Goal: Task Accomplishment & Management: Manage account settings

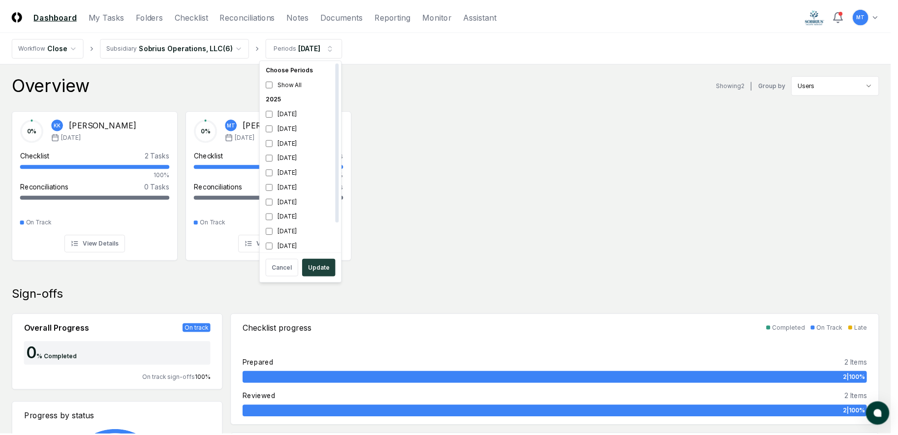
scroll to position [3, 0]
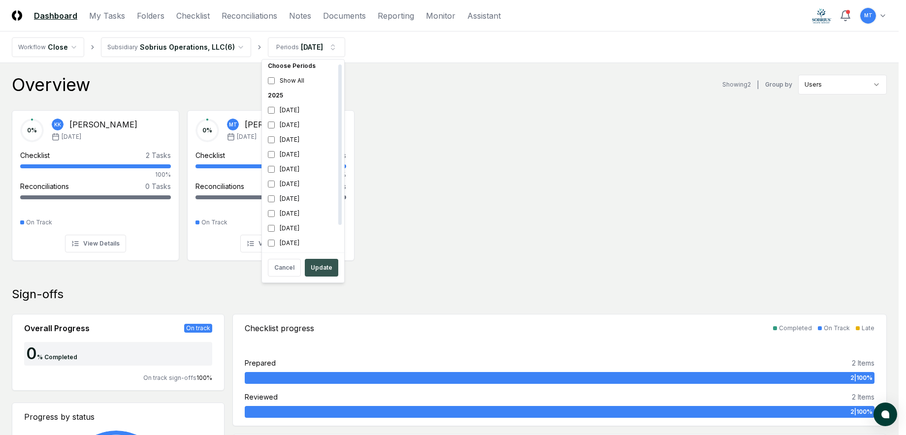
click at [313, 269] on button "Update" at bounding box center [321, 268] width 33 height 18
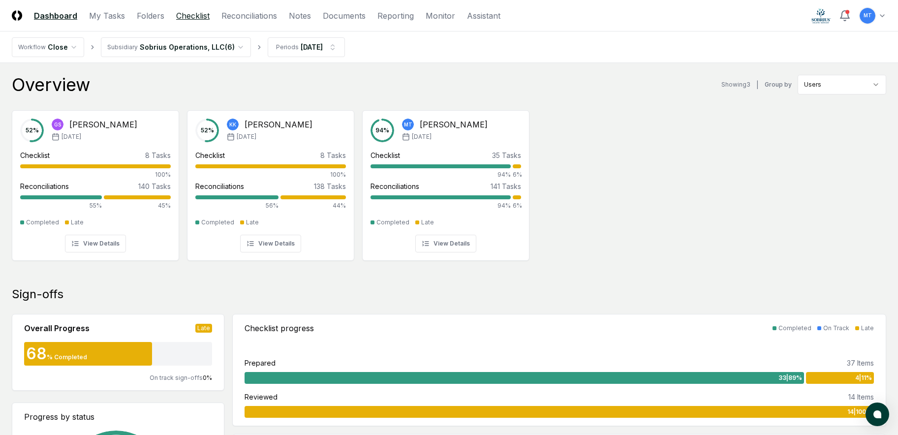
click at [193, 16] on link "Checklist" at bounding box center [192, 16] width 33 height 12
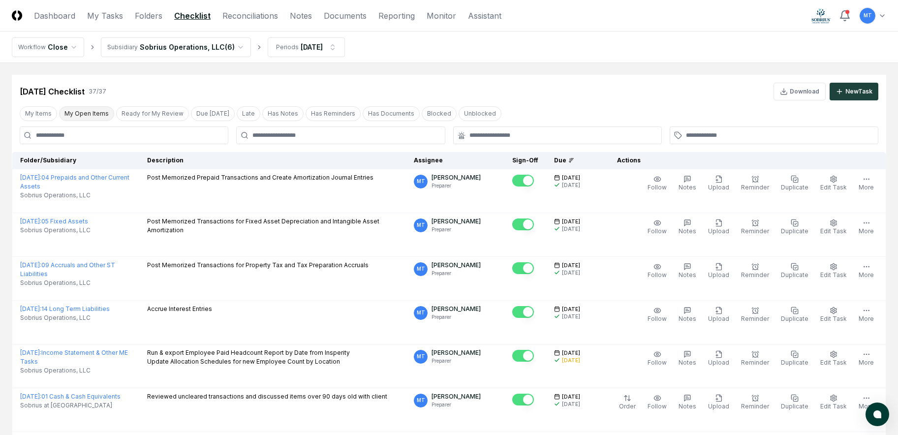
click at [75, 113] on button "My Open Items" at bounding box center [86, 113] width 55 height 15
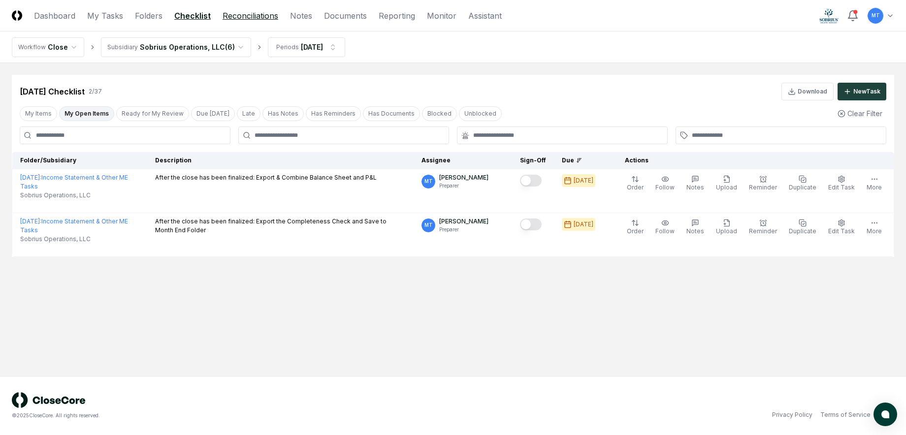
click at [240, 15] on link "Reconciliations" at bounding box center [250, 16] width 56 height 12
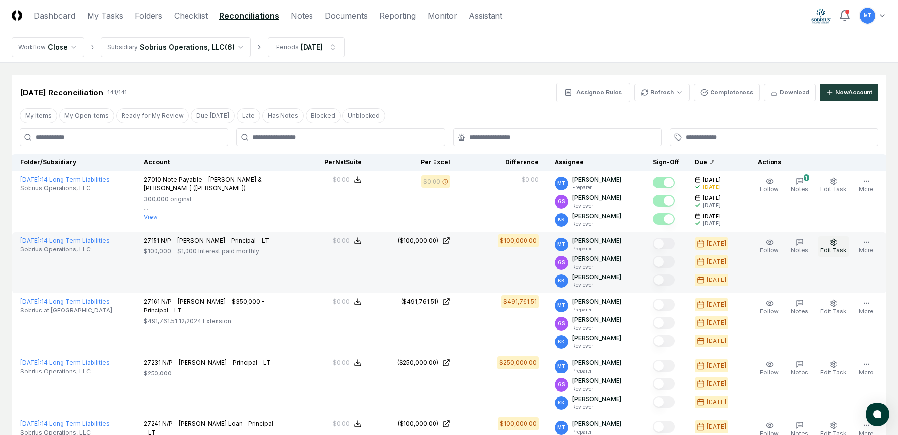
click at [841, 247] on span "Edit Task" at bounding box center [833, 250] width 27 height 7
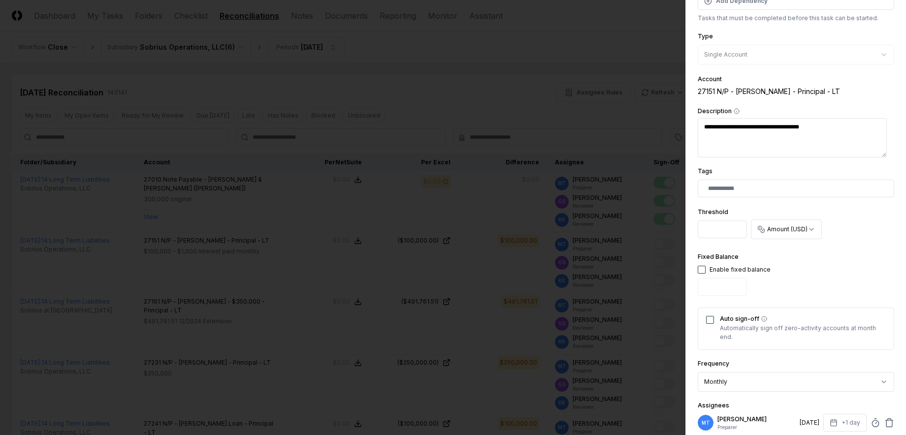
scroll to position [148, 0]
click at [701, 266] on button "button" at bounding box center [701, 269] width 8 height 8
type input "*"
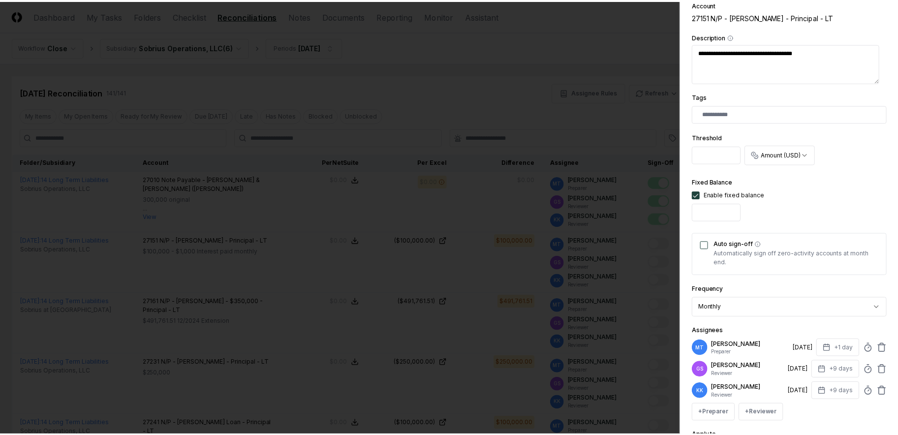
scroll to position [315, 0]
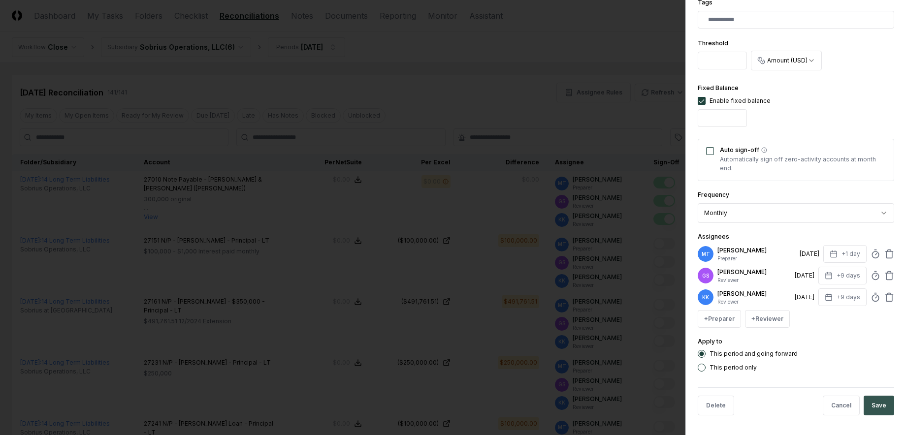
click at [870, 408] on button "Save" at bounding box center [878, 406] width 31 height 20
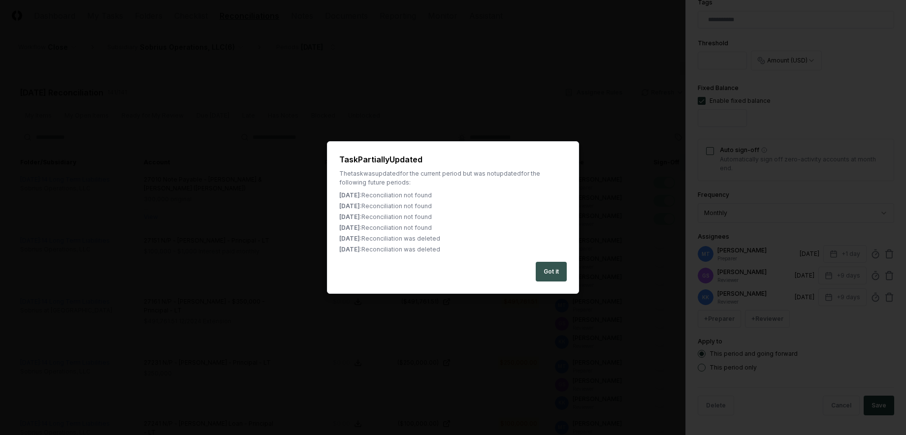
click at [553, 269] on button "Got it" at bounding box center [551, 272] width 31 height 20
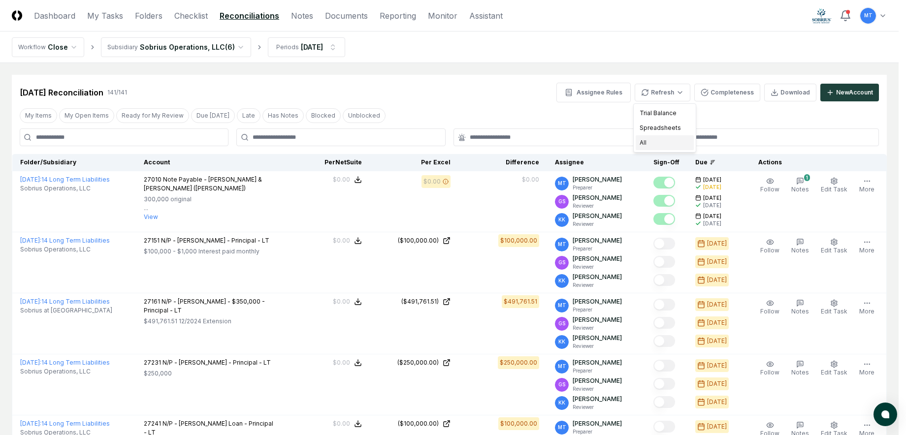
click at [672, 143] on div "All" at bounding box center [664, 142] width 58 height 15
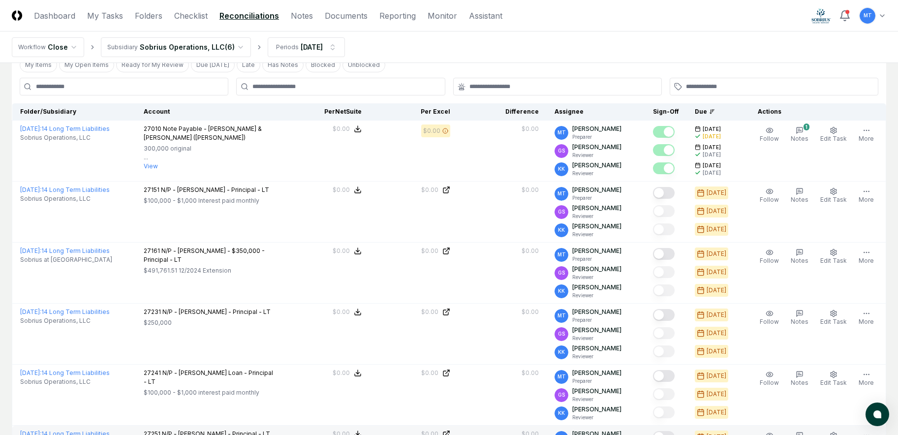
scroll to position [49, 0]
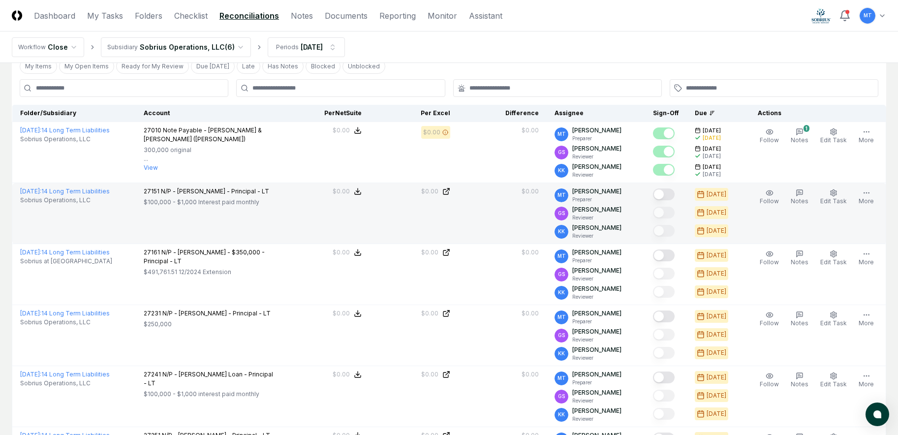
click at [671, 192] on button "Mark complete" at bounding box center [664, 195] width 22 height 12
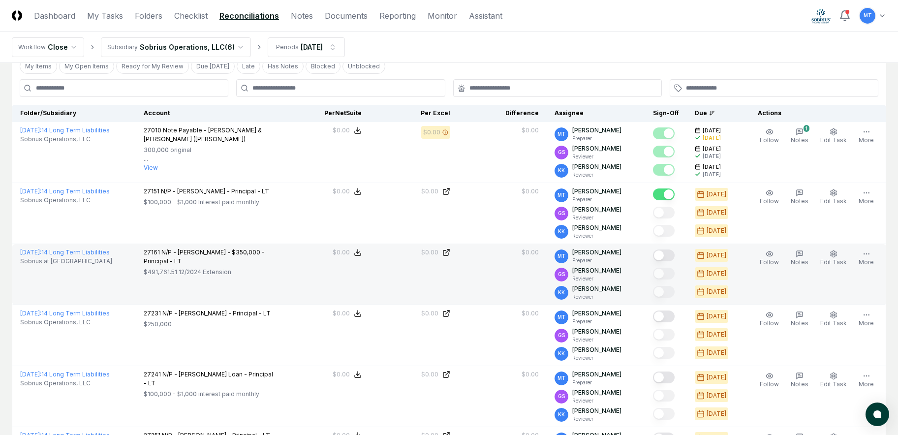
click at [675, 258] on button "Mark complete" at bounding box center [664, 256] width 22 height 12
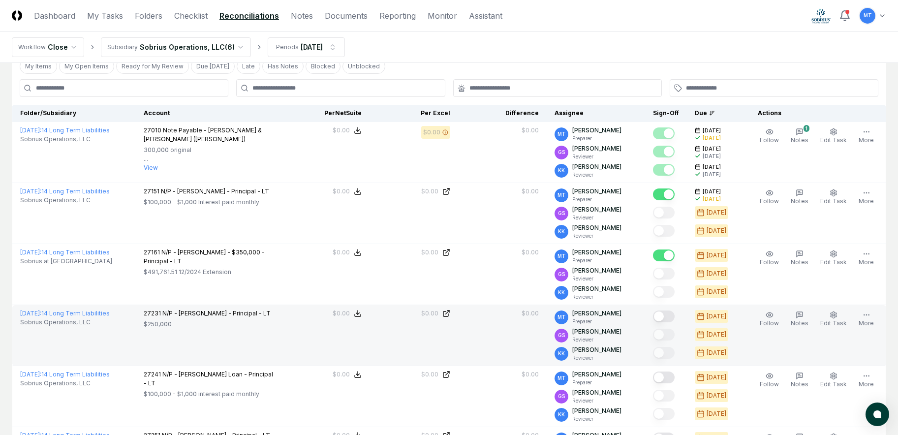
click at [675, 314] on button "Mark complete" at bounding box center [664, 317] width 22 height 12
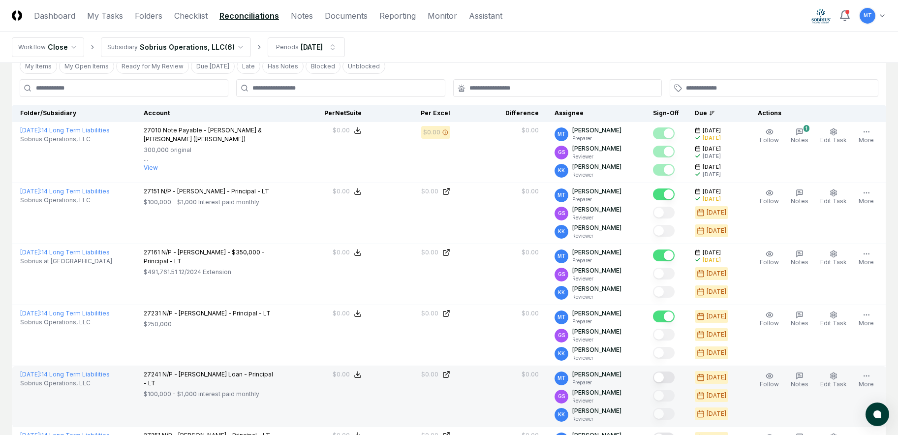
click at [675, 378] on button "Mark complete" at bounding box center [664, 378] width 22 height 12
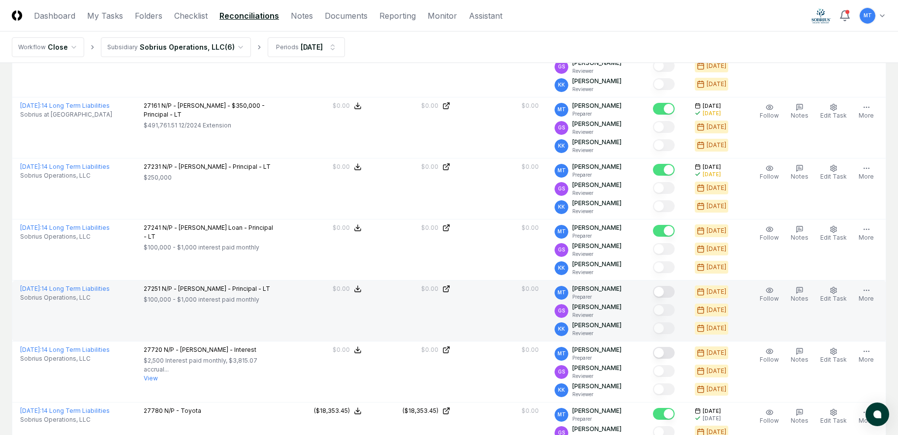
scroll to position [197, 0]
click at [674, 291] on button "Mark complete" at bounding box center [664, 291] width 22 height 12
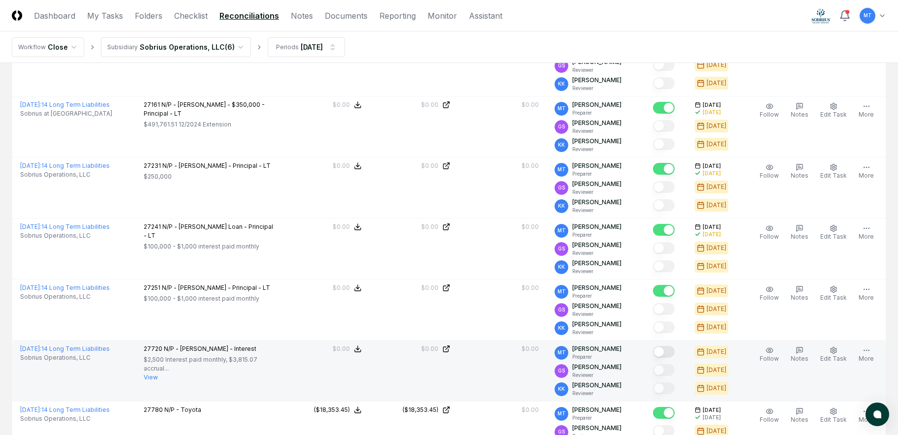
click at [675, 353] on button "Mark complete" at bounding box center [664, 352] width 22 height 12
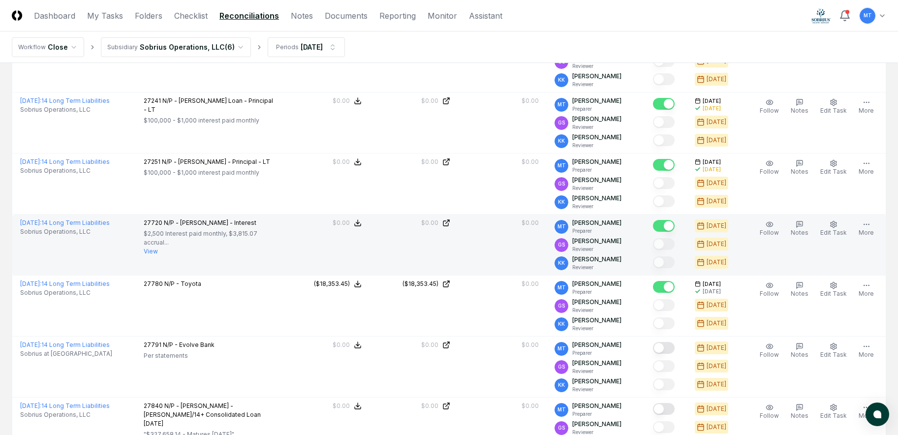
scroll to position [394, 0]
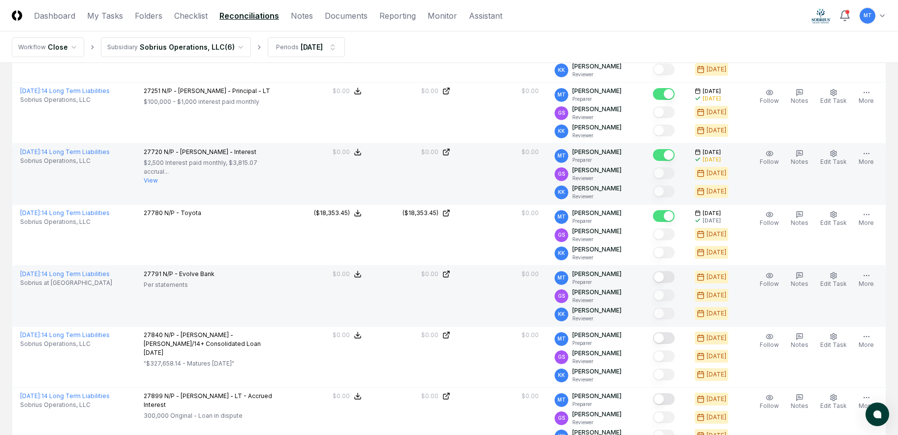
click at [674, 277] on button "Mark complete" at bounding box center [664, 277] width 22 height 12
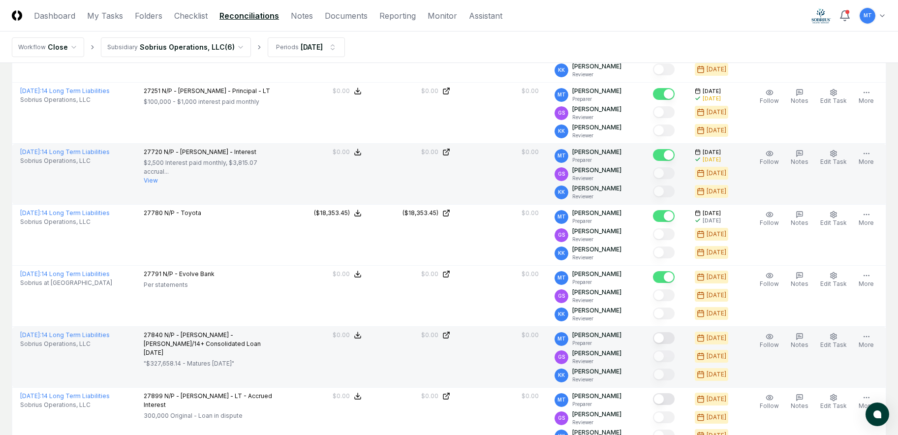
click at [675, 339] on button "Mark complete" at bounding box center [664, 338] width 22 height 12
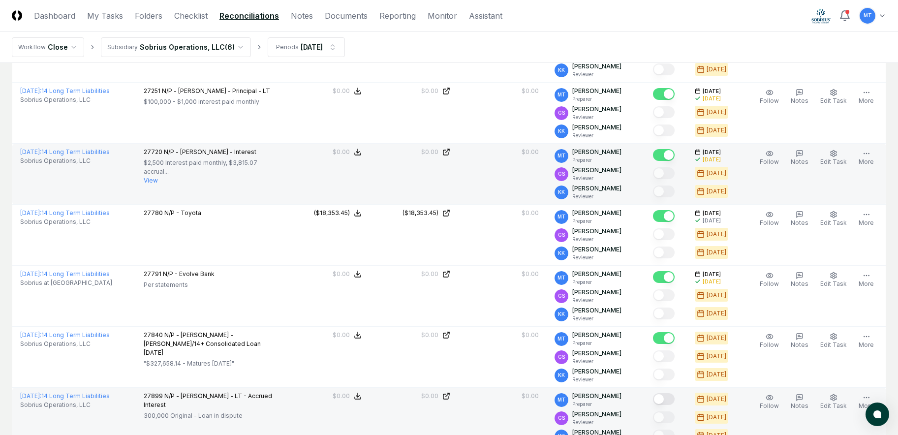
click at [675, 398] on button "Mark complete" at bounding box center [664, 399] width 22 height 12
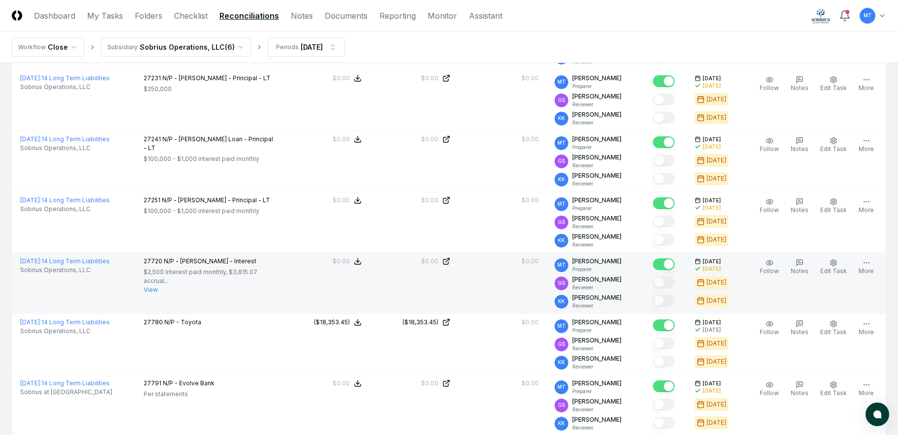
scroll to position [0, 0]
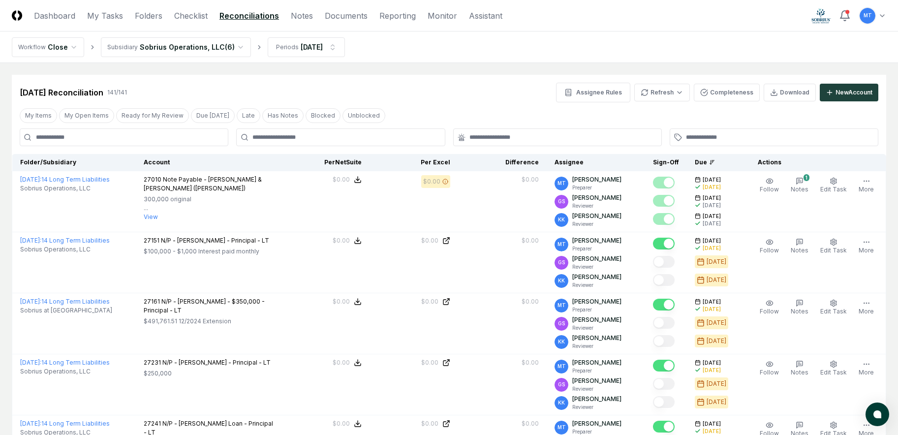
click at [247, 15] on link "Reconciliations" at bounding box center [250, 16] width 60 height 12
click at [85, 118] on button "My Open Items" at bounding box center [86, 115] width 55 height 15
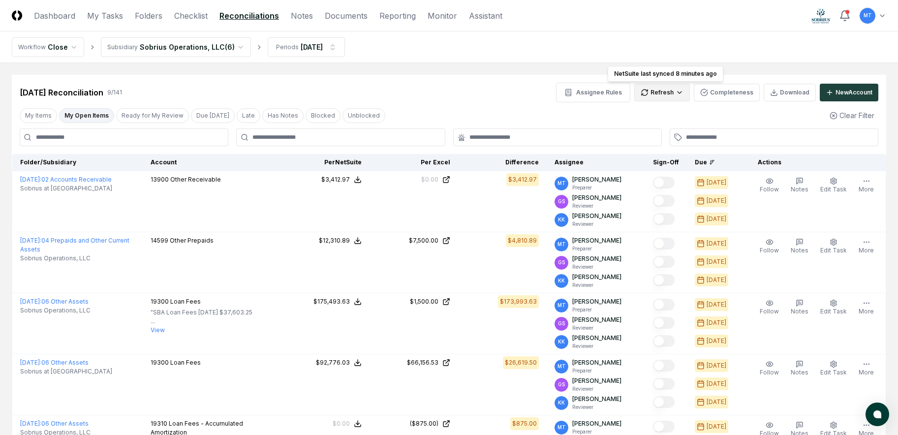
click at [663, 90] on html "CloseCore Dashboard My Tasks Folders Checklist Reconciliations Notes Documents …" at bounding box center [449, 395] width 898 height 791
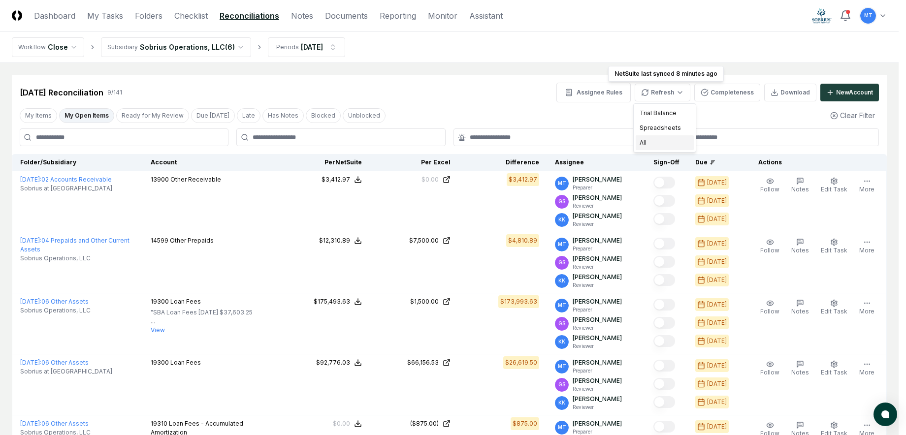
click at [661, 144] on div "All" at bounding box center [664, 142] width 58 height 15
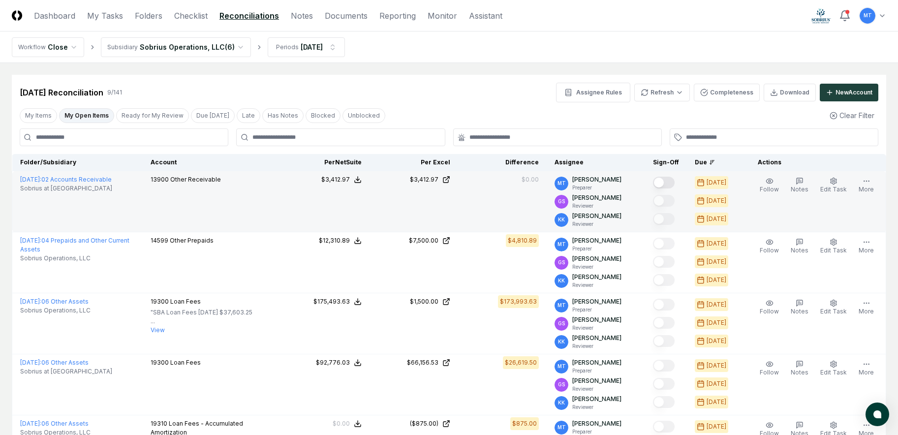
click at [675, 182] on button "Mark complete" at bounding box center [664, 183] width 22 height 12
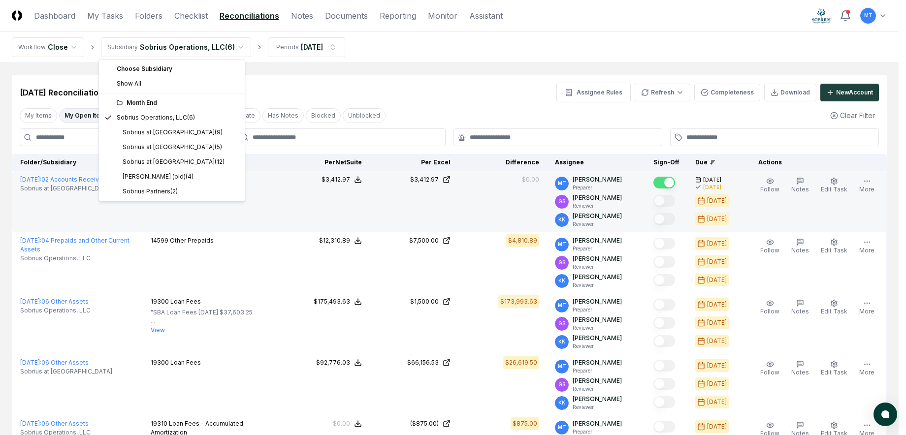
click at [159, 46] on html "CloseCore Dashboard My Tasks Folders Checklist Reconciliations Notes Documents …" at bounding box center [453, 395] width 906 height 791
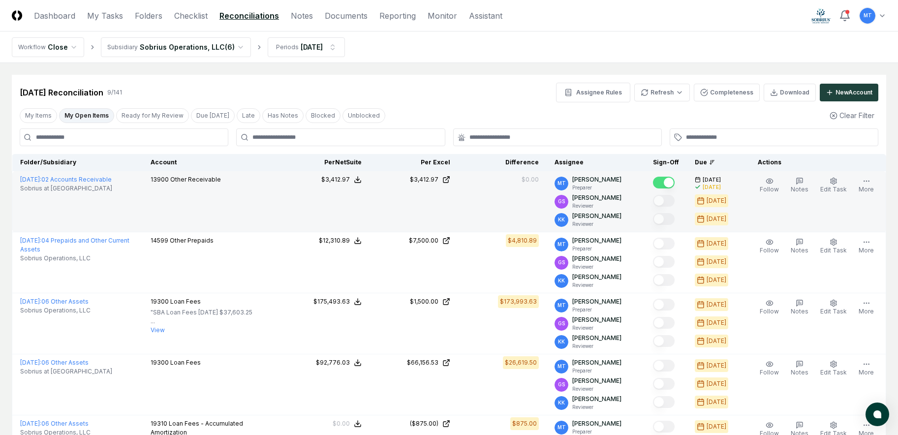
click at [200, 46] on html "CloseCore Dashboard My Tasks Folders Checklist Reconciliations Notes Documents …" at bounding box center [449, 395] width 898 height 791
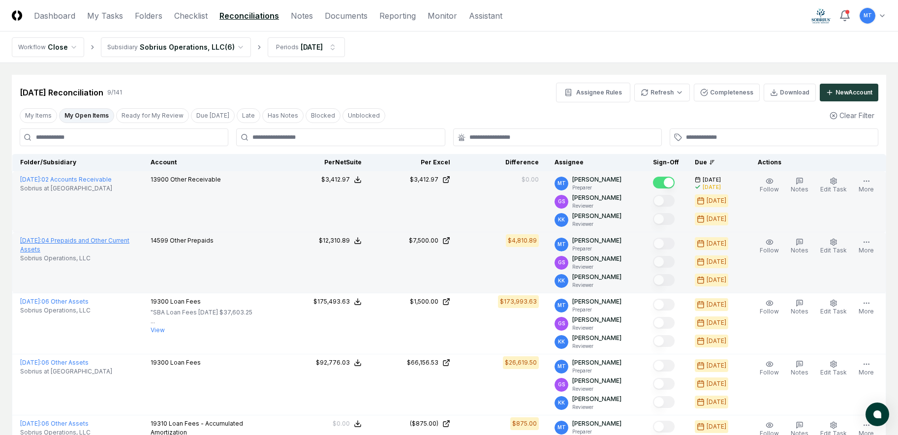
click at [119, 239] on link "[DATE] : 04 Prepaids and Other Current Assets" at bounding box center [74, 245] width 109 height 16
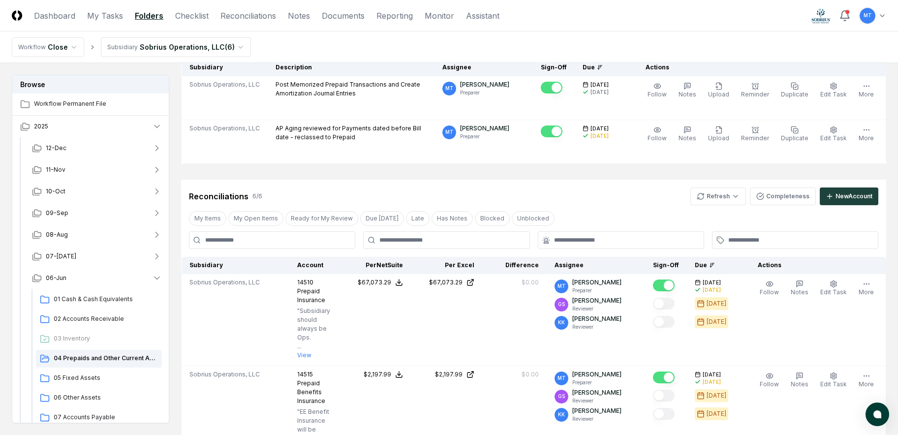
scroll to position [98, 0]
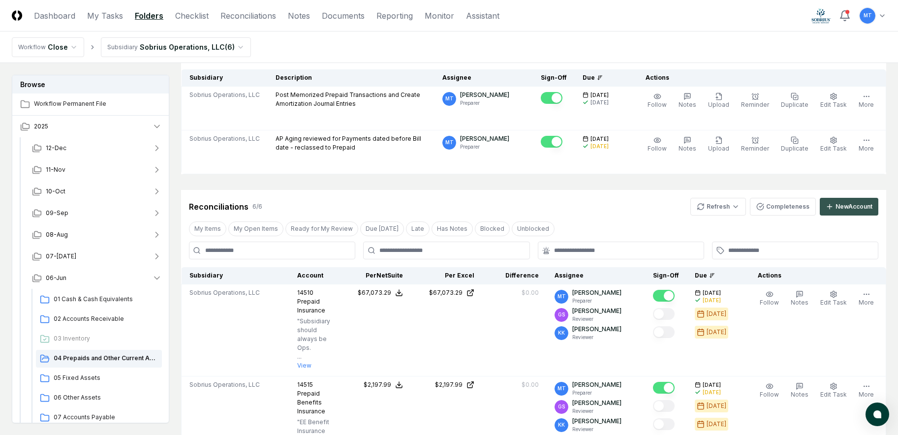
click at [851, 207] on div "New Account" at bounding box center [854, 206] width 37 height 9
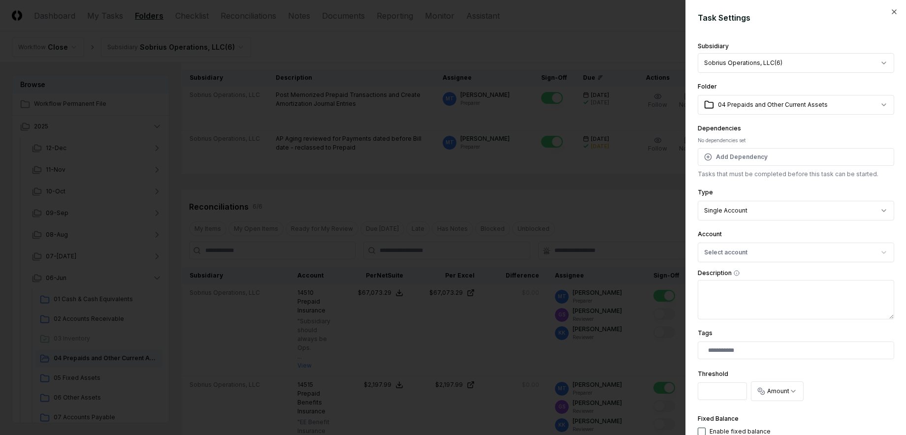
click at [612, 203] on div at bounding box center [453, 217] width 906 height 435
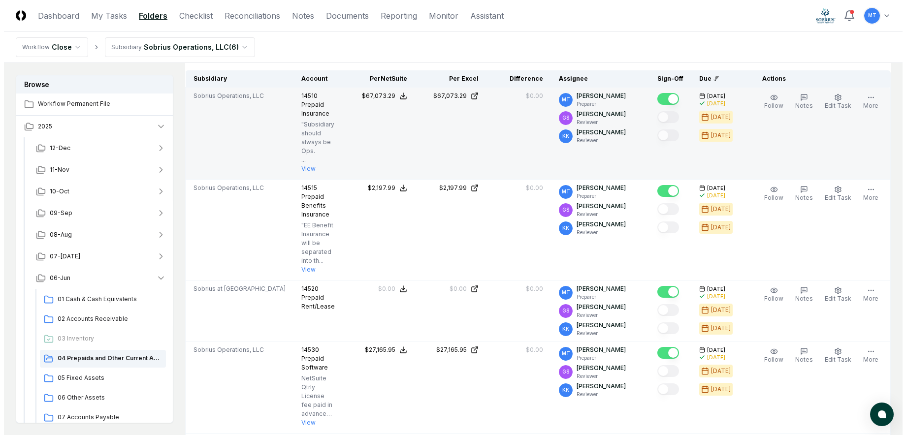
scroll to position [197, 0]
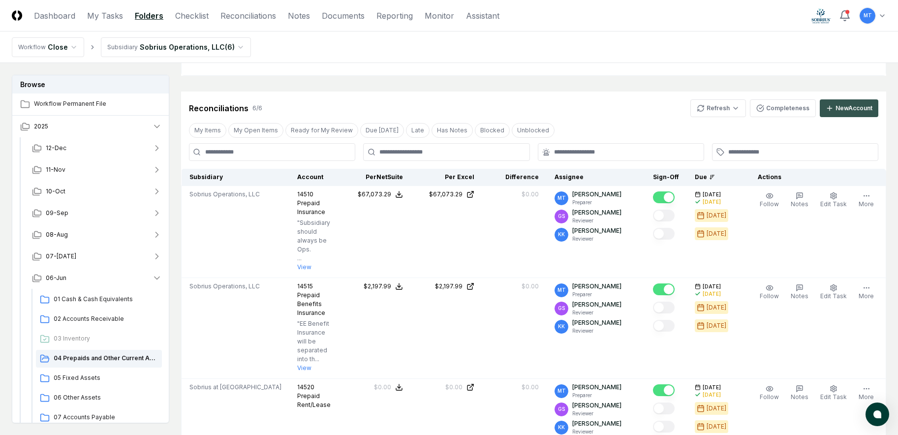
click at [857, 110] on div "New Account" at bounding box center [854, 108] width 37 height 9
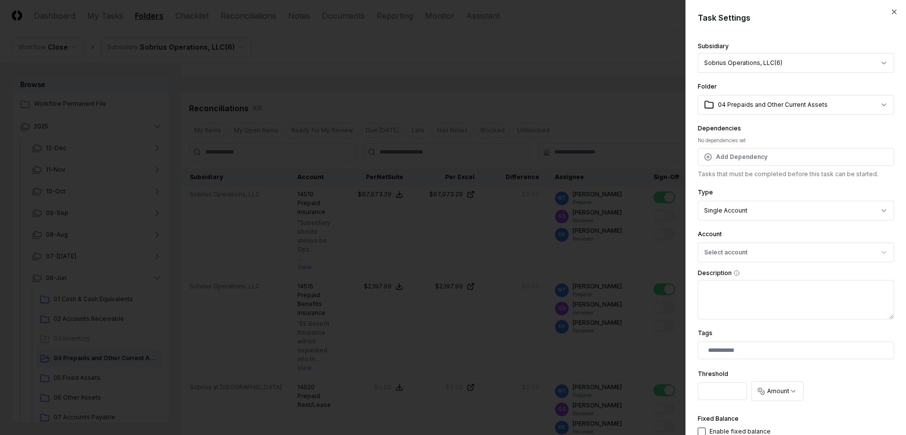
click at [757, 62] on body "CloseCore Dashboard My Tasks Folders Checklist Reconciliations Notes Documents …" at bounding box center [449, 375] width 898 height 1145
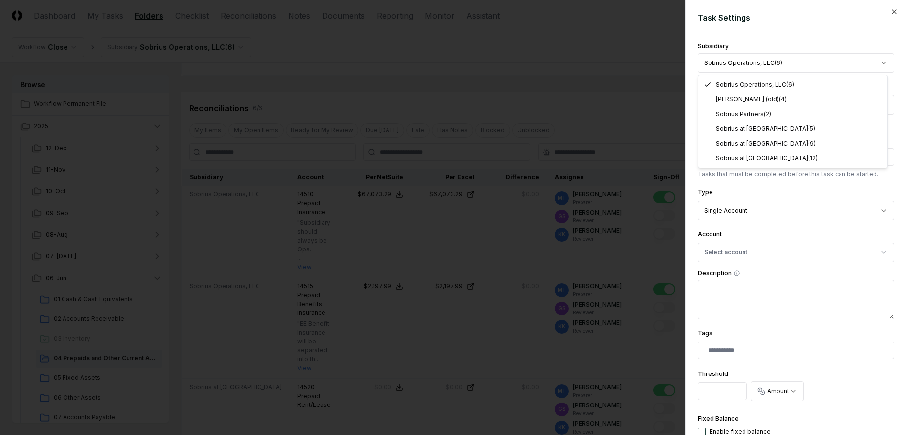
select select "**********"
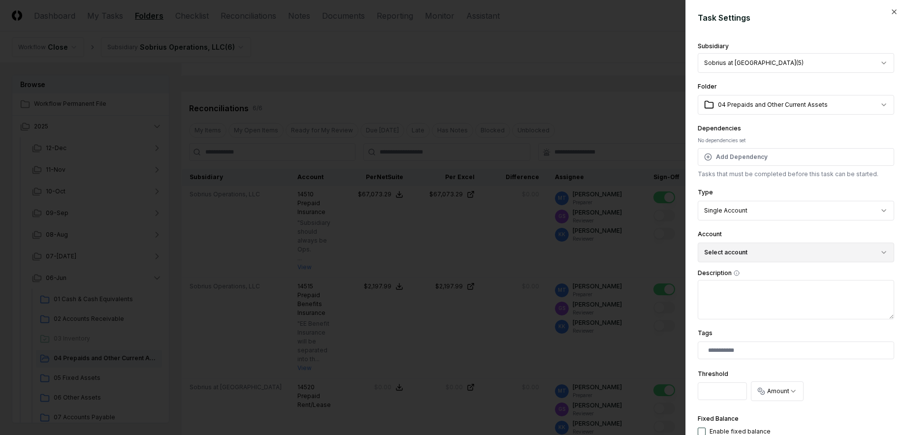
click at [737, 251] on button "Select account" at bounding box center [795, 253] width 196 height 20
type input "*****"
click at [753, 308] on div "14599 Other Prepaids ( USD )" at bounding box center [760, 309] width 80 height 9
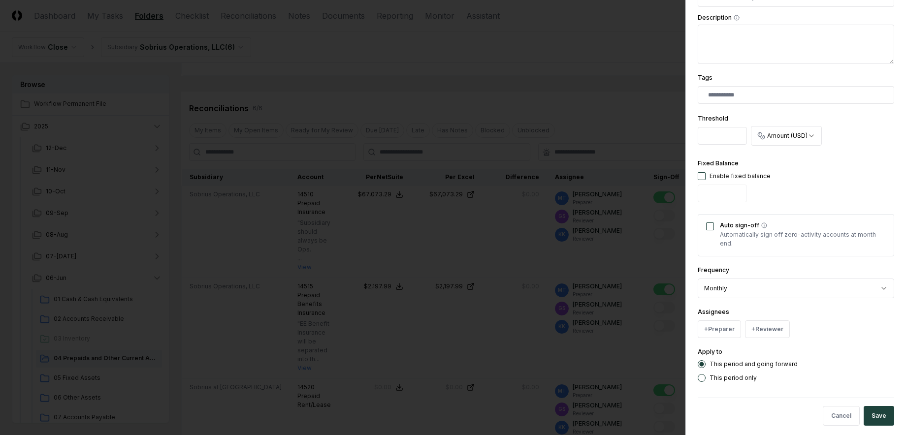
scroll to position [266, 0]
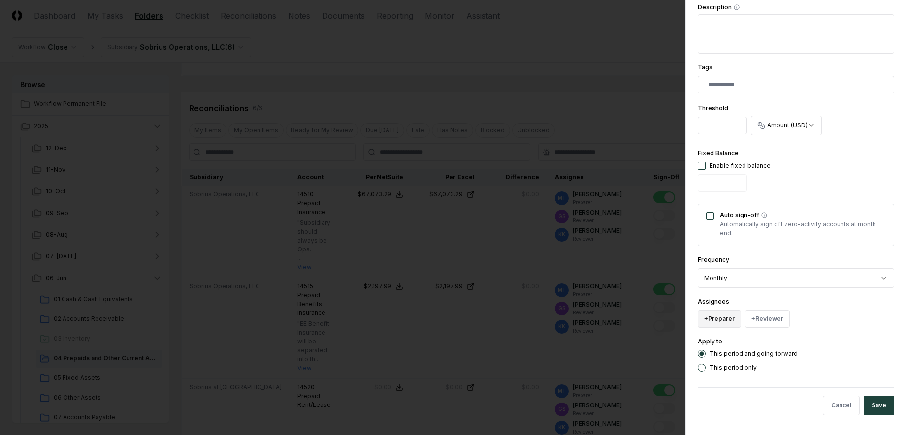
click at [726, 317] on button "+ Preparer" at bounding box center [718, 319] width 43 height 18
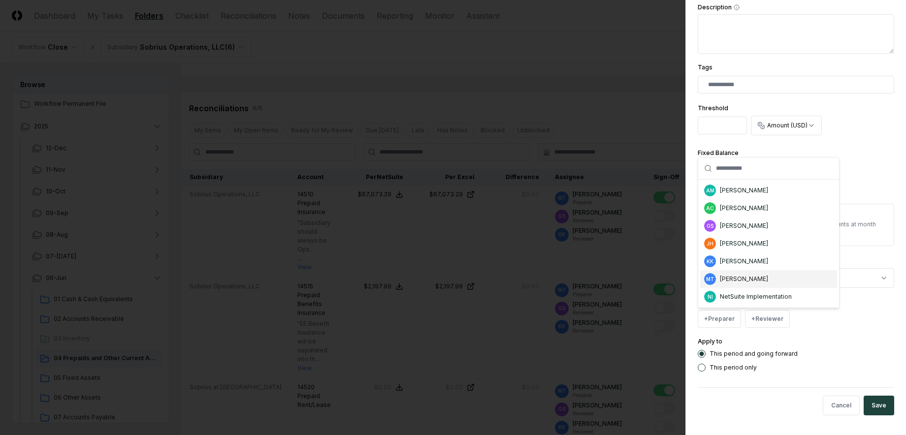
click at [746, 278] on div "[PERSON_NAME]" at bounding box center [744, 279] width 48 height 9
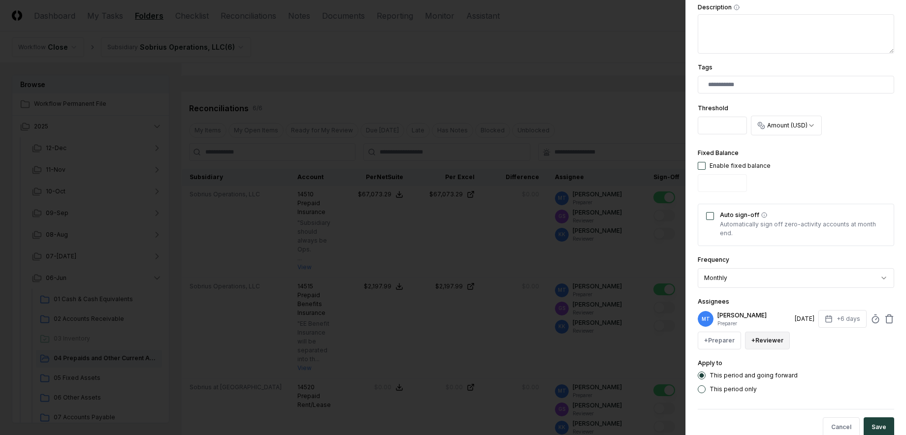
click at [763, 342] on button "+ Reviewer" at bounding box center [767, 341] width 45 height 18
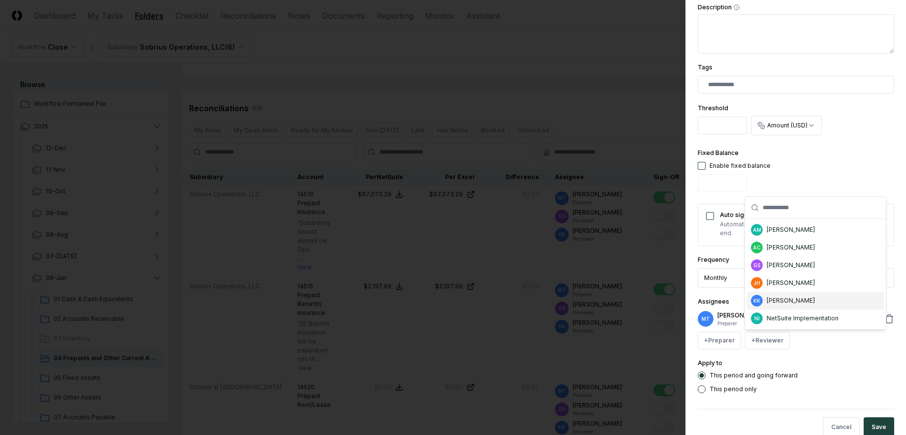
click at [785, 299] on div "[PERSON_NAME]" at bounding box center [790, 300] width 48 height 9
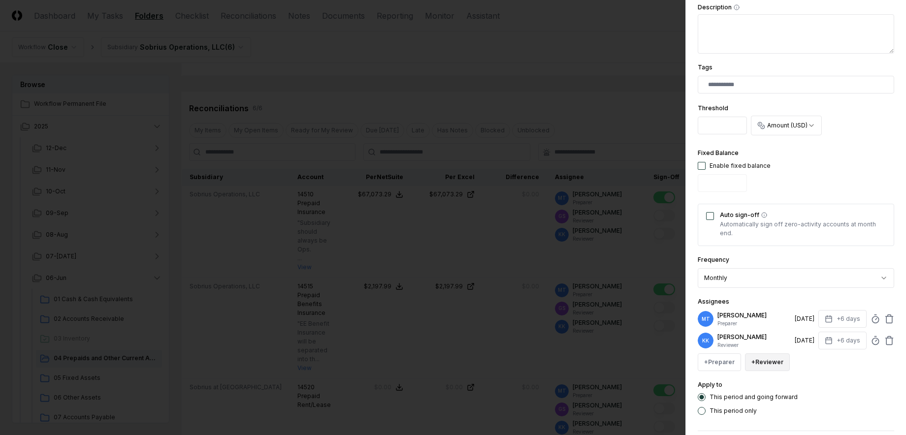
click at [776, 361] on button "+ Reviewer" at bounding box center [767, 362] width 45 height 18
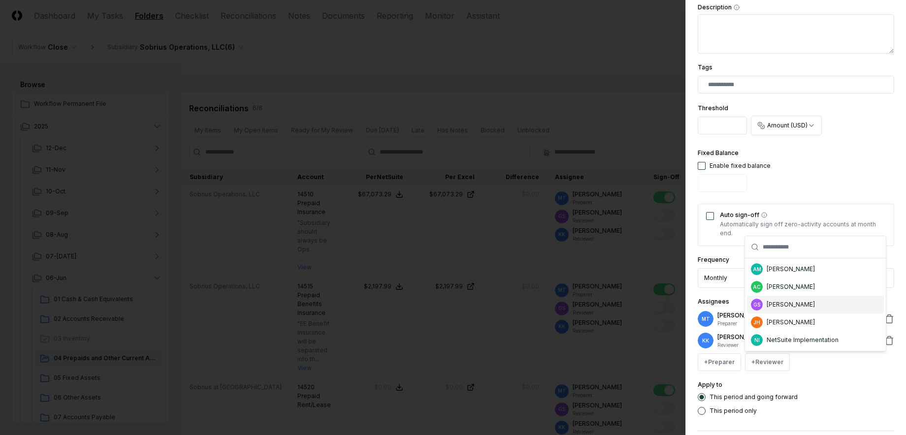
click at [787, 303] on div "[PERSON_NAME]" at bounding box center [790, 304] width 48 height 9
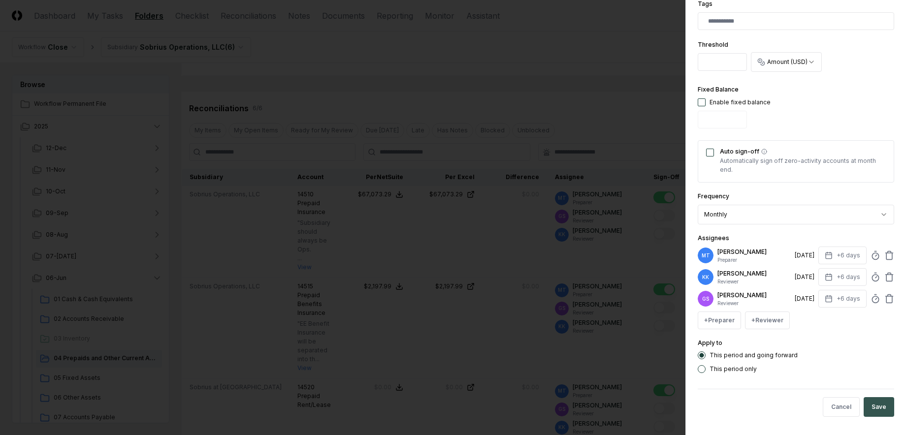
scroll to position [331, 0]
click at [874, 401] on button "Save" at bounding box center [878, 406] width 31 height 20
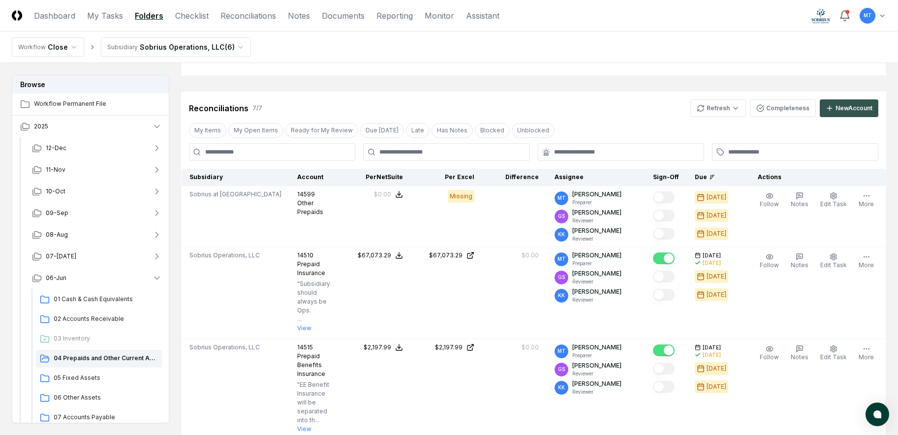
click at [851, 106] on div "New Account" at bounding box center [854, 108] width 37 height 9
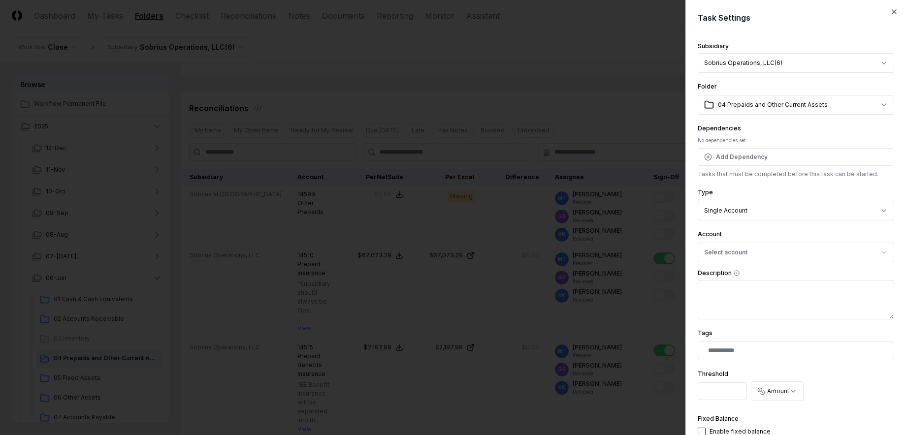
click at [789, 63] on body "CloseCore Dashboard My Tasks Folders Checklist Reconciliations Notes Documents …" at bounding box center [449, 406] width 898 height 1206
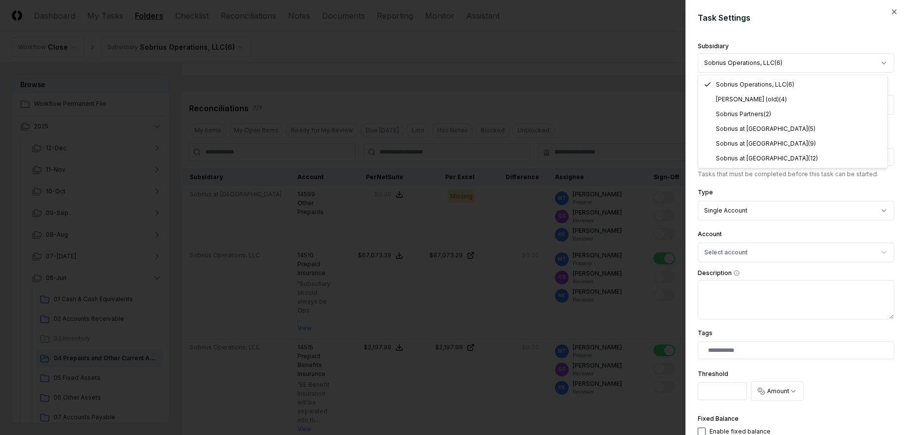
select select "**********"
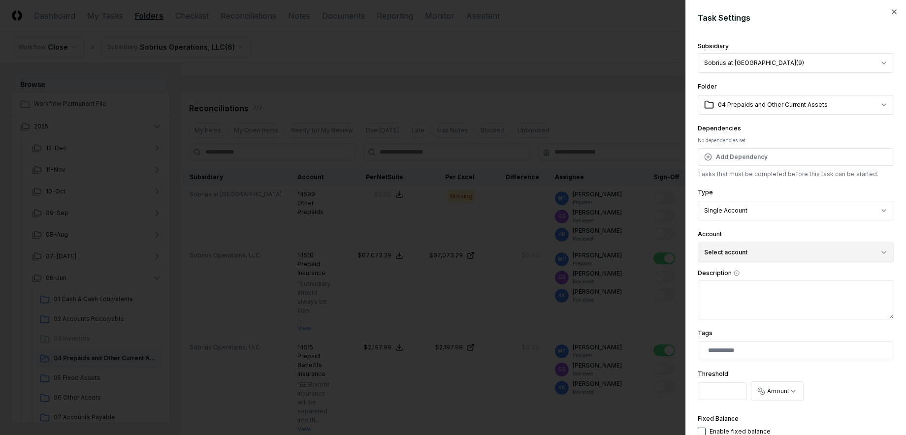
click at [743, 254] on button "Select account" at bounding box center [795, 253] width 196 height 20
type input "*****"
click at [762, 312] on div "14599 Other Prepaids ( USD )" at bounding box center [760, 309] width 80 height 9
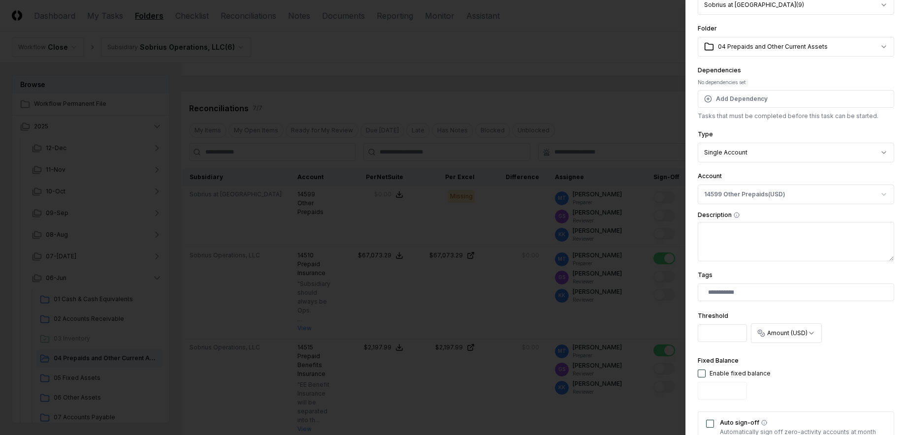
scroll to position [246, 0]
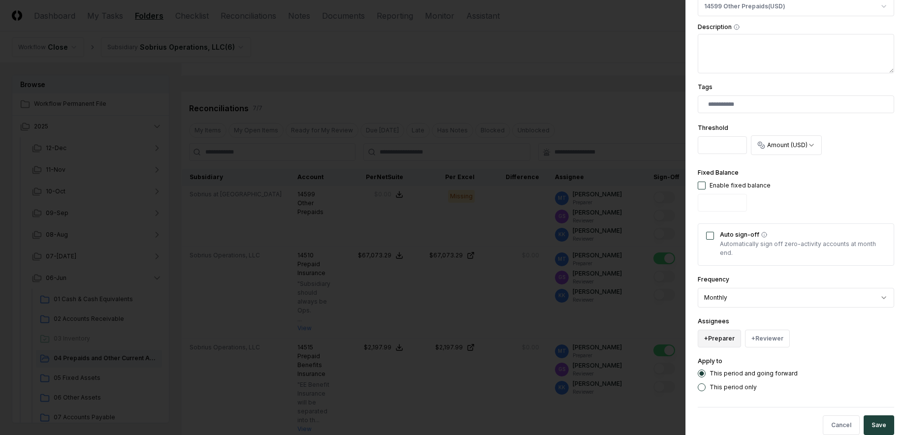
click at [722, 342] on button "+ Preparer" at bounding box center [718, 339] width 43 height 18
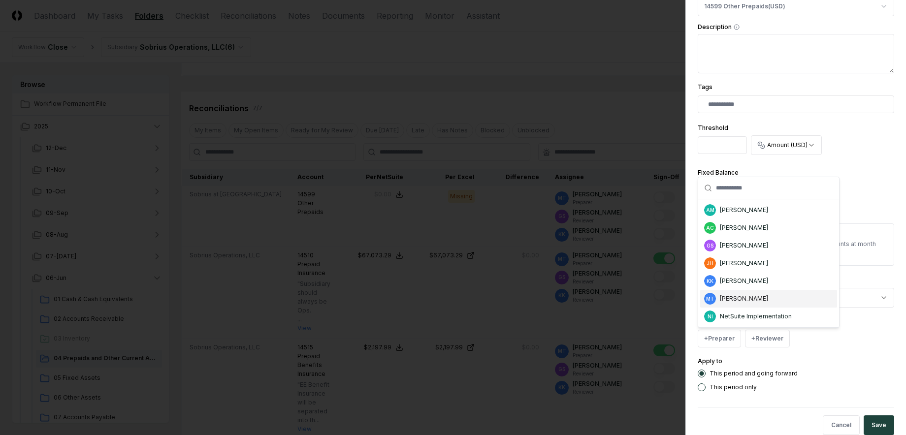
click at [763, 298] on div "[PERSON_NAME]" at bounding box center [744, 298] width 48 height 9
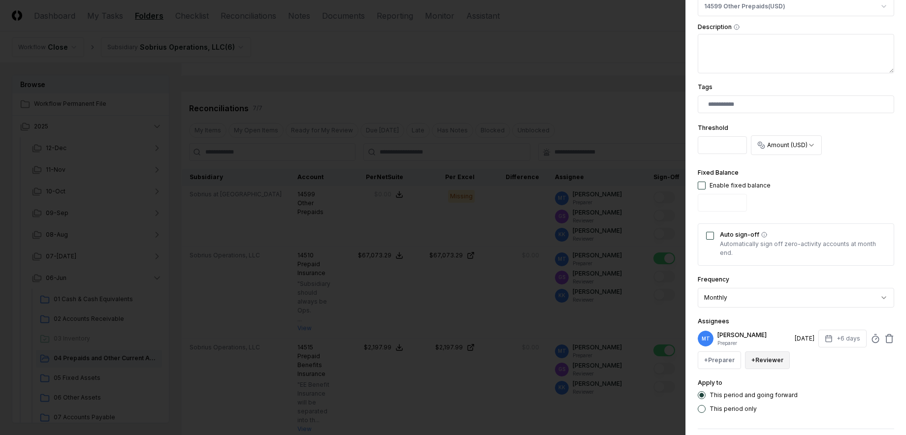
click at [758, 363] on button "+ Reviewer" at bounding box center [767, 360] width 45 height 18
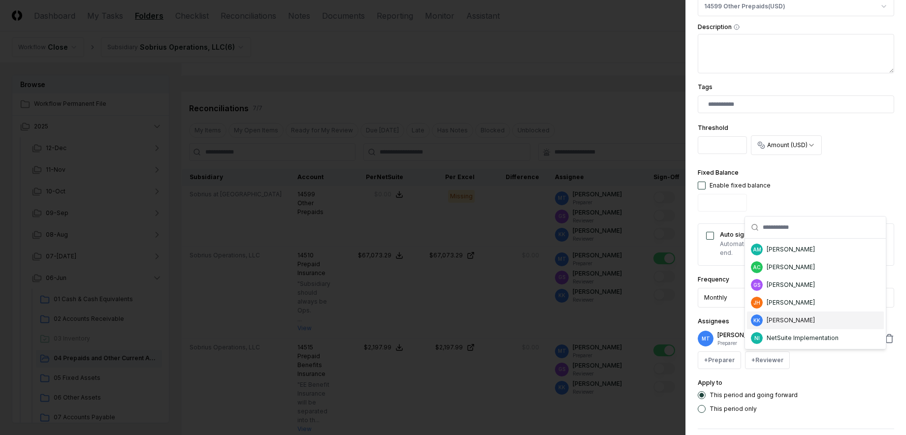
click at [782, 317] on div "[PERSON_NAME]" at bounding box center [790, 320] width 48 height 9
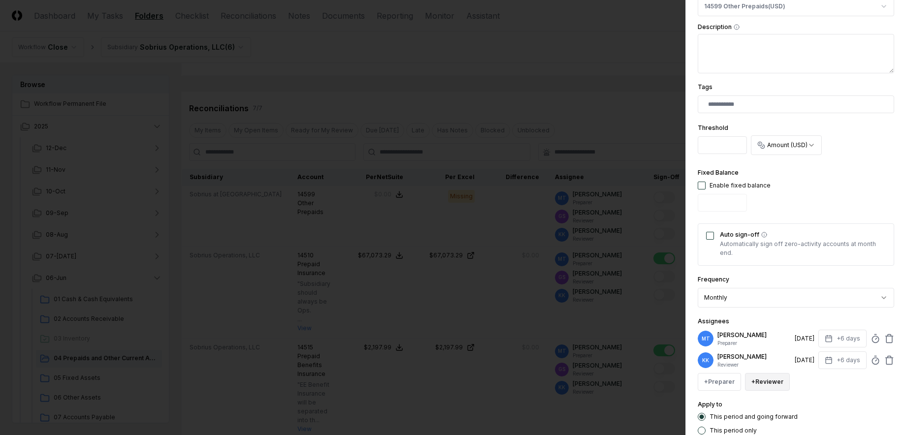
click at [774, 386] on button "+ Reviewer" at bounding box center [767, 382] width 45 height 18
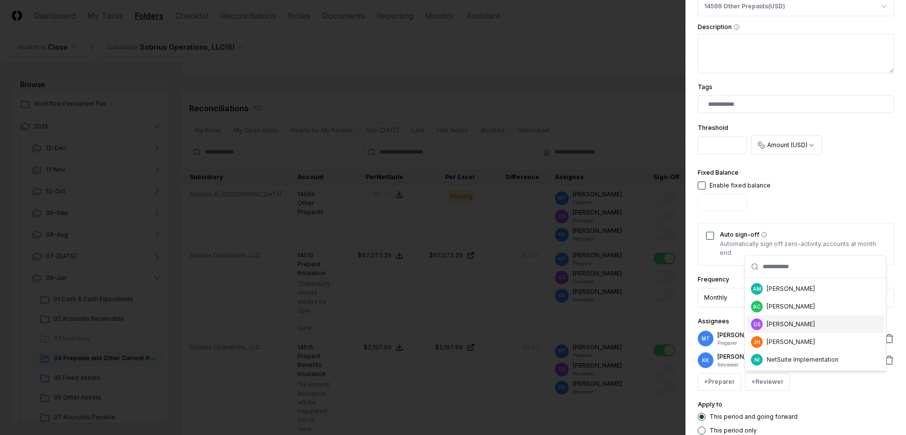
click at [793, 325] on div "[PERSON_NAME]" at bounding box center [790, 324] width 48 height 9
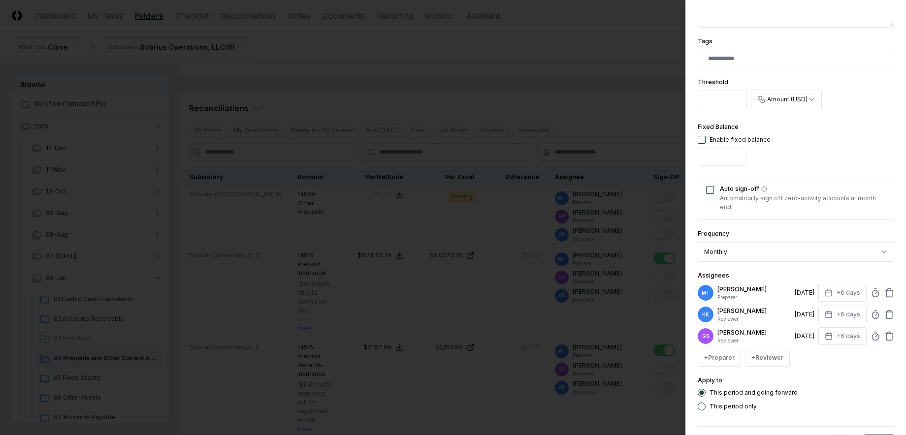
scroll to position [331, 0]
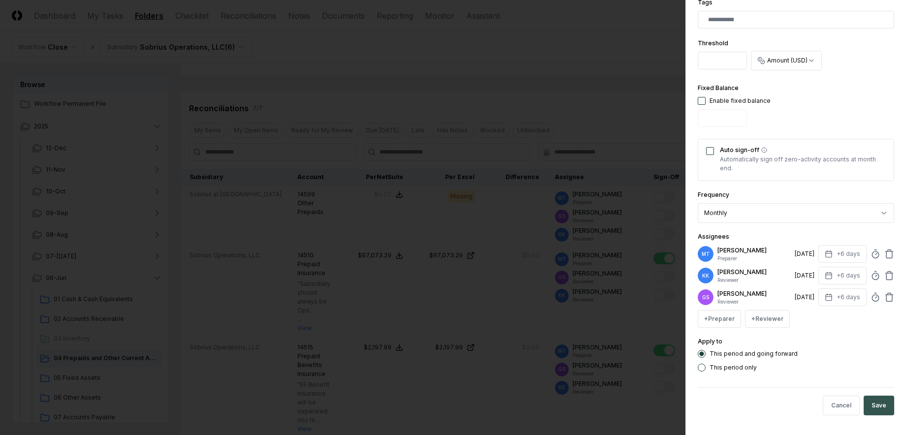
click at [867, 407] on button "Save" at bounding box center [878, 406] width 31 height 20
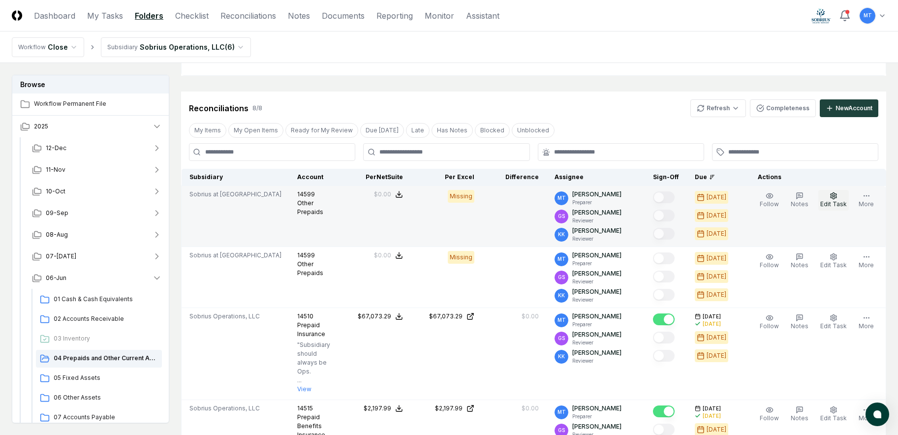
click at [841, 199] on button "Edit Task" at bounding box center [834, 200] width 31 height 21
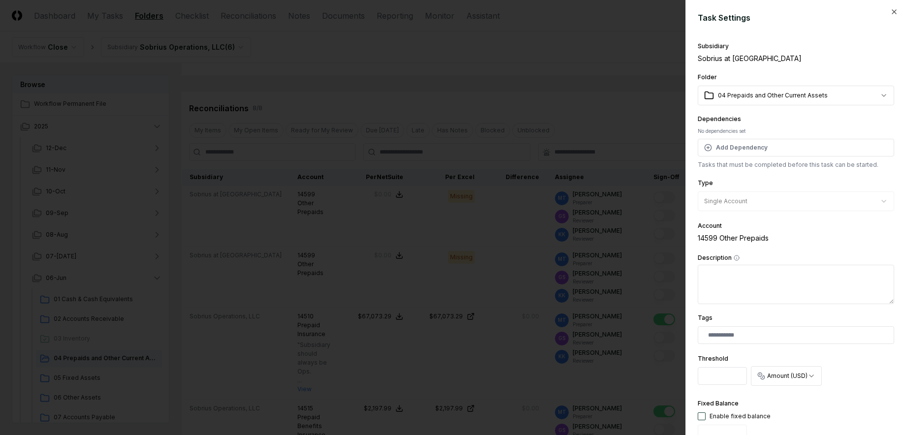
scroll to position [295, 0]
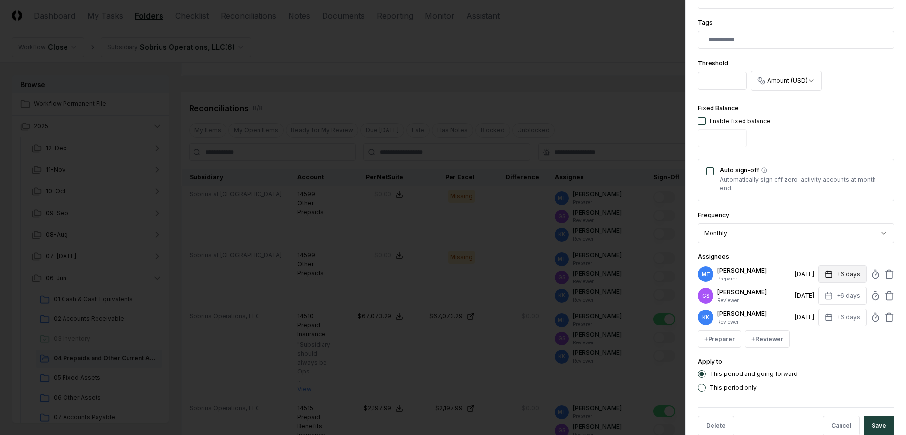
click at [824, 273] on icon "button" at bounding box center [828, 274] width 8 height 8
type input "*"
click at [812, 311] on input "*" at bounding box center [805, 313] width 34 height 18
click at [836, 360] on div "Apply to This period and going forward This period only" at bounding box center [795, 374] width 196 height 36
click at [868, 422] on button "Save" at bounding box center [878, 426] width 31 height 20
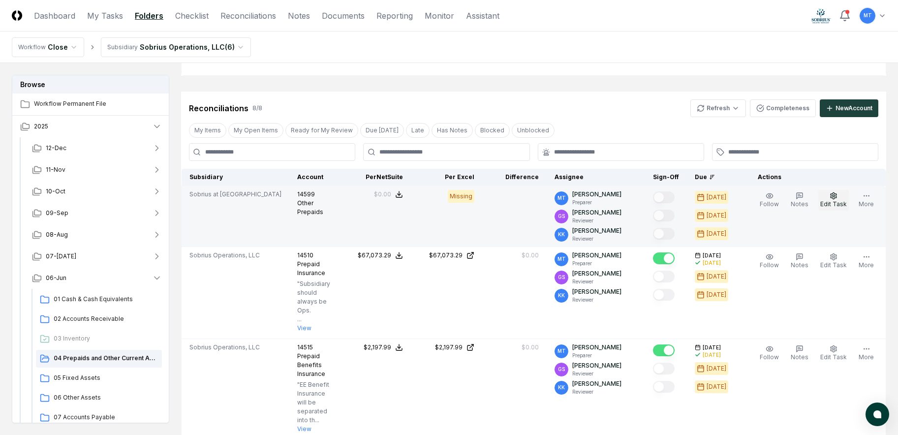
click at [832, 198] on icon "button" at bounding box center [834, 196] width 8 height 8
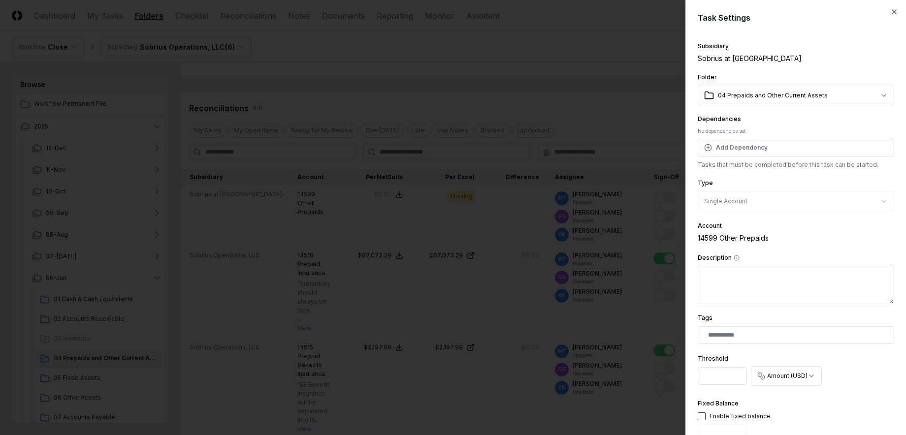
click at [618, 108] on div at bounding box center [453, 217] width 906 height 435
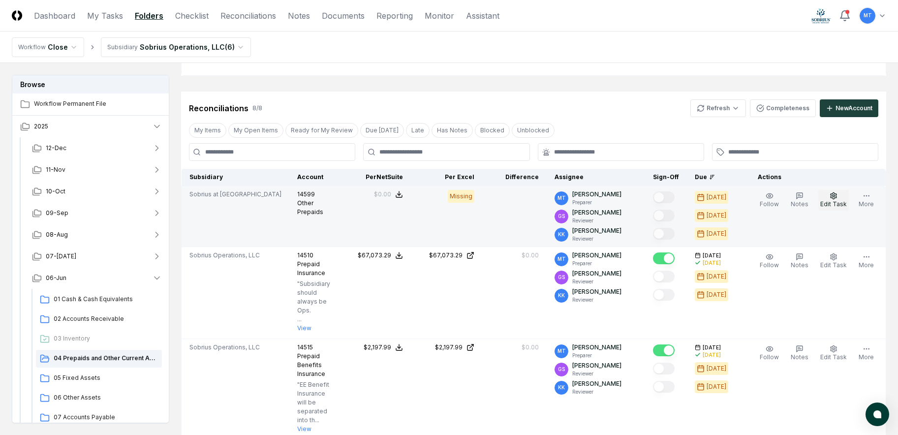
click at [832, 201] on span "Edit Task" at bounding box center [833, 203] width 27 height 7
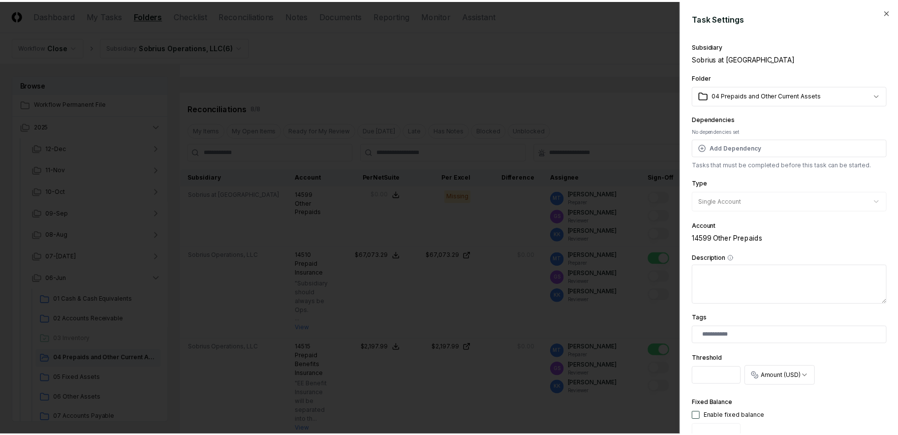
scroll to position [315, 0]
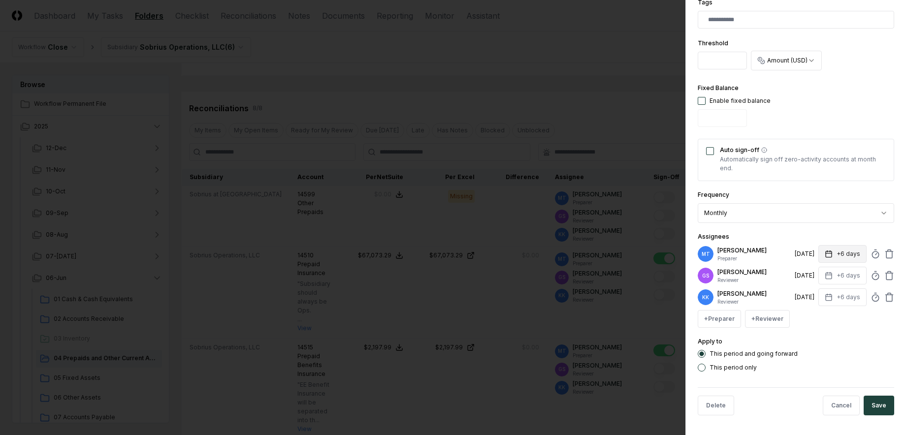
click at [831, 254] on button "+6 days" at bounding box center [842, 254] width 48 height 18
type input "*"
click at [813, 290] on input "*" at bounding box center [805, 293] width 34 height 18
click at [828, 363] on div "This period and going forward This period only" at bounding box center [795, 361] width 196 height 22
click at [825, 275] on icon "button" at bounding box center [828, 275] width 6 height 0
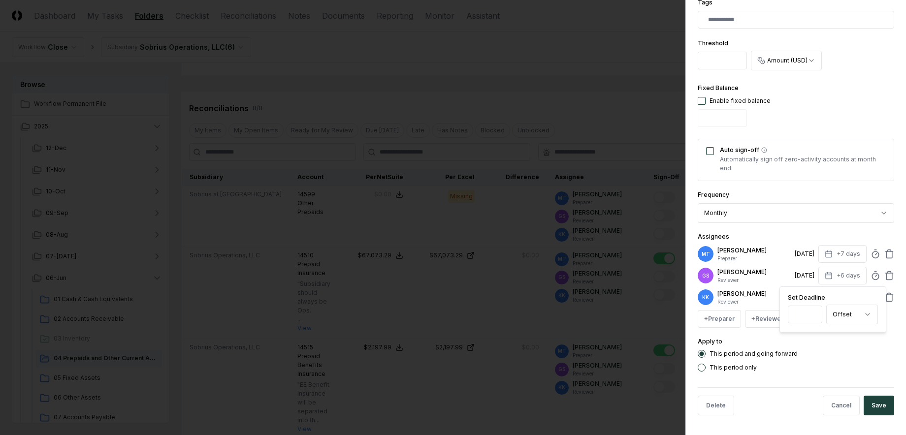
click at [814, 312] on input "*" at bounding box center [805, 315] width 34 height 18
type input "*"
click at [814, 312] on input "*" at bounding box center [805, 315] width 34 height 18
click at [829, 372] on form "**********" at bounding box center [795, 59] width 196 height 727
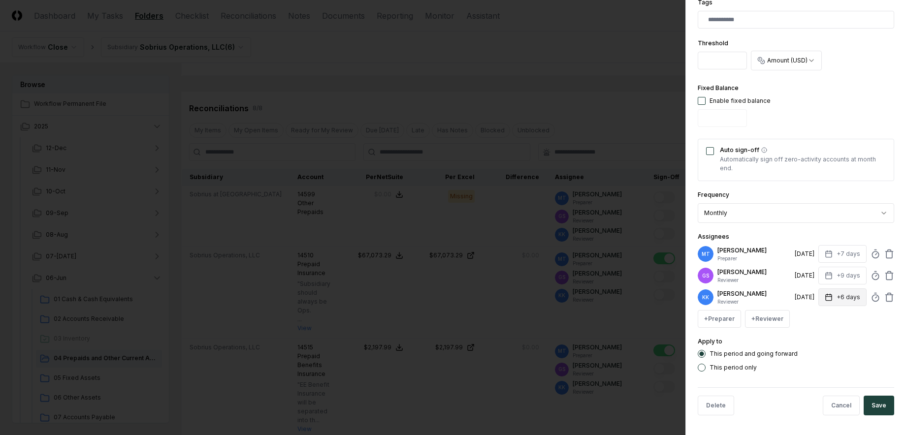
click at [828, 296] on button "+6 days" at bounding box center [842, 297] width 48 height 18
click at [814, 333] on input "*" at bounding box center [805, 336] width 34 height 18
click at [814, 333] on input "**" at bounding box center [804, 336] width 34 height 18
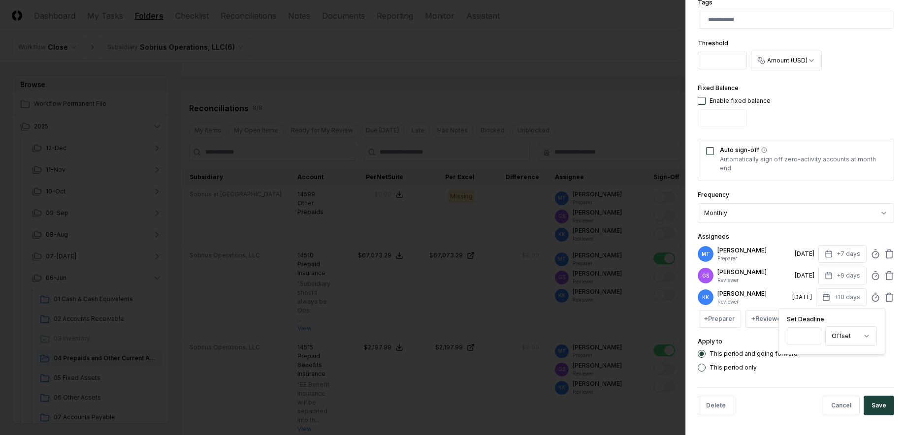
type input "*"
click at [812, 339] on input "*" at bounding box center [804, 336] width 34 height 18
click at [820, 361] on div "This period and going forward This period only" at bounding box center [795, 361] width 196 height 22
click at [866, 407] on button "Save" at bounding box center [878, 406] width 31 height 20
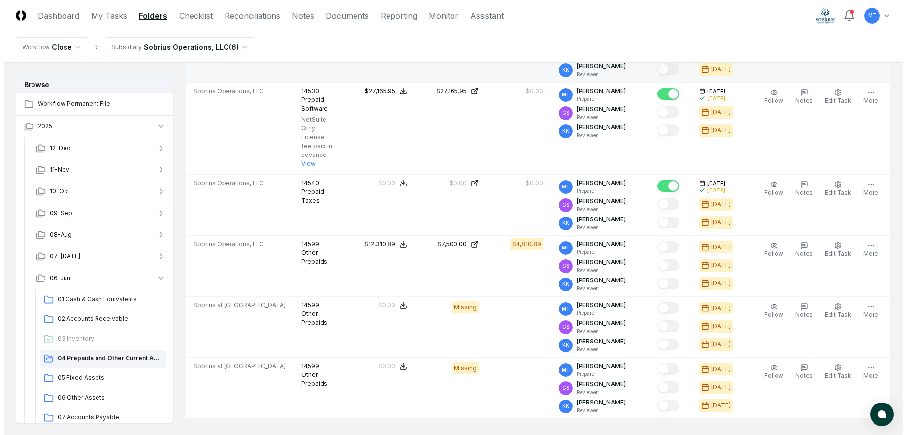
scroll to position [591, 0]
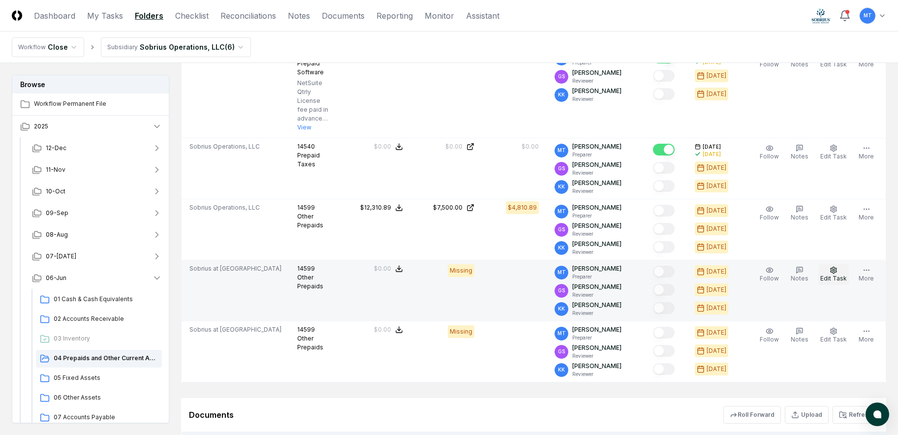
click at [843, 274] on button "Edit Task" at bounding box center [834, 274] width 31 height 21
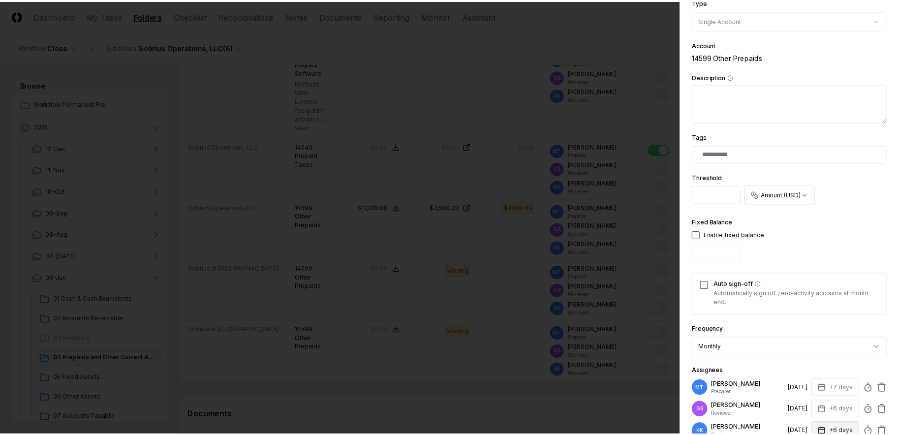
scroll to position [295, 0]
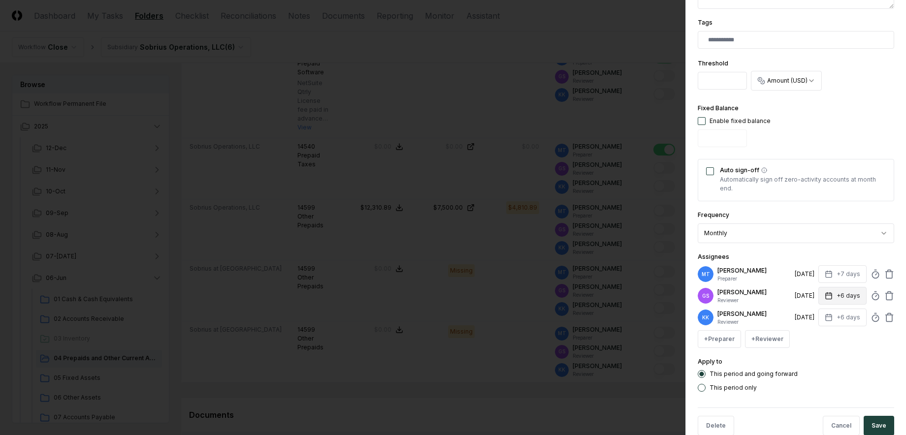
click at [824, 296] on icon "button" at bounding box center [828, 296] width 8 height 8
click at [811, 333] on input "*" at bounding box center [805, 335] width 34 height 18
type input "*"
click at [811, 333] on input "*" at bounding box center [805, 335] width 34 height 18
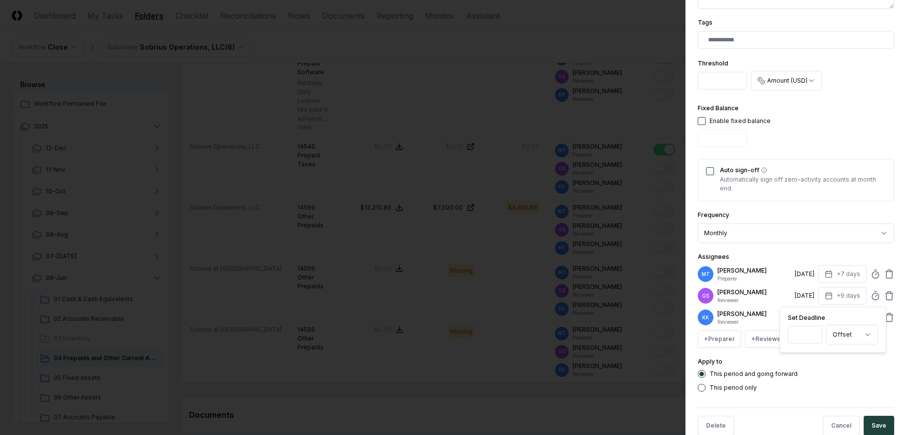
click at [813, 388] on div "This period only" at bounding box center [795, 388] width 196 height 8
click at [820, 321] on button "+6 days" at bounding box center [842, 318] width 48 height 18
click at [811, 354] on input "*" at bounding box center [805, 356] width 34 height 18
type input "*"
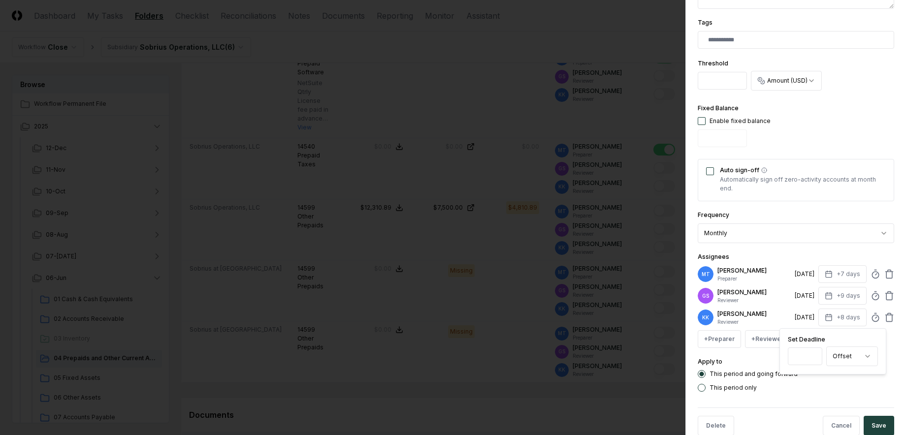
click at [811, 354] on input "*" at bounding box center [805, 356] width 34 height 18
click at [818, 394] on form "**********" at bounding box center [795, 79] width 196 height 727
click at [868, 426] on button "Save" at bounding box center [878, 426] width 31 height 20
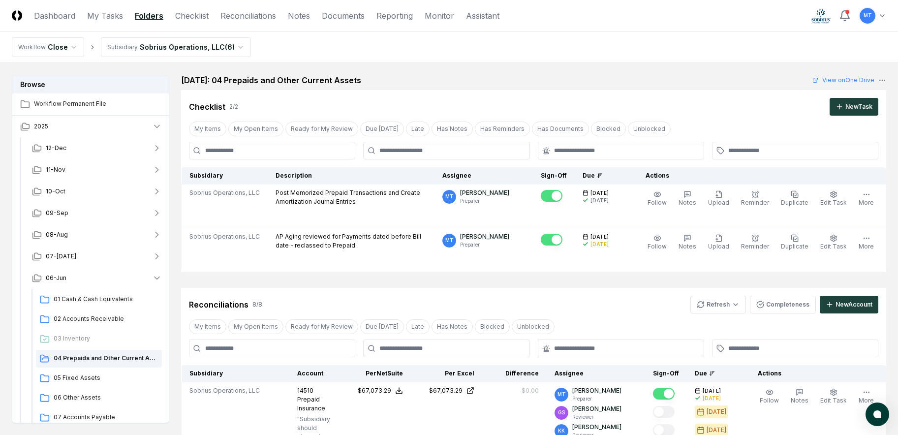
scroll to position [0, 0]
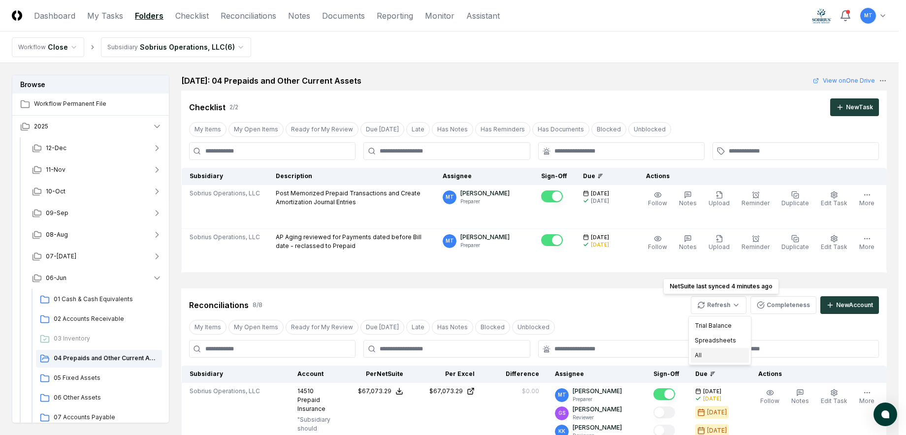
click at [709, 356] on div "All" at bounding box center [720, 355] width 58 height 15
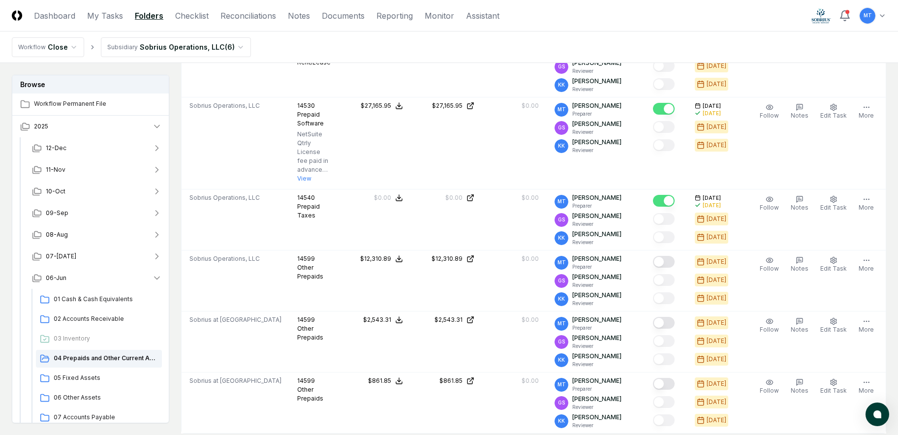
scroll to position [541, 0]
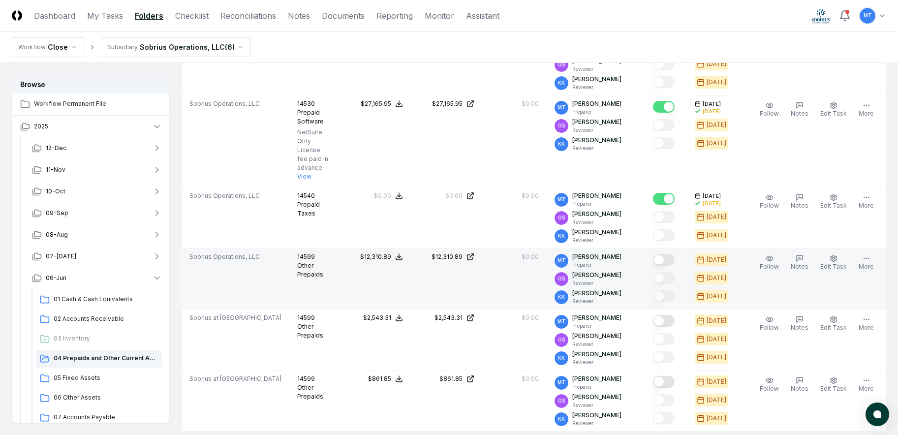
click at [675, 260] on button "Mark complete" at bounding box center [664, 260] width 22 height 12
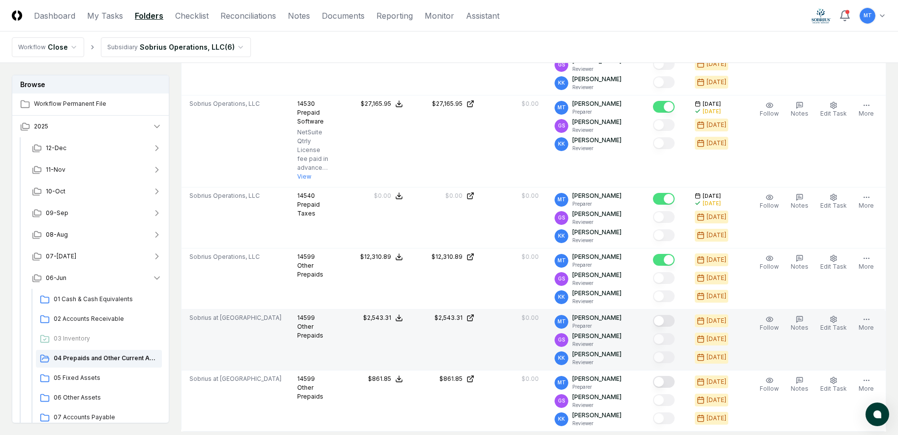
click at [675, 323] on button "Mark complete" at bounding box center [664, 321] width 22 height 12
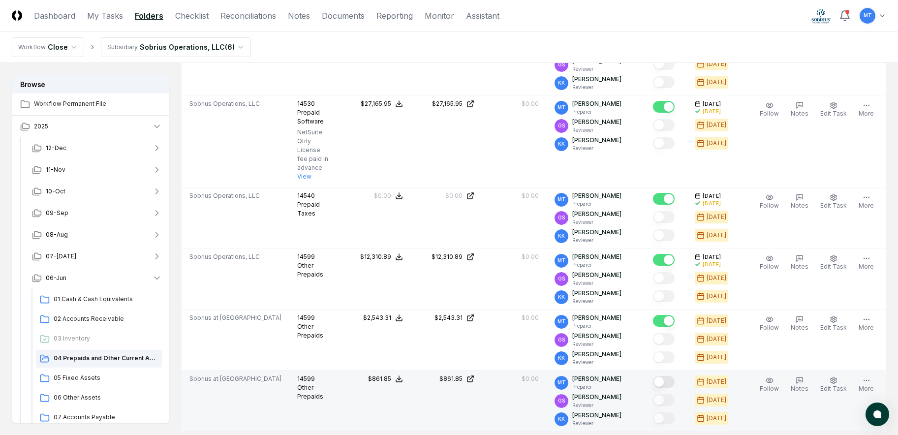
click at [673, 381] on button "Mark complete" at bounding box center [664, 382] width 22 height 12
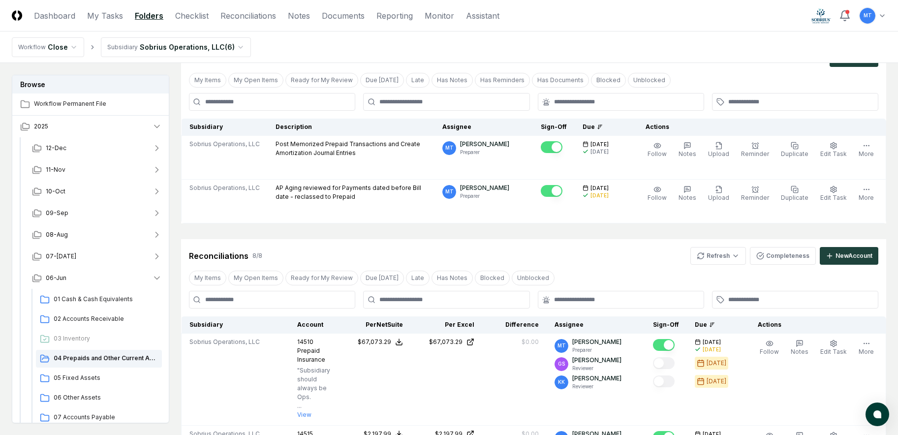
scroll to position [0, 0]
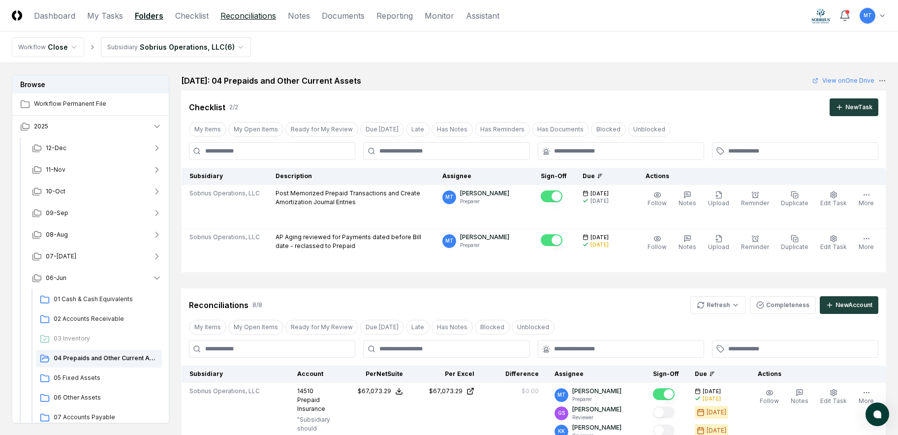
click at [242, 13] on link "Reconciliations" at bounding box center [249, 16] width 56 height 12
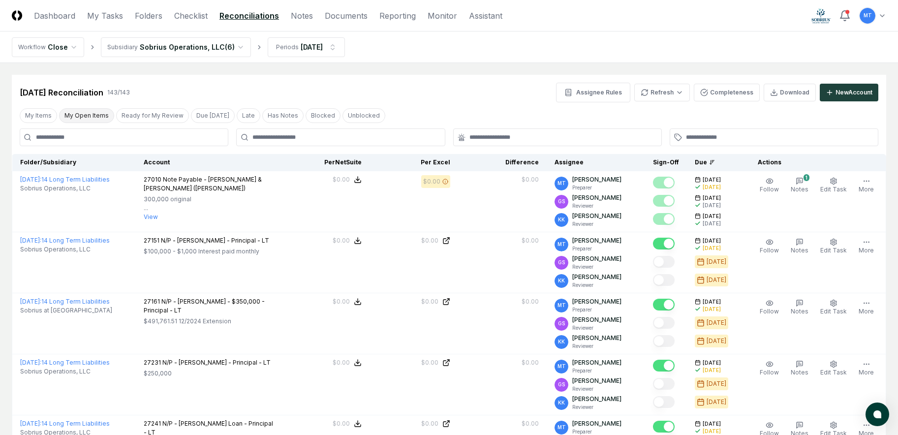
click at [89, 115] on button "My Open Items" at bounding box center [86, 115] width 55 height 15
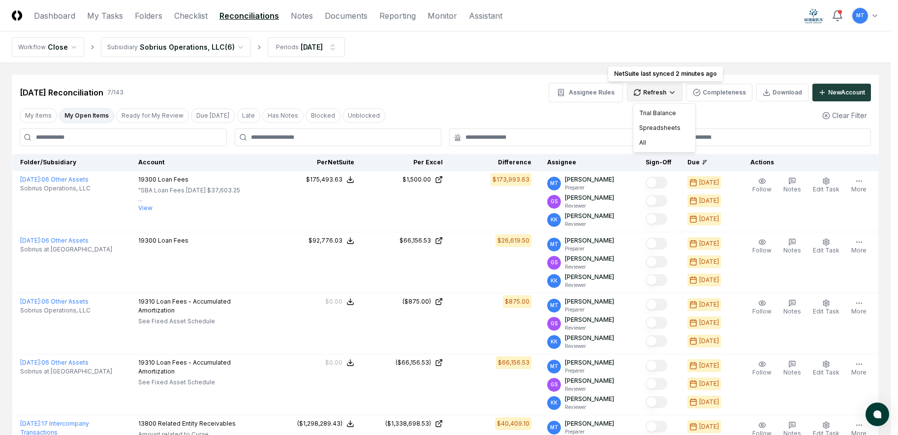
click at [655, 90] on html "CloseCore Dashboard My Tasks Folders Checklist Reconciliations Notes Documents …" at bounding box center [449, 334] width 898 height 669
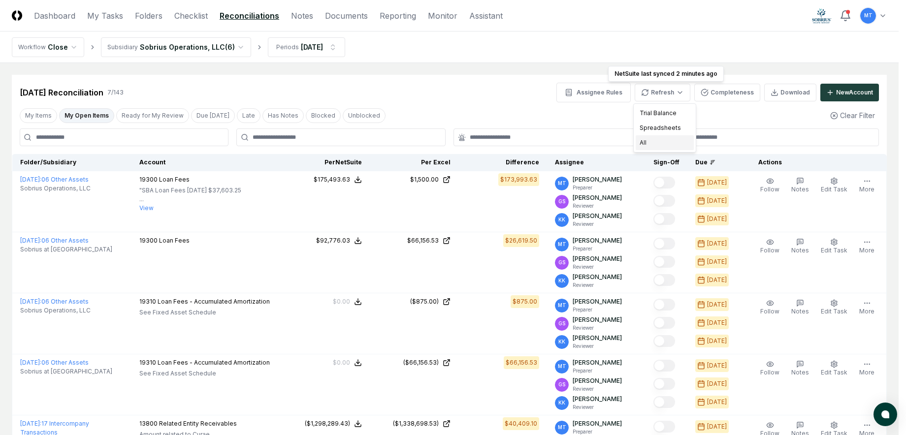
click at [667, 143] on div "All" at bounding box center [664, 142] width 58 height 15
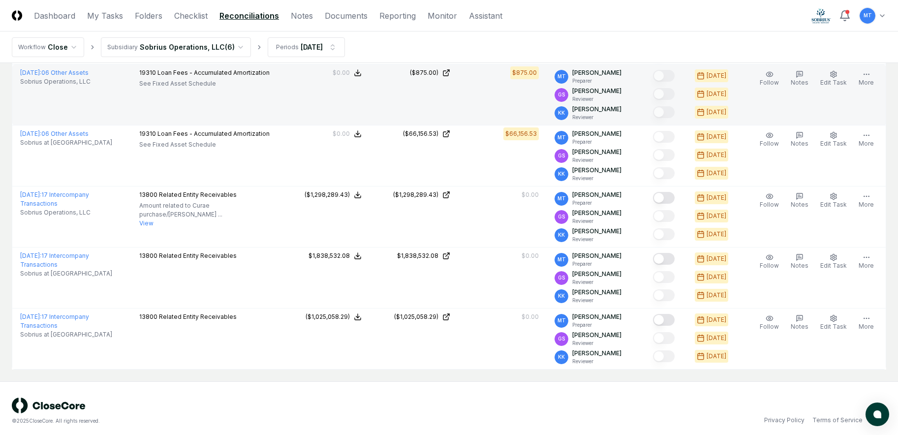
scroll to position [234, 0]
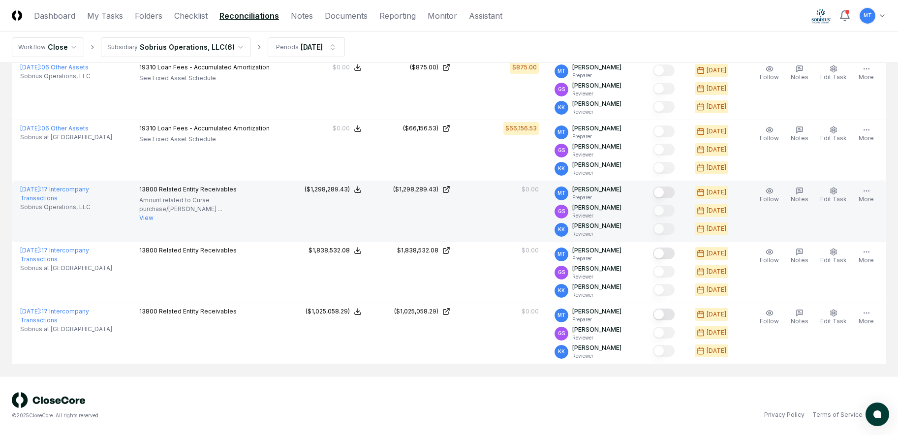
click at [675, 194] on button "Mark complete" at bounding box center [664, 193] width 22 height 12
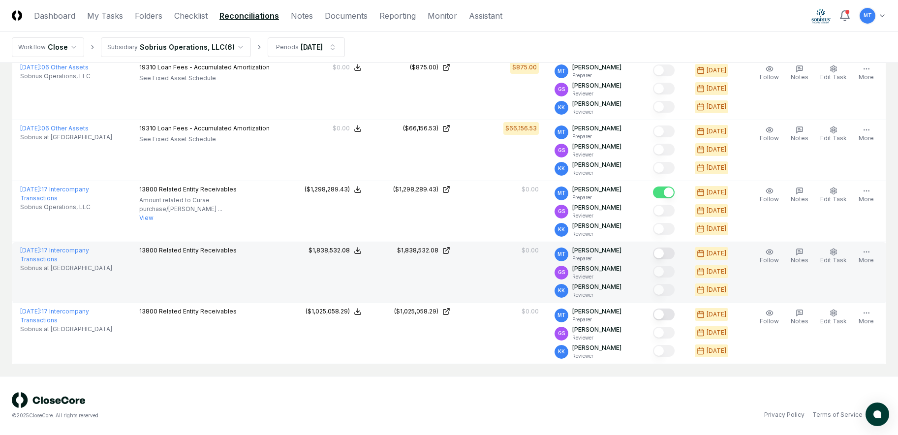
click at [675, 252] on button "Mark complete" at bounding box center [664, 254] width 22 height 12
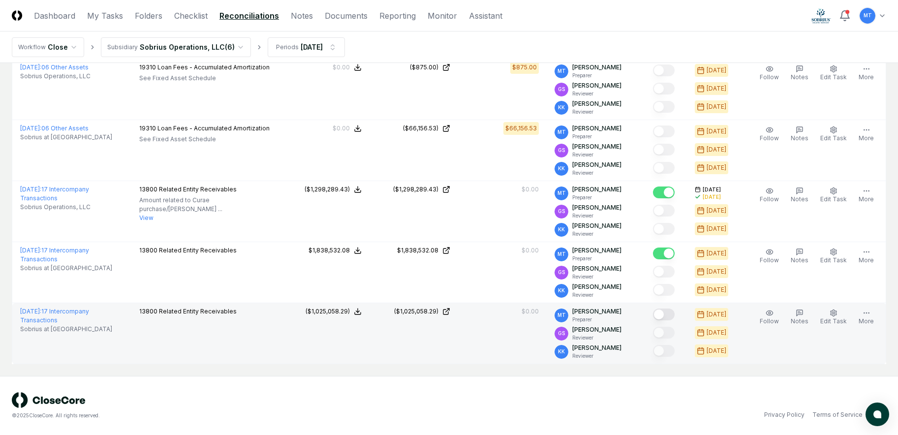
click at [673, 314] on button "Mark complete" at bounding box center [664, 315] width 22 height 12
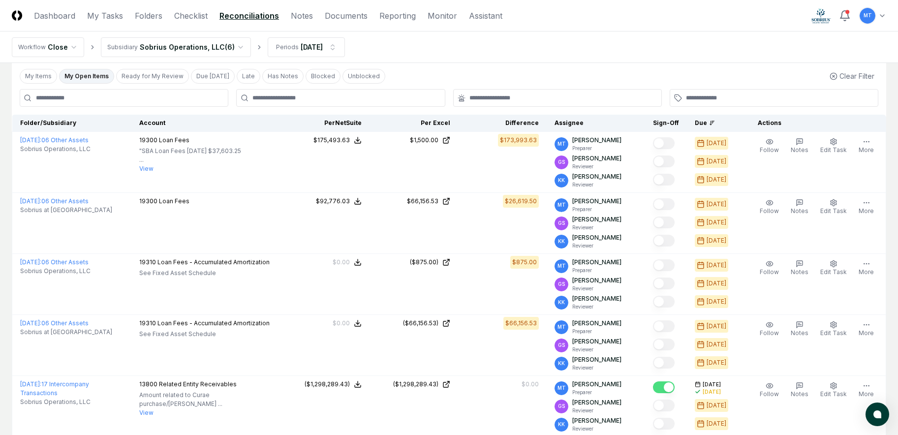
scroll to position [0, 0]
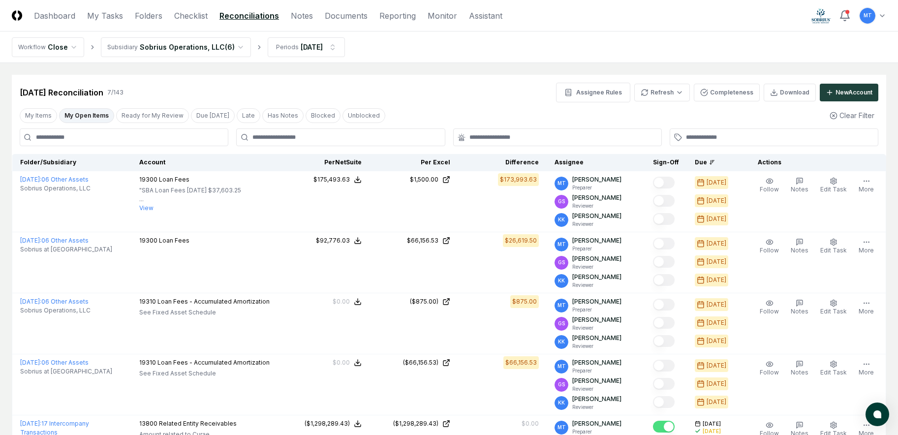
click at [239, 17] on link "Reconciliations" at bounding box center [250, 16] width 60 height 12
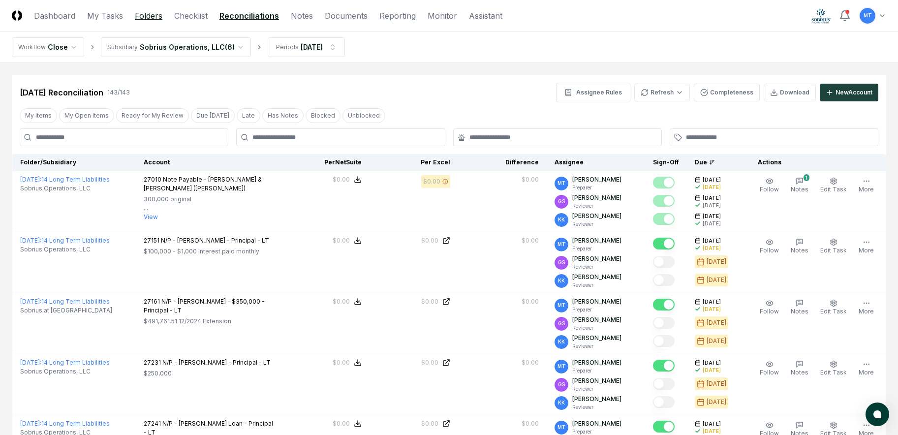
click at [155, 18] on link "Folders" at bounding box center [149, 16] width 28 height 12
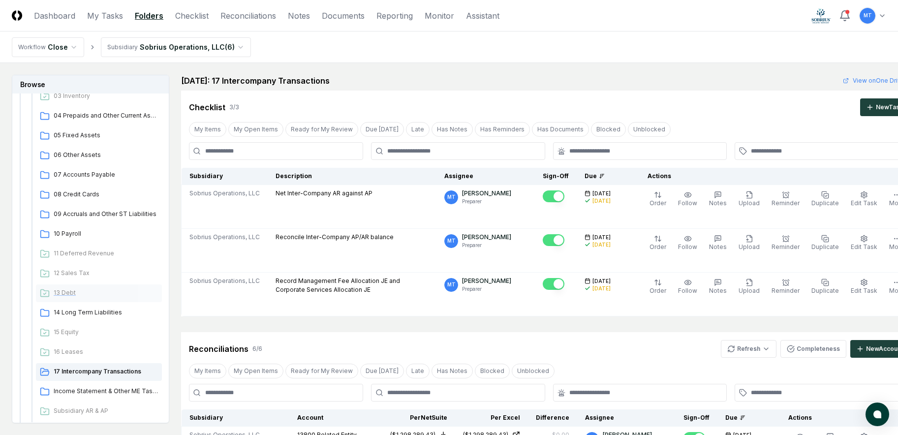
scroll to position [246, 0]
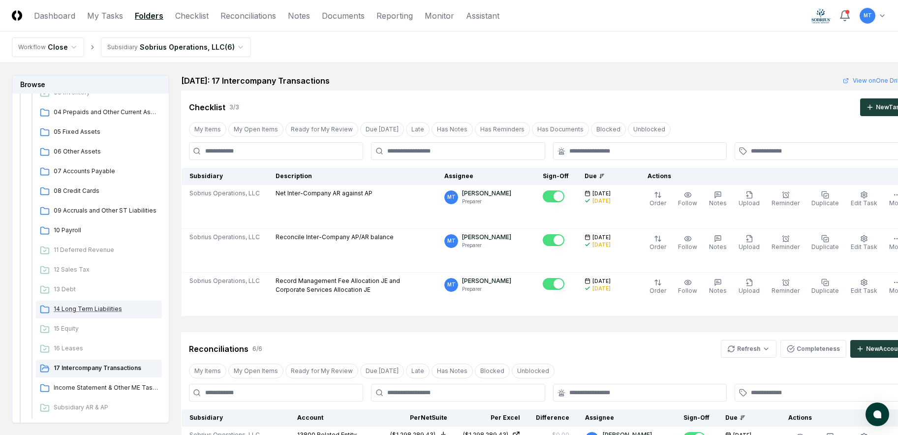
click at [103, 311] on span "14 Long Term Liabilities" at bounding box center [106, 309] width 104 height 9
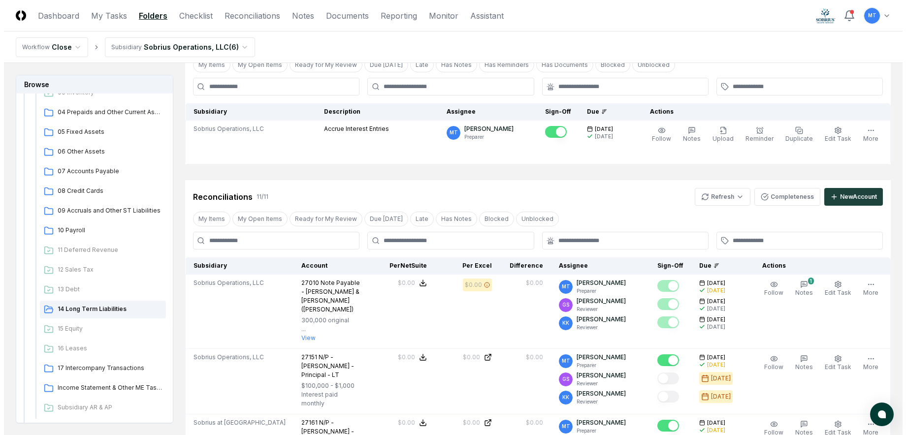
scroll to position [63, 0]
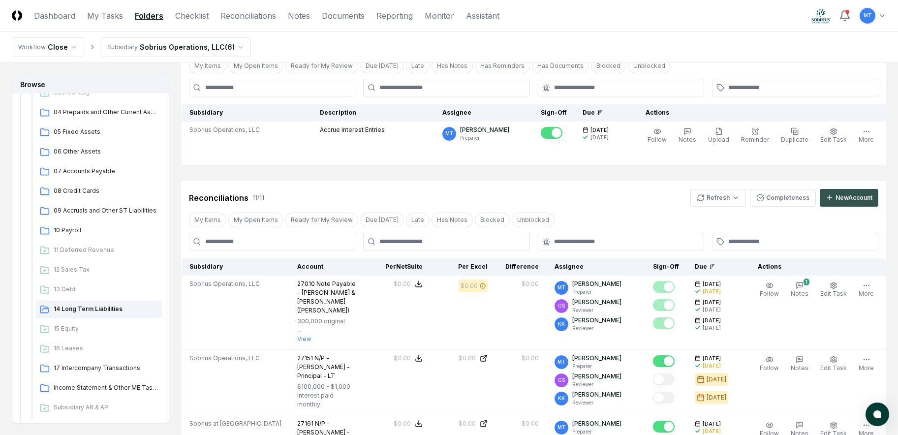
click at [852, 197] on div "New Account" at bounding box center [854, 197] width 37 height 9
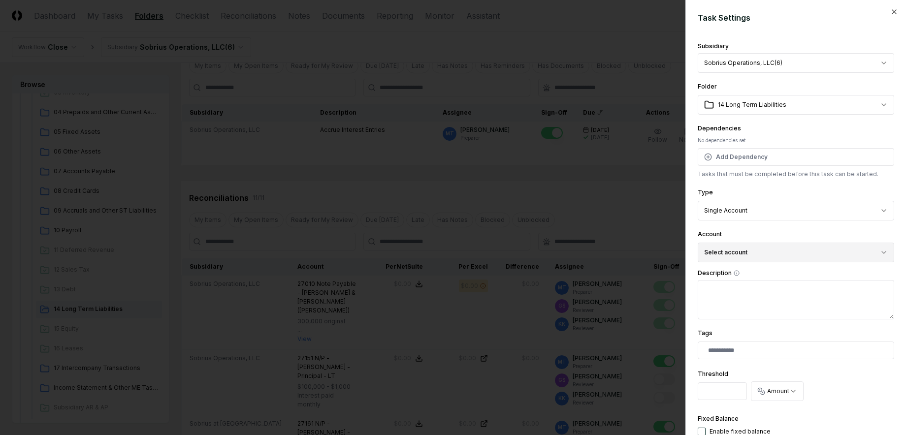
click at [741, 255] on button "Select account" at bounding box center [795, 253] width 196 height 20
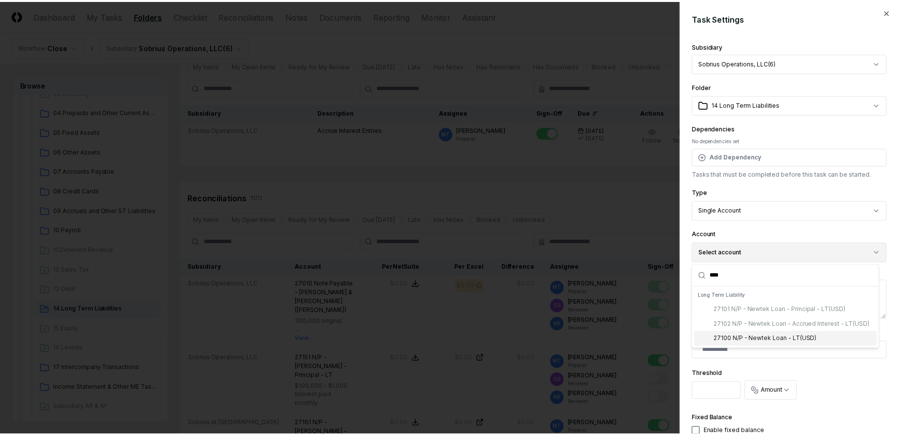
scroll to position [0, 0]
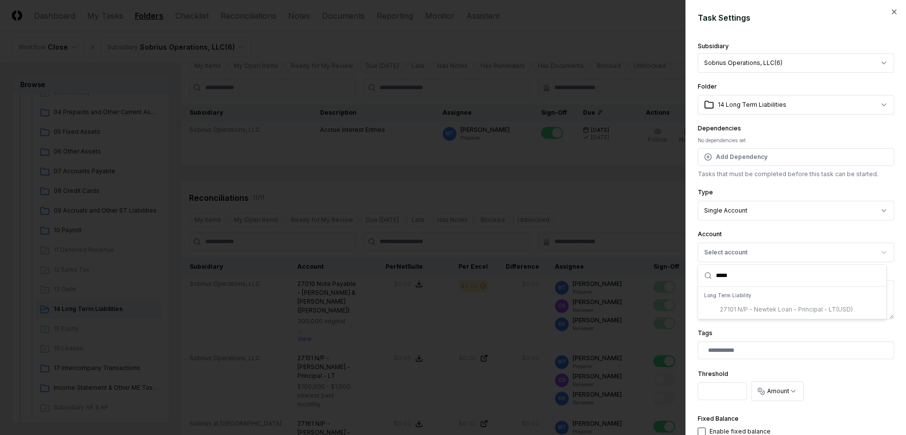
type input "*****"
click at [777, 310] on div "27101 N/P - Newtek Loan - Principal - LT ( USD )" at bounding box center [792, 309] width 184 height 15
click at [767, 271] on input "*****" at bounding box center [798, 276] width 164 height 22
click at [890, 10] on icon "button" at bounding box center [894, 12] width 8 height 8
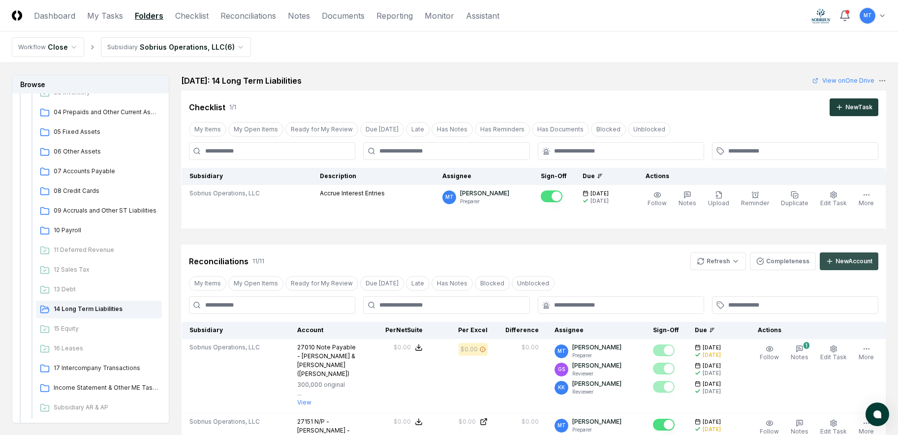
click at [849, 261] on div "New Account" at bounding box center [854, 261] width 37 height 9
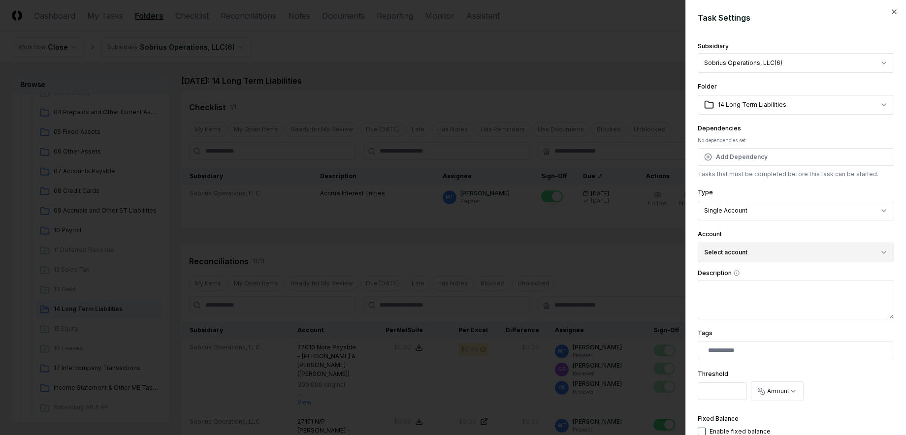
click at [737, 246] on button "Select account" at bounding box center [795, 253] width 196 height 20
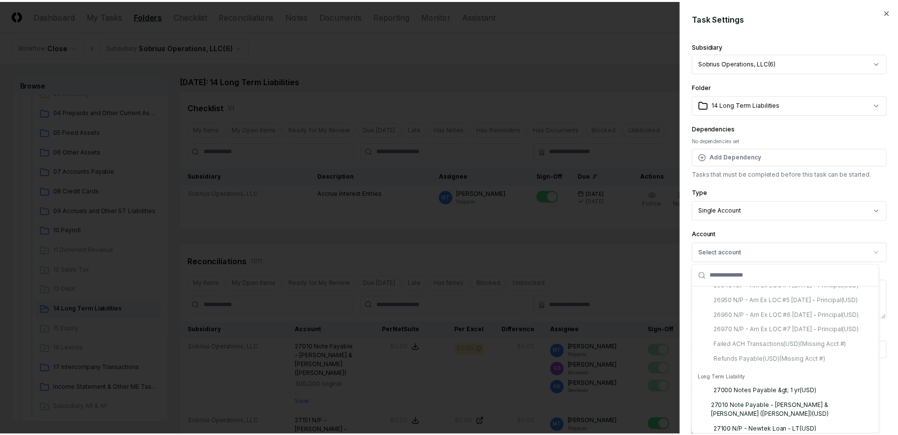
scroll to position [2210, 0]
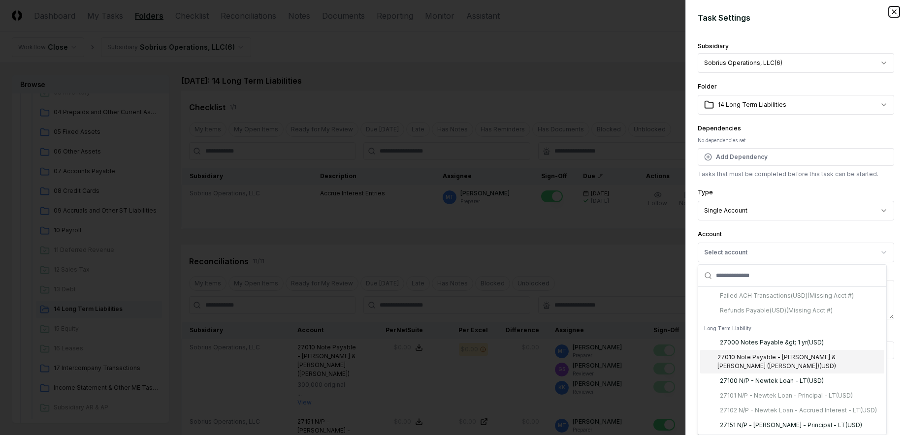
click at [890, 12] on icon "button" at bounding box center [894, 12] width 8 height 8
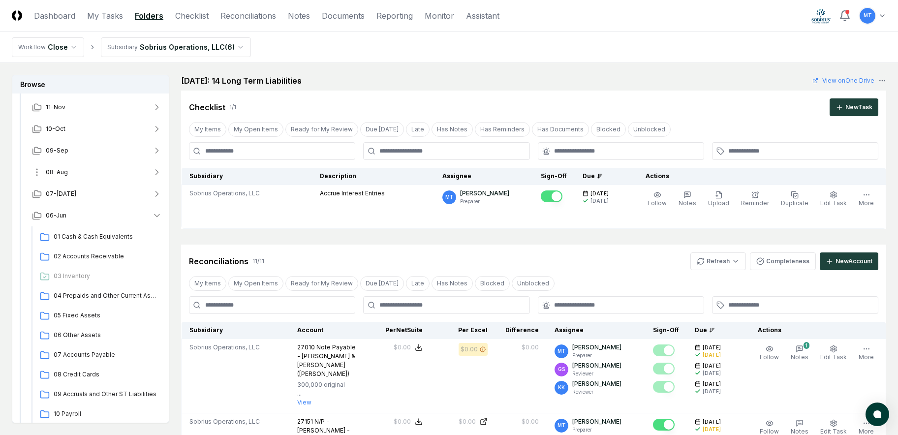
scroll to position [49, 0]
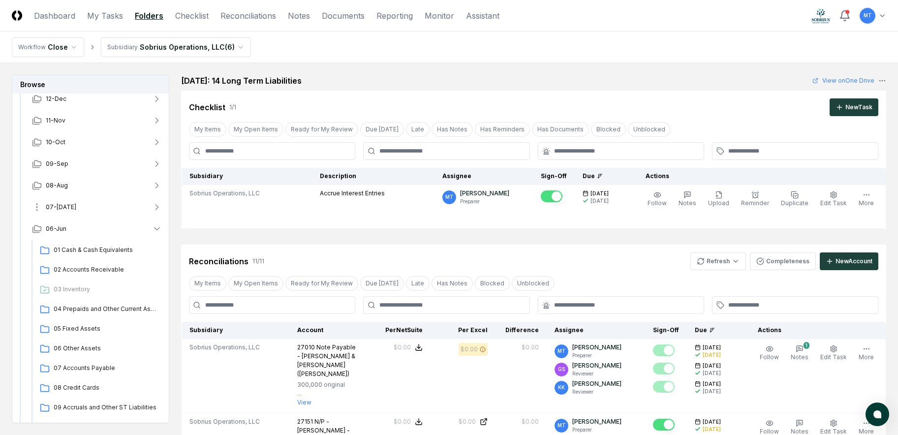
click at [87, 209] on button "07-[DATE]" at bounding box center [97, 207] width 146 height 22
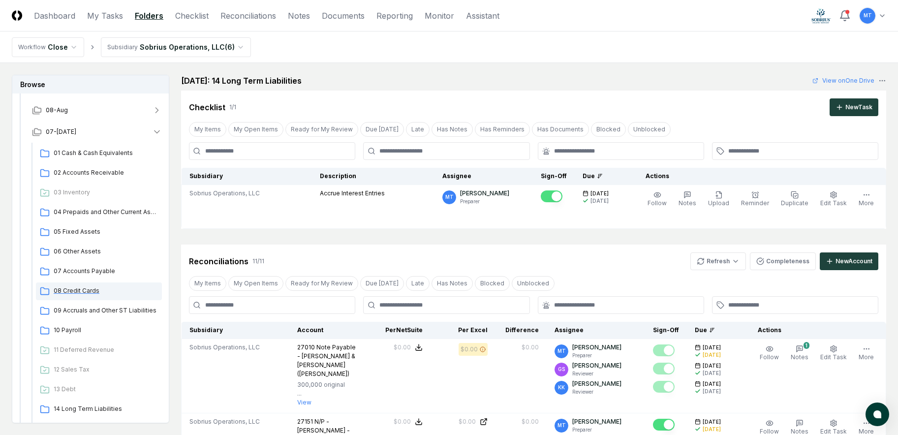
scroll to position [148, 0]
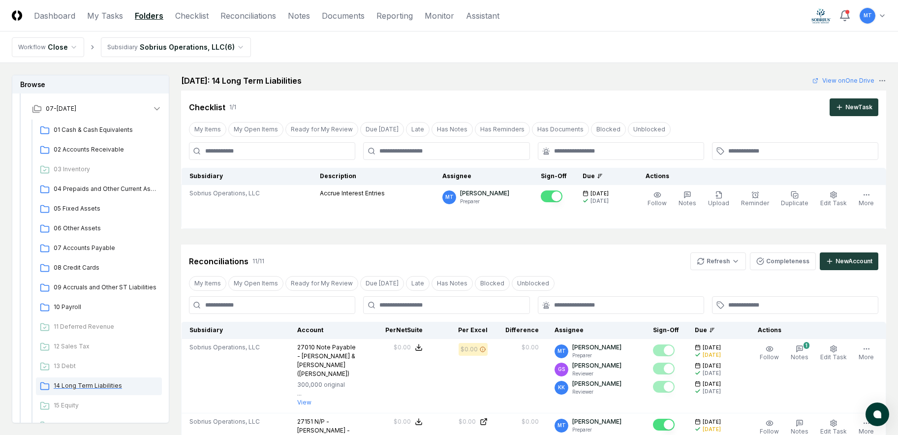
click at [117, 386] on span "14 Long Term Liabilities" at bounding box center [106, 385] width 104 height 9
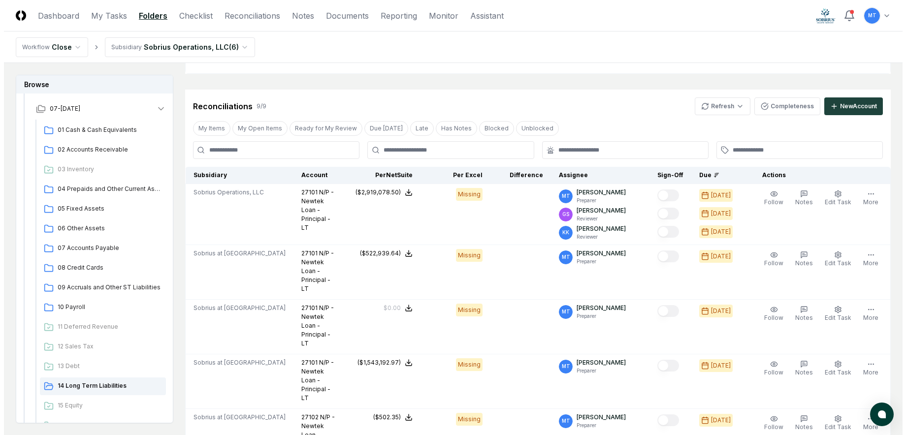
scroll to position [148, 0]
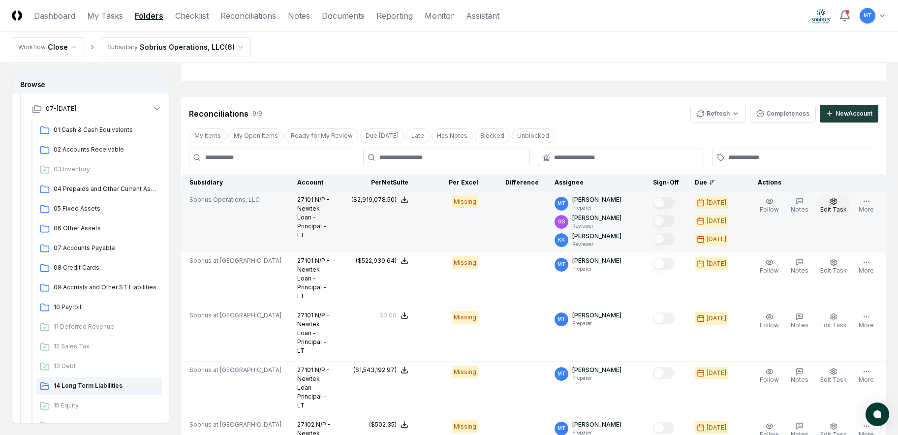
click at [835, 202] on circle "button" at bounding box center [834, 201] width 2 height 2
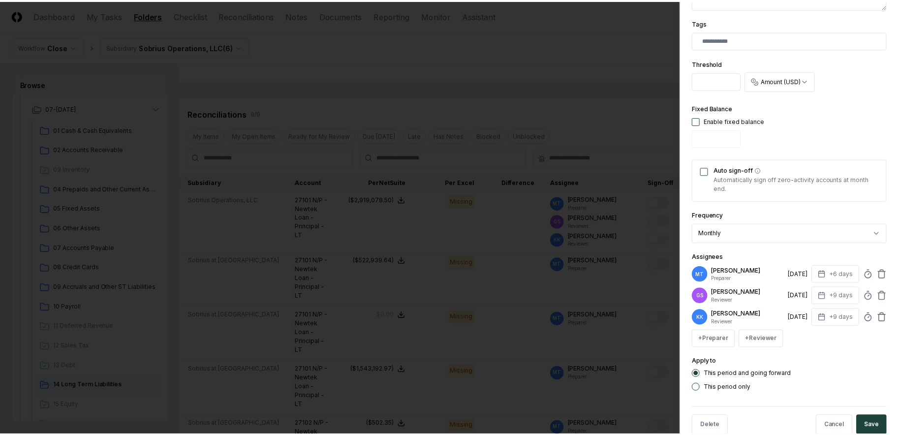
scroll to position [315, 0]
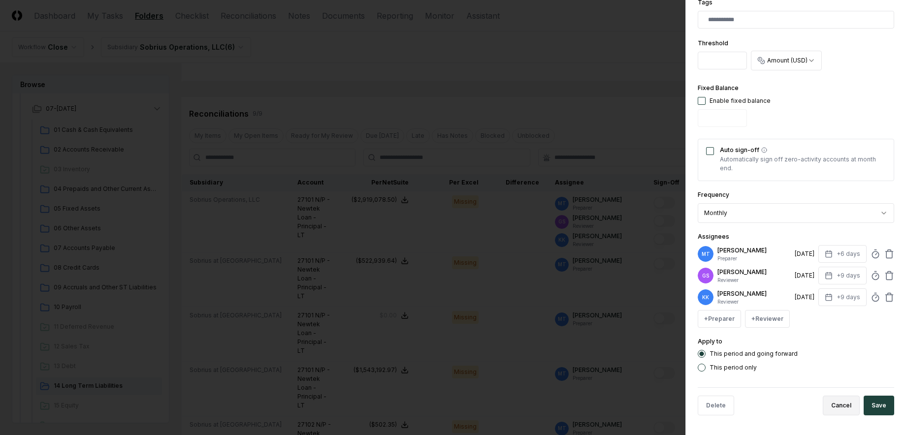
click at [830, 409] on button "Cancel" at bounding box center [840, 406] width 37 height 20
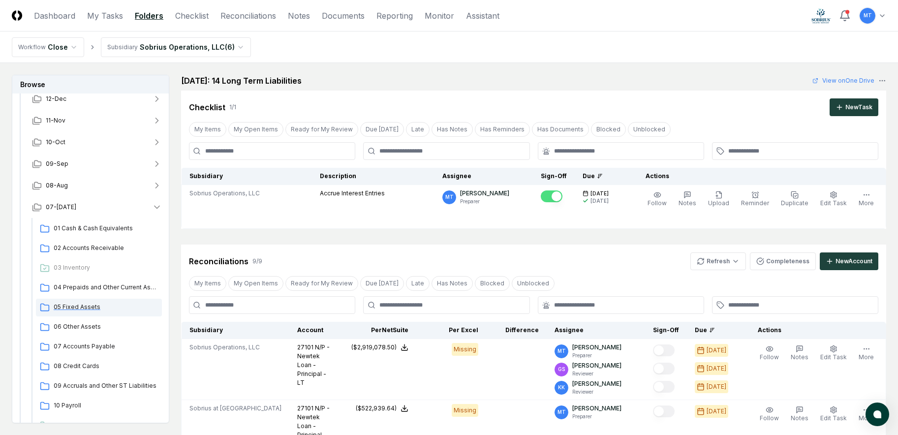
scroll to position [98, 0]
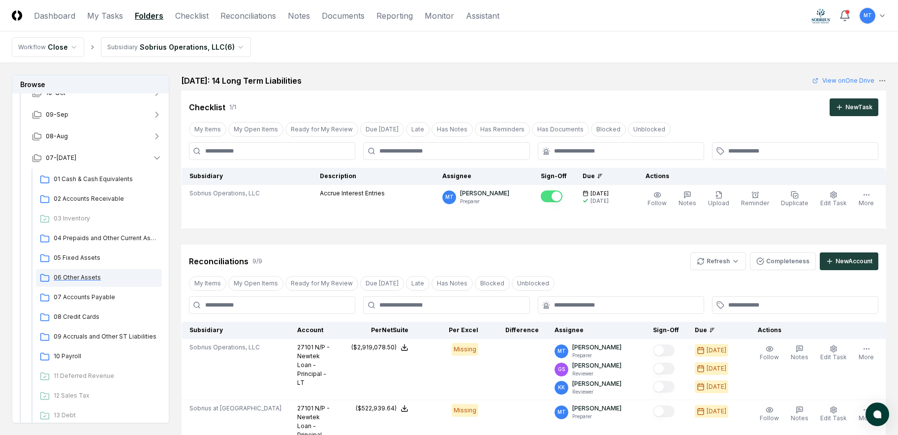
click at [94, 279] on span "06 Other Assets" at bounding box center [106, 277] width 104 height 9
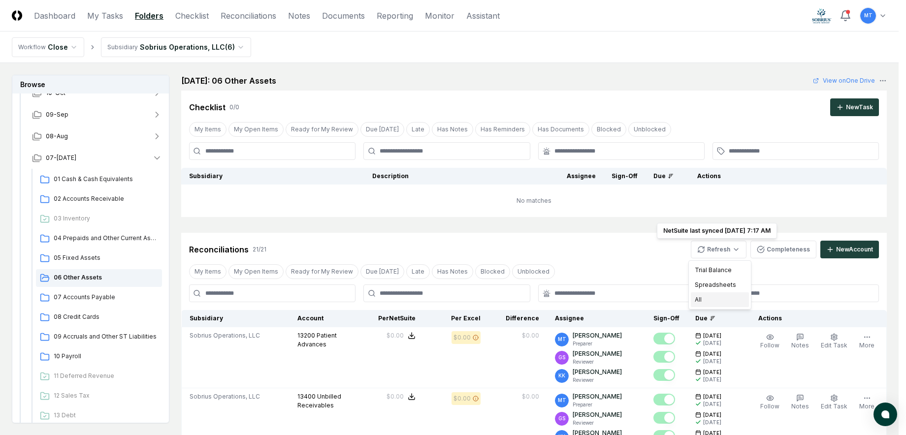
click at [714, 299] on div "All" at bounding box center [720, 299] width 58 height 15
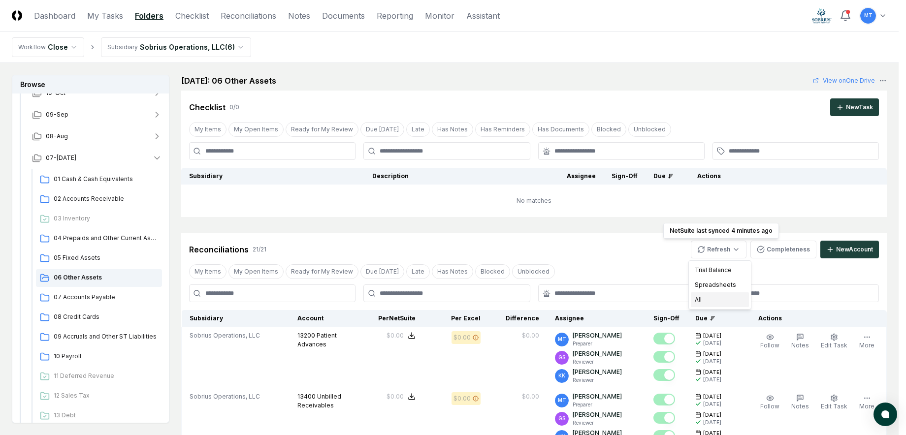
click at [714, 301] on div "All" at bounding box center [720, 299] width 58 height 15
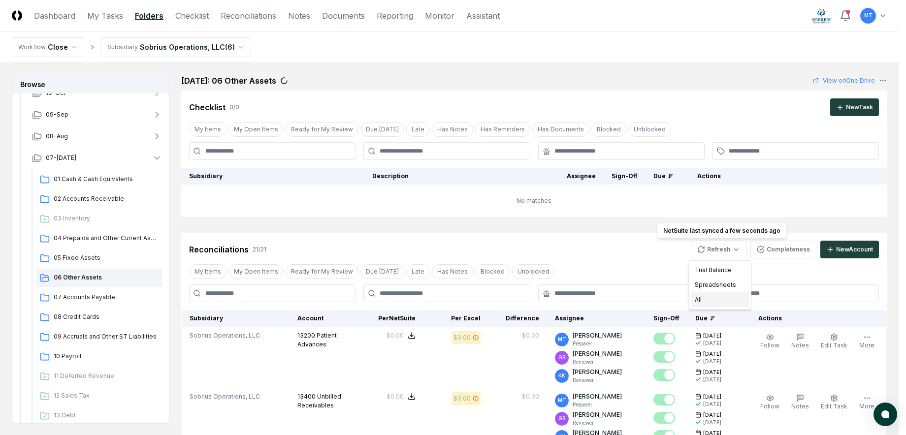
click at [714, 299] on div "All" at bounding box center [720, 299] width 58 height 15
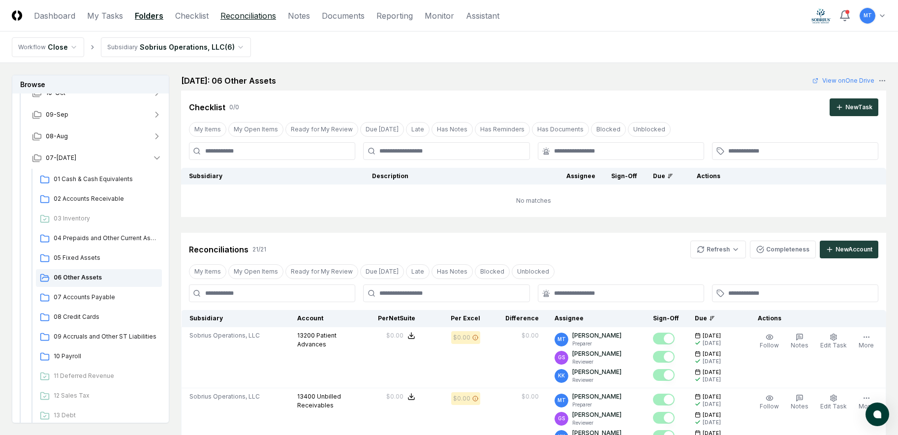
click at [260, 16] on link "Reconciliations" at bounding box center [249, 16] width 56 height 12
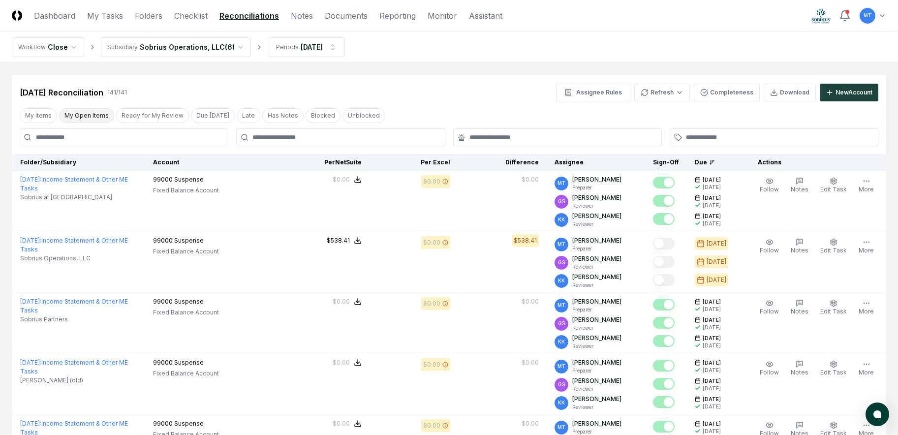
click at [86, 116] on button "My Open Items" at bounding box center [86, 115] width 55 height 15
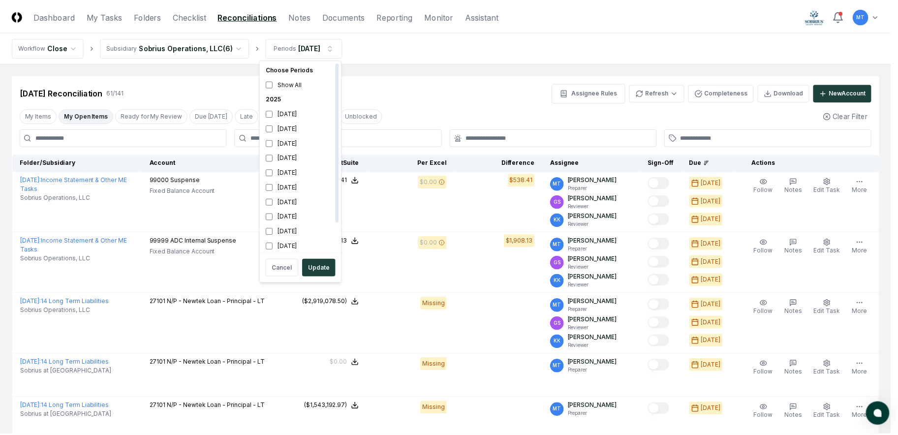
scroll to position [3, 0]
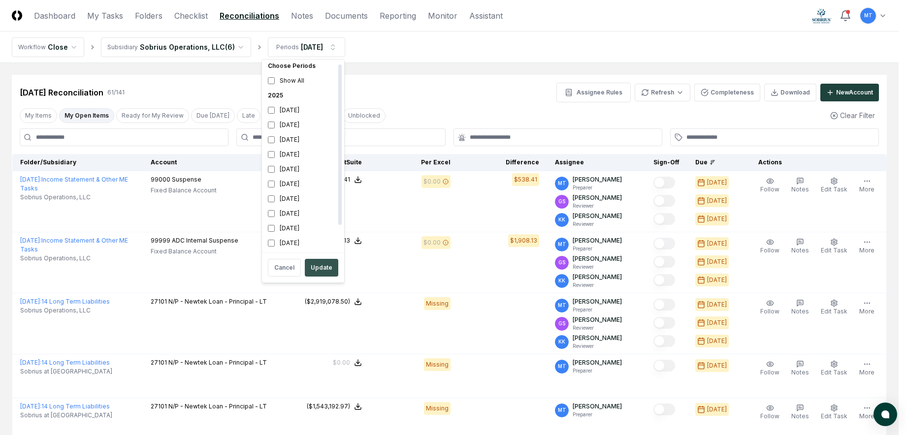
click at [327, 272] on button "Update" at bounding box center [321, 268] width 33 height 18
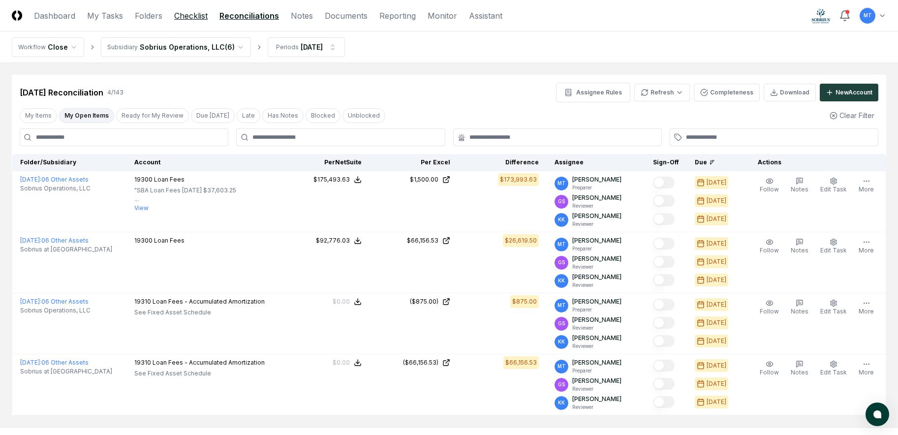
click at [195, 17] on link "Checklist" at bounding box center [190, 16] width 33 height 12
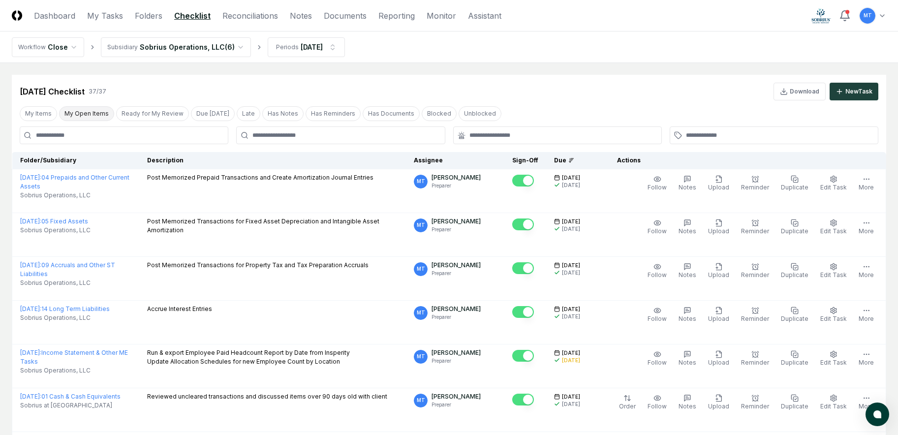
click at [92, 113] on button "My Open Items" at bounding box center [86, 113] width 55 height 15
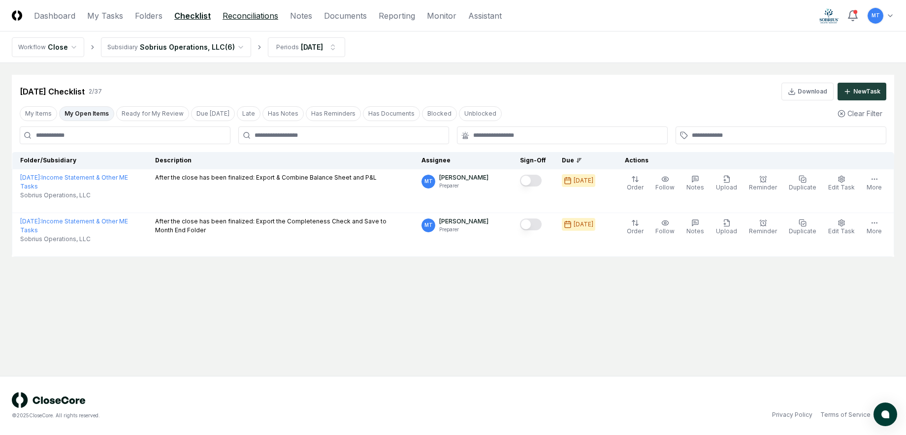
click at [242, 13] on link "Reconciliations" at bounding box center [250, 16] width 56 height 12
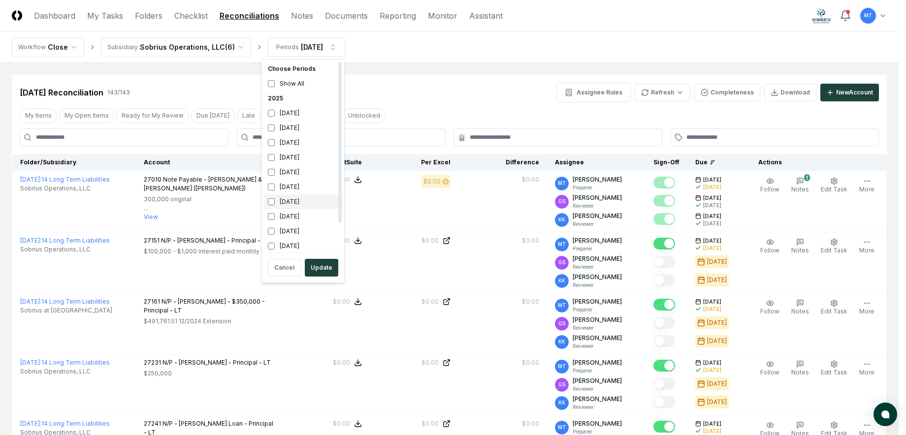
click at [283, 202] on div "[DATE]" at bounding box center [303, 201] width 78 height 15
click at [286, 188] on div "[DATE]" at bounding box center [303, 187] width 78 height 15
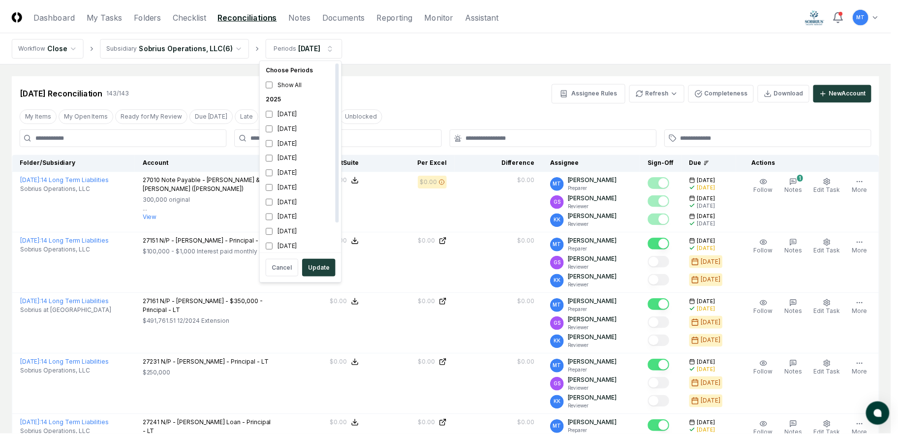
scroll to position [3, 0]
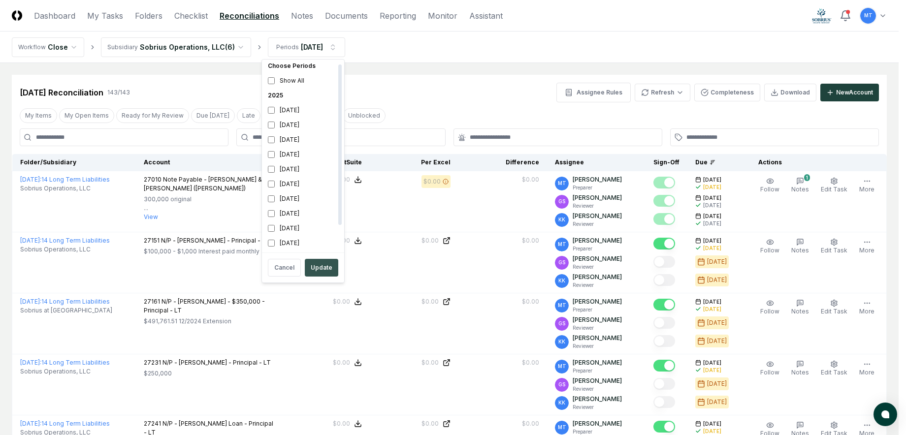
click at [321, 269] on button "Update" at bounding box center [321, 268] width 33 height 18
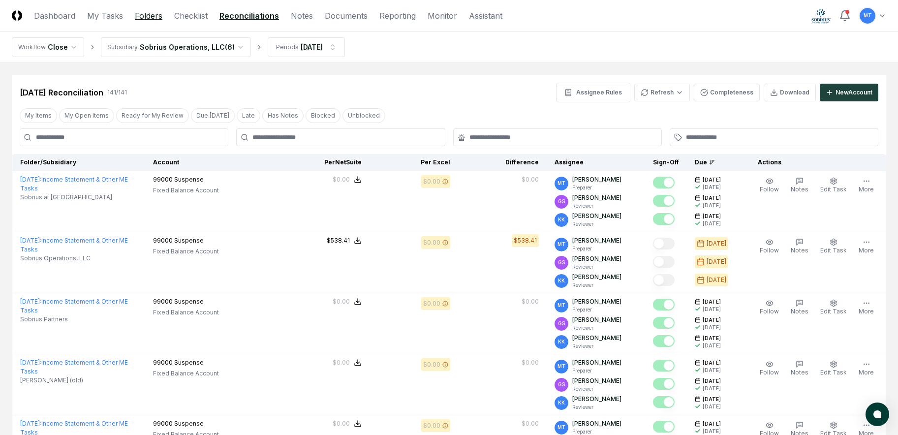
click at [141, 12] on link "Folders" at bounding box center [149, 16] width 28 height 12
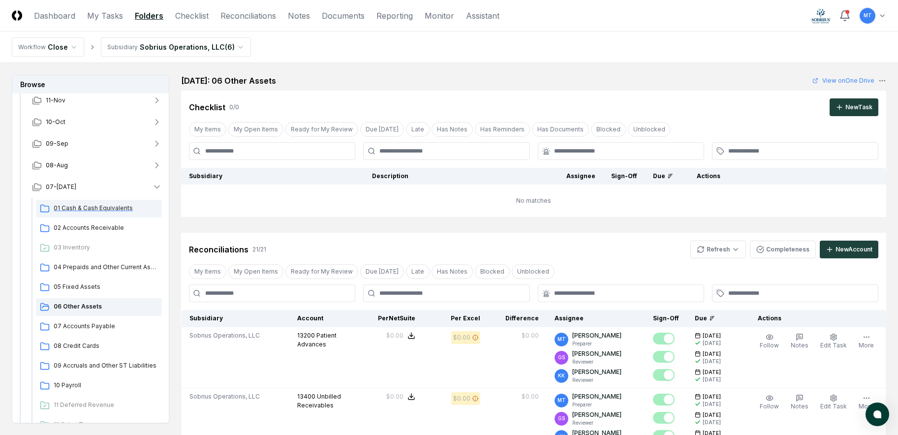
scroll to position [98, 0]
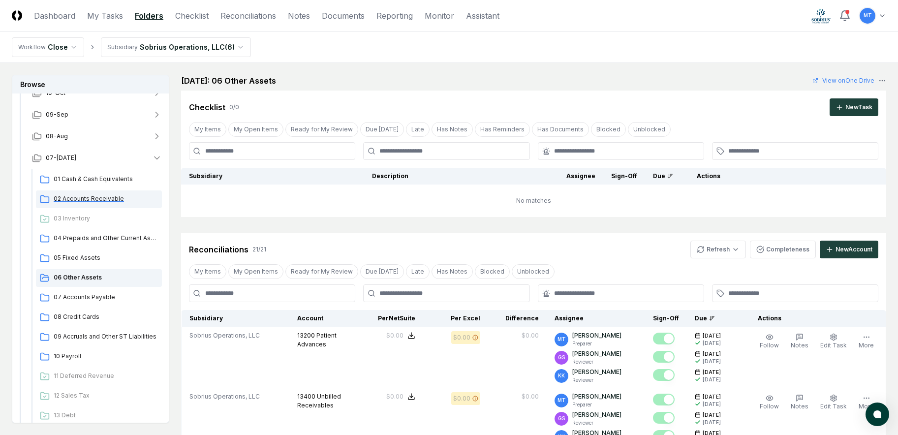
click at [91, 196] on span "02 Accounts Receivable" at bounding box center [106, 198] width 104 height 9
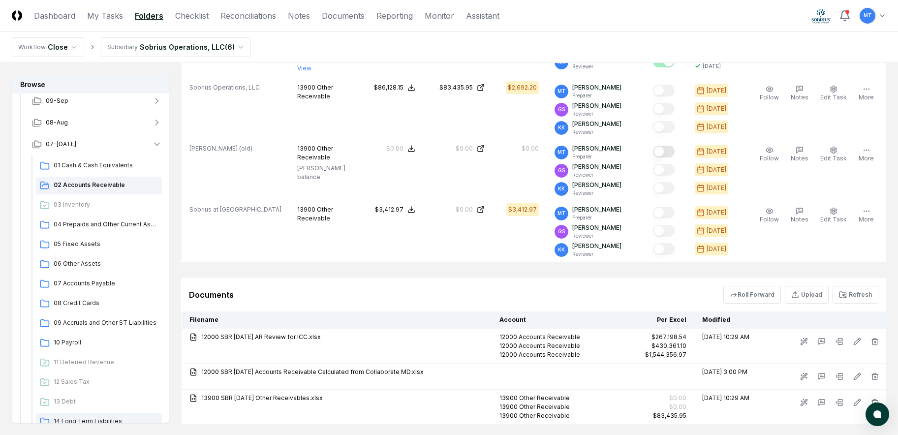
scroll to position [295, 0]
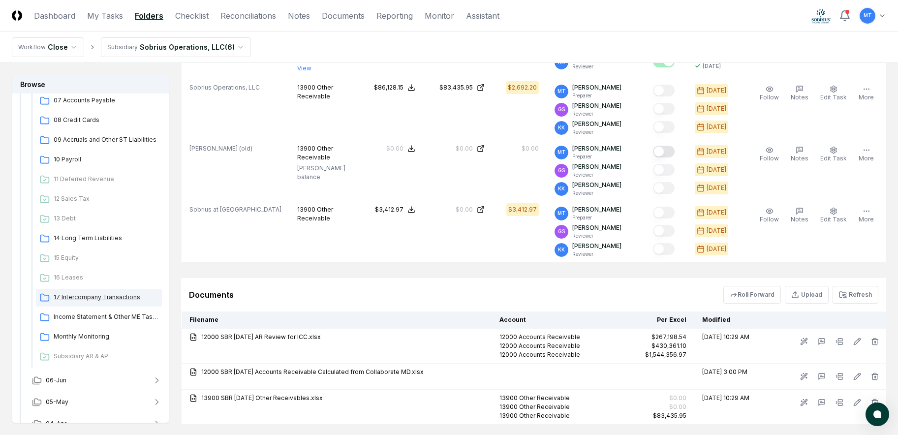
click at [96, 293] on span "17 Intercompany Transactions" at bounding box center [106, 297] width 104 height 9
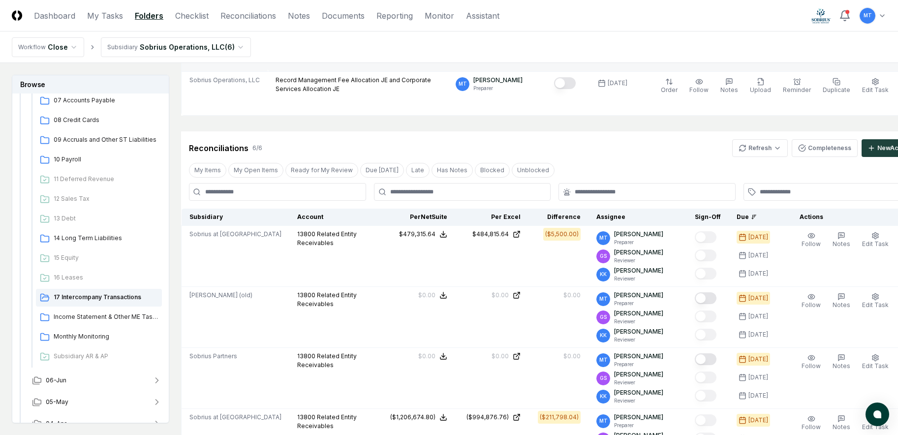
scroll to position [246, 0]
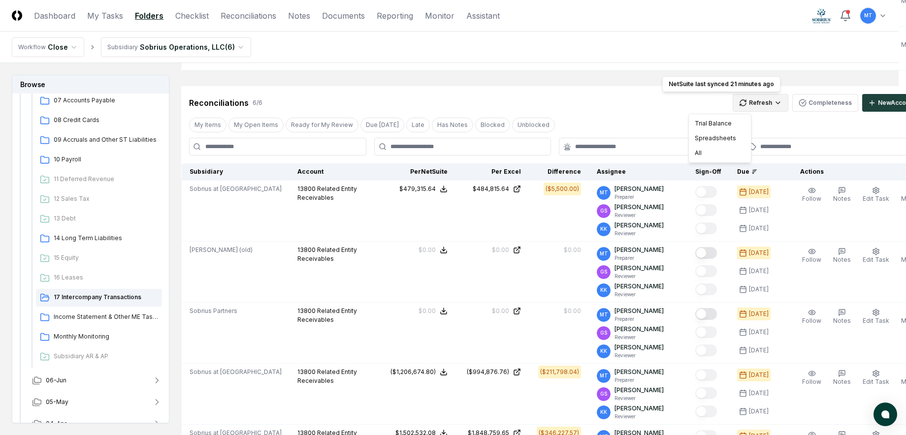
click at [725, 98] on html "CloseCore Dashboard My Tasks Folders Checklist Reconciliations Notes Documents …" at bounding box center [453, 265] width 906 height 1022
click at [726, 158] on div "All" at bounding box center [720, 153] width 58 height 15
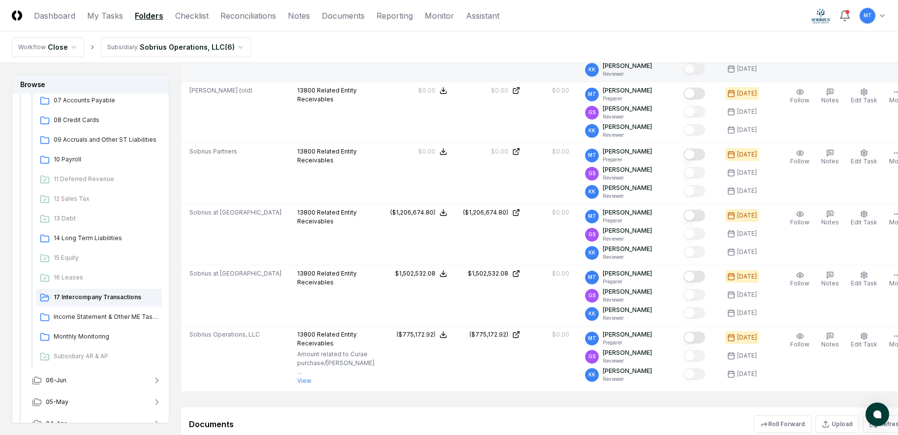
scroll to position [345, 0]
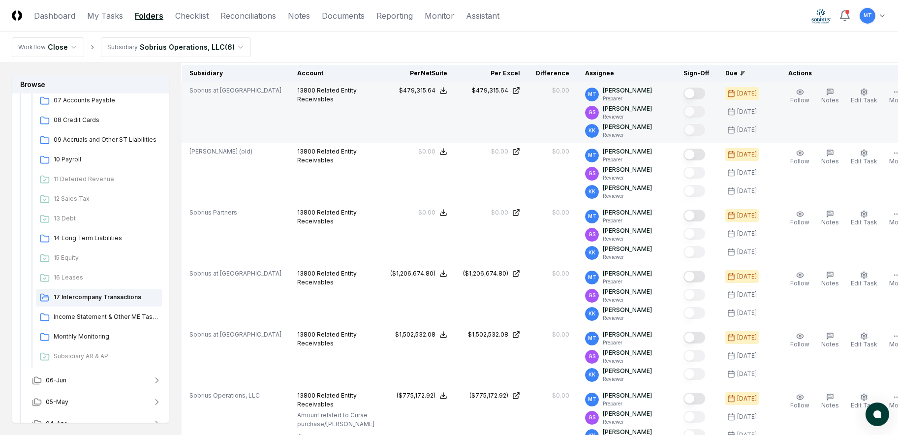
click at [684, 90] on button "Mark complete" at bounding box center [695, 94] width 22 height 12
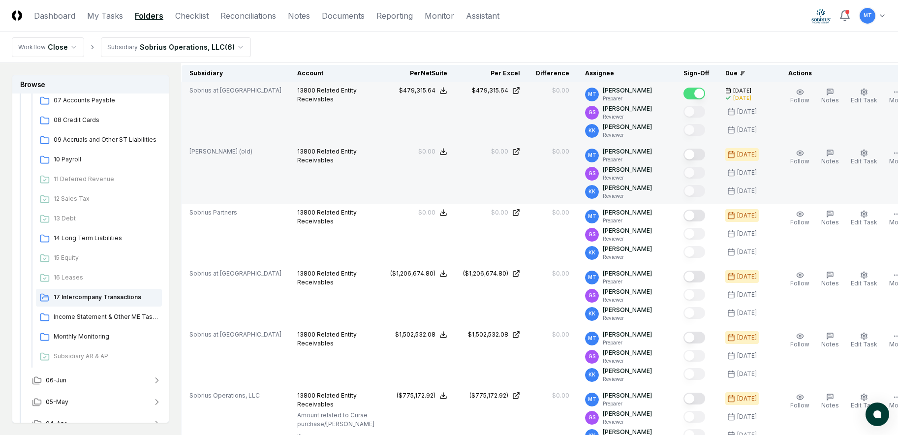
click at [684, 152] on button "Mark complete" at bounding box center [695, 155] width 22 height 12
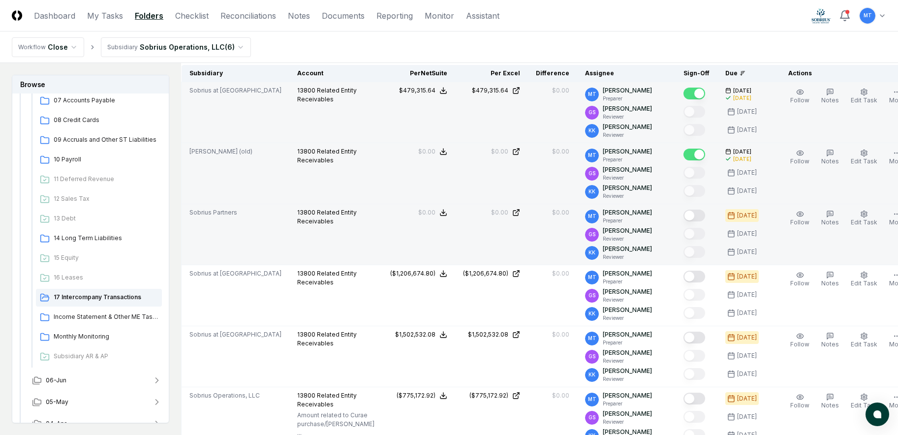
click at [684, 216] on button "Mark complete" at bounding box center [695, 216] width 22 height 12
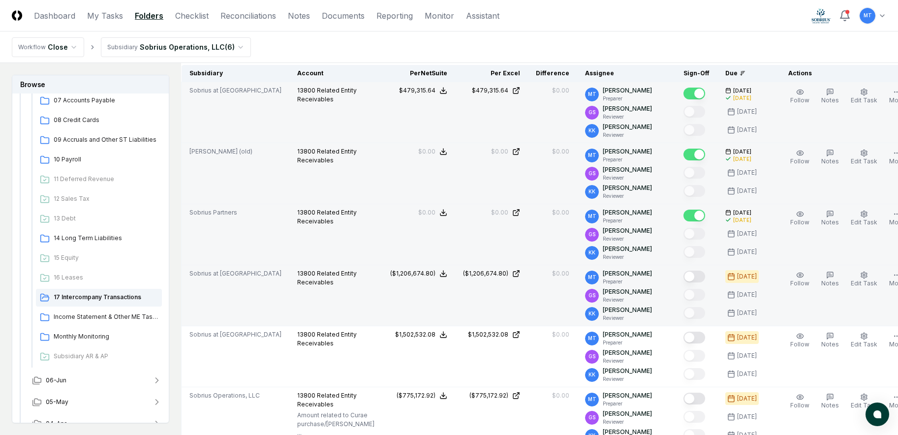
click at [684, 274] on button "Mark complete" at bounding box center [695, 277] width 22 height 12
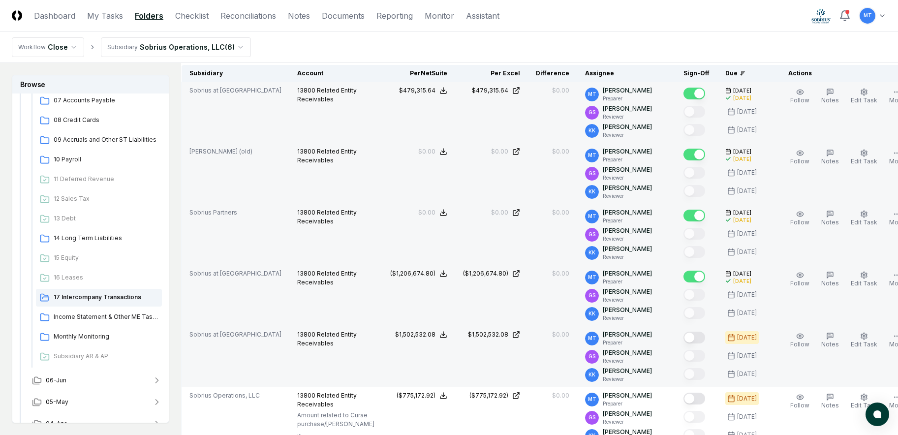
click at [684, 339] on button "Mark complete" at bounding box center [695, 338] width 22 height 12
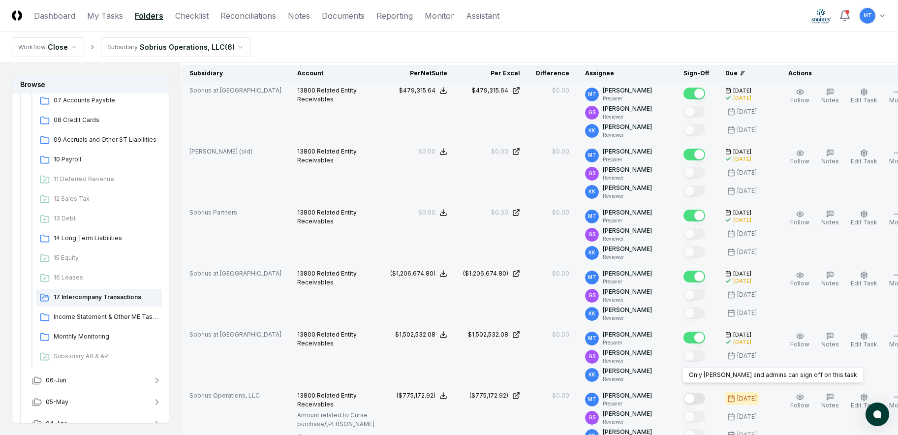
click at [684, 399] on button "Mark complete" at bounding box center [695, 399] width 22 height 12
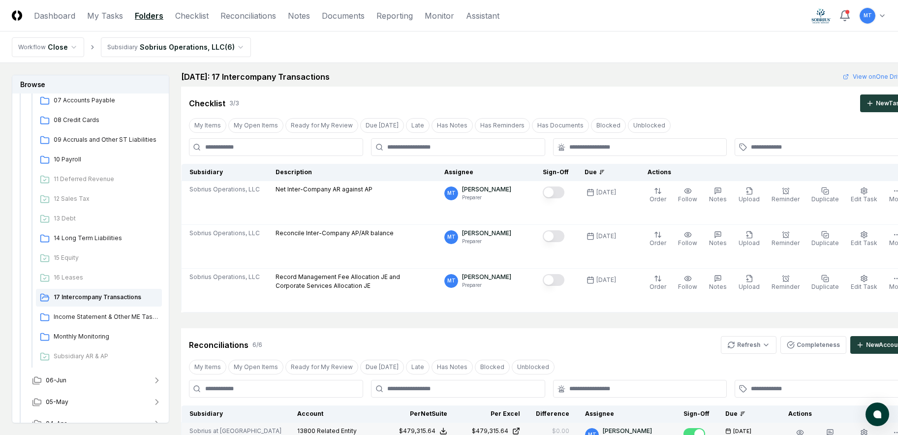
scroll to position [0, 0]
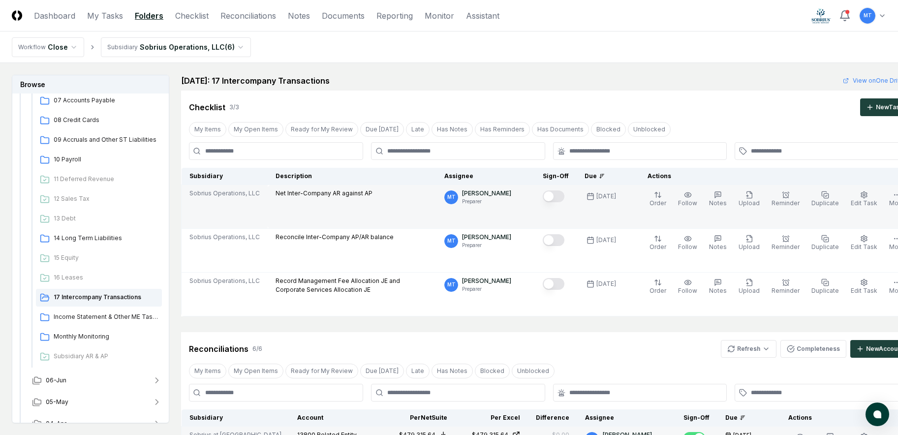
click at [543, 196] on button "Mark complete" at bounding box center [554, 196] width 22 height 12
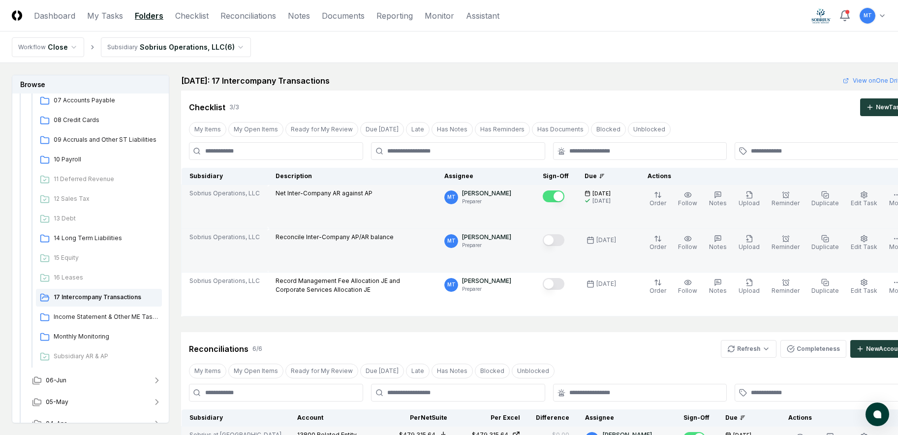
click at [543, 238] on button "Mark complete" at bounding box center [554, 240] width 22 height 12
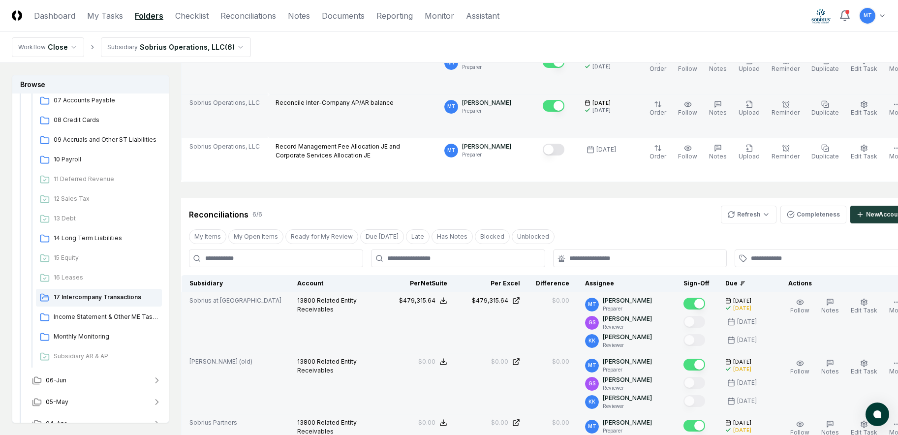
scroll to position [14, 0]
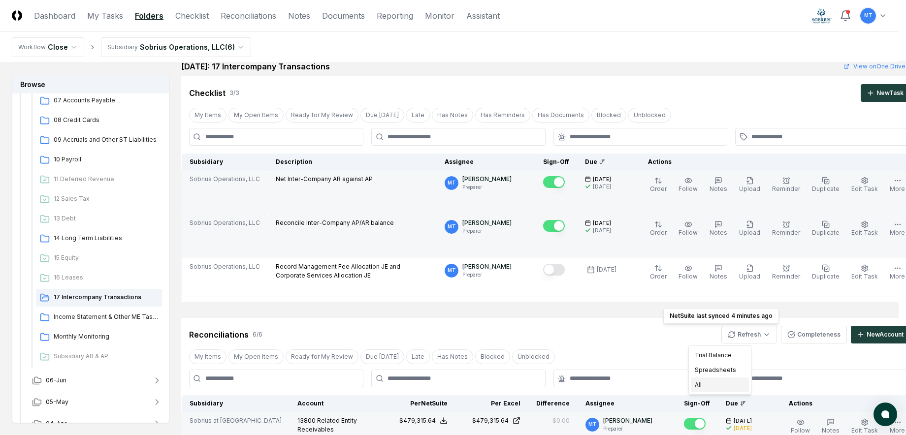
click at [717, 382] on div "All" at bounding box center [720, 385] width 58 height 15
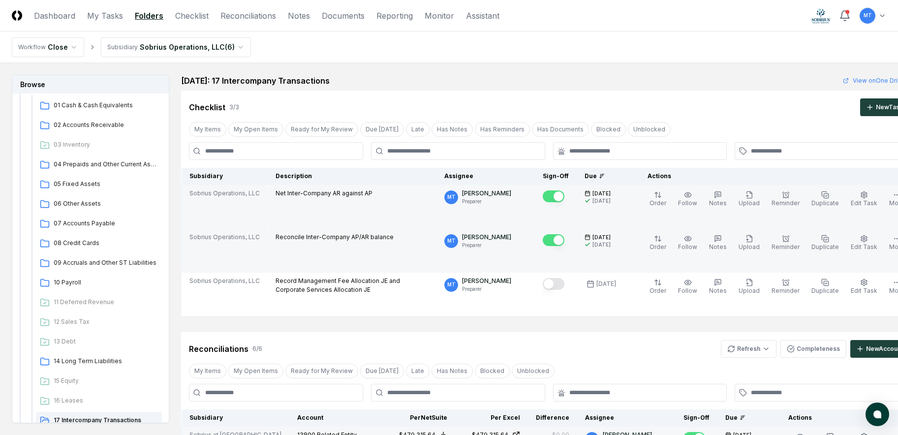
scroll to position [49, 0]
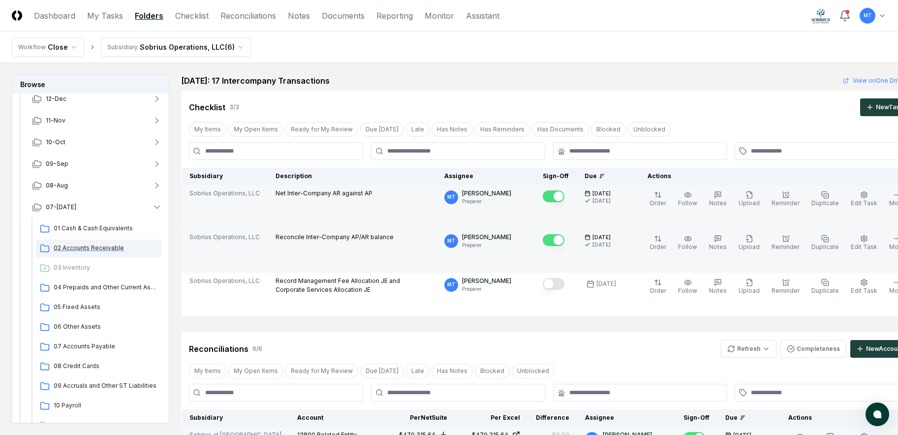
click at [96, 250] on span "02 Accounts Receivable" at bounding box center [106, 248] width 104 height 9
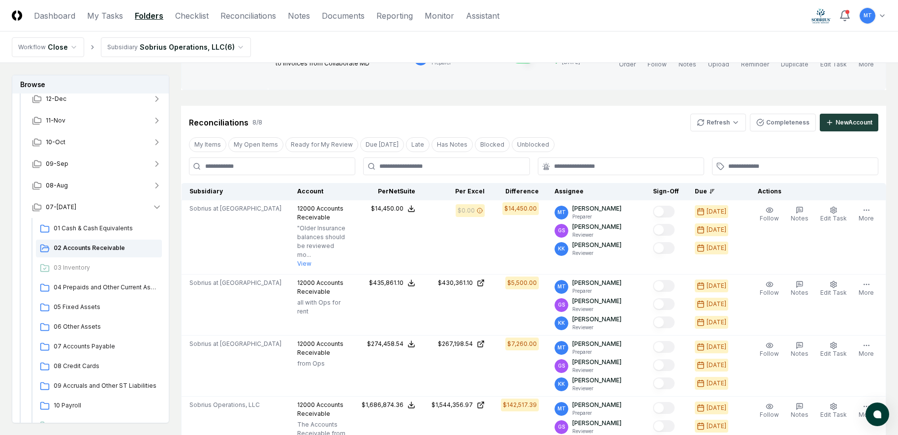
scroll to position [197, 0]
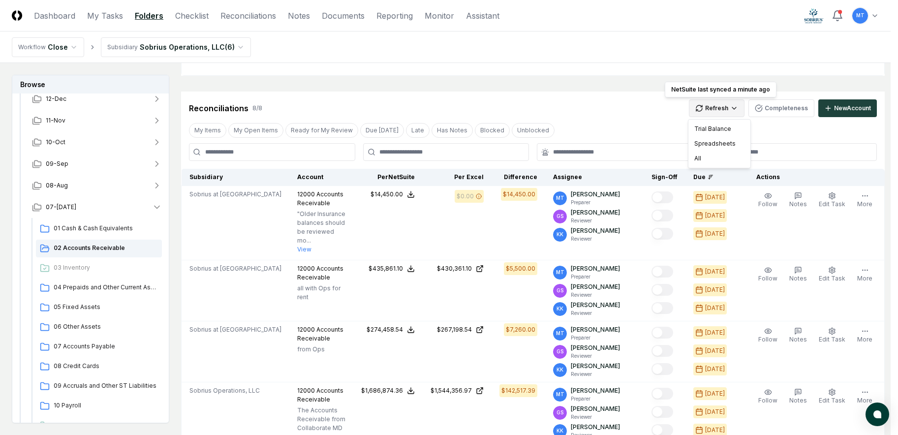
click at [711, 104] on html "CloseCore Dashboard My Tasks Folders Checklist Reconciliations Notes Documents …" at bounding box center [449, 370] width 898 height 1135
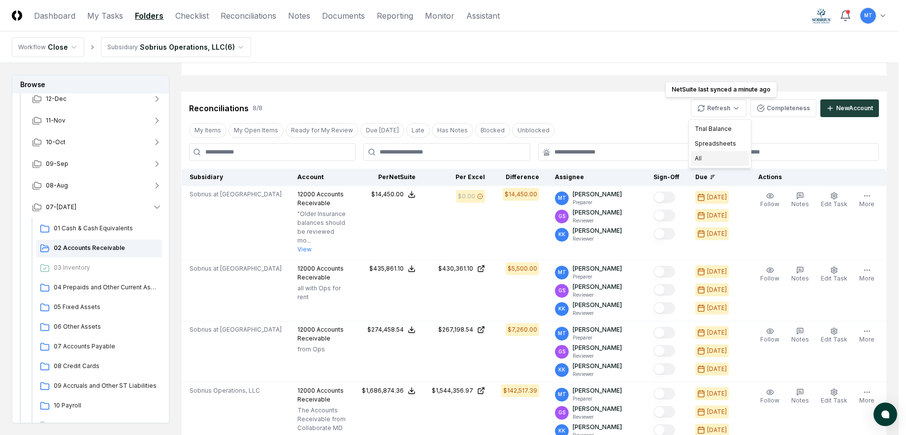
click at [710, 156] on div "All" at bounding box center [720, 158] width 58 height 15
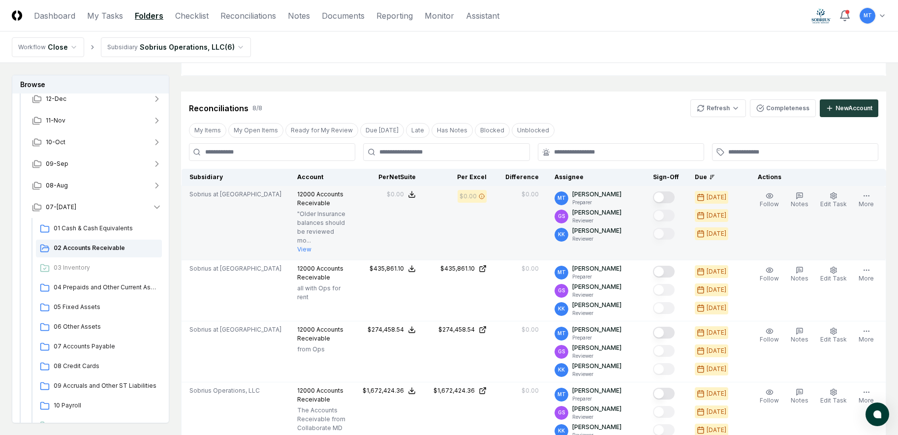
click at [671, 198] on button "Mark complete" at bounding box center [664, 197] width 22 height 12
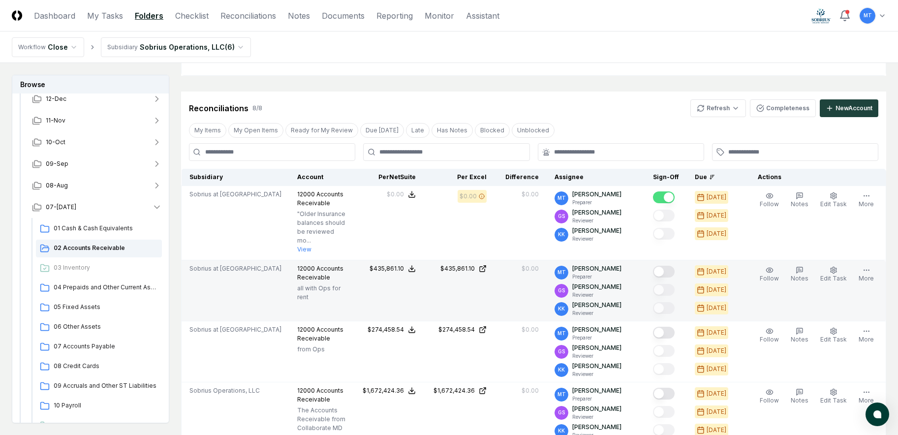
click at [675, 278] on button "Mark complete" at bounding box center [664, 272] width 22 height 12
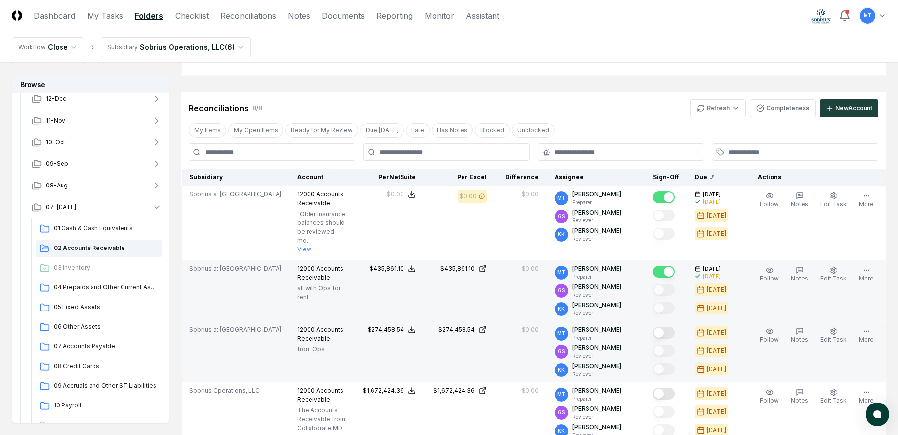
click at [672, 339] on button "Mark complete" at bounding box center [664, 333] width 22 height 12
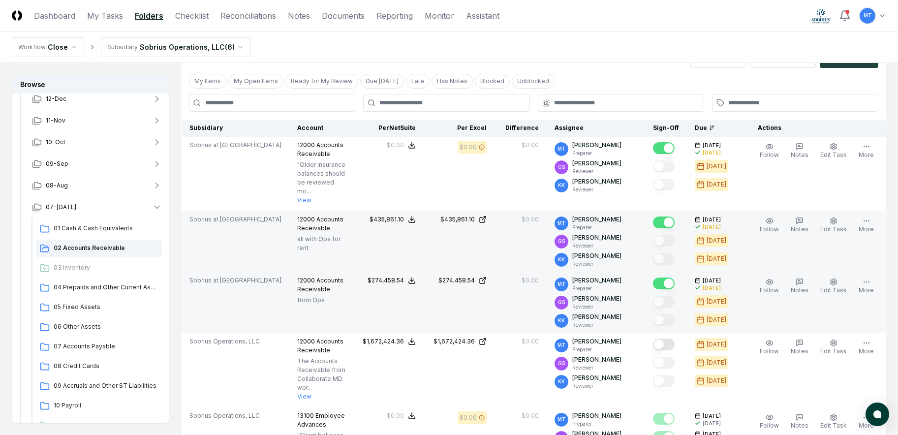
scroll to position [295, 0]
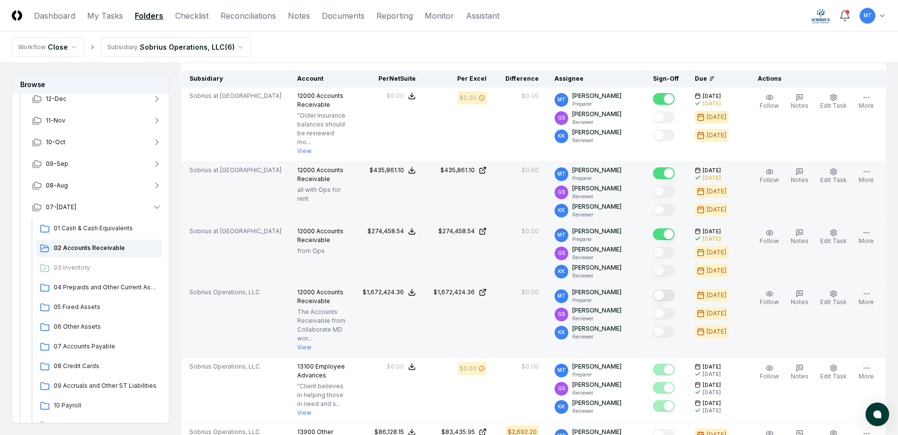
click at [675, 301] on button "Mark complete" at bounding box center [664, 295] width 22 height 12
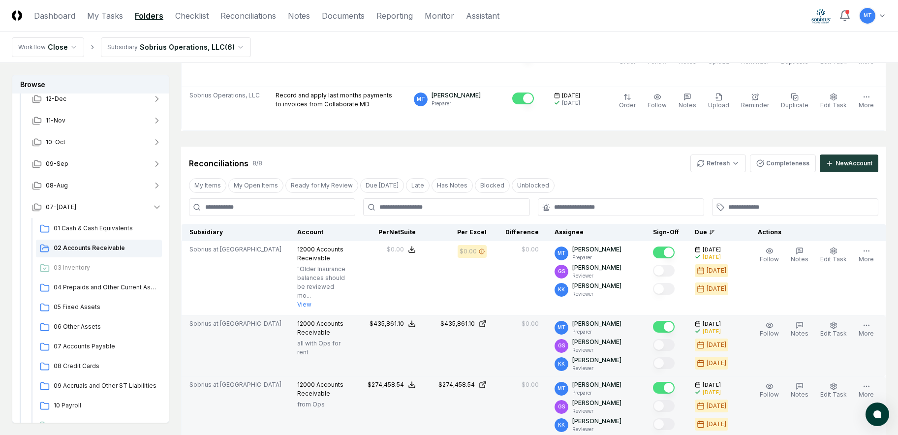
scroll to position [0, 0]
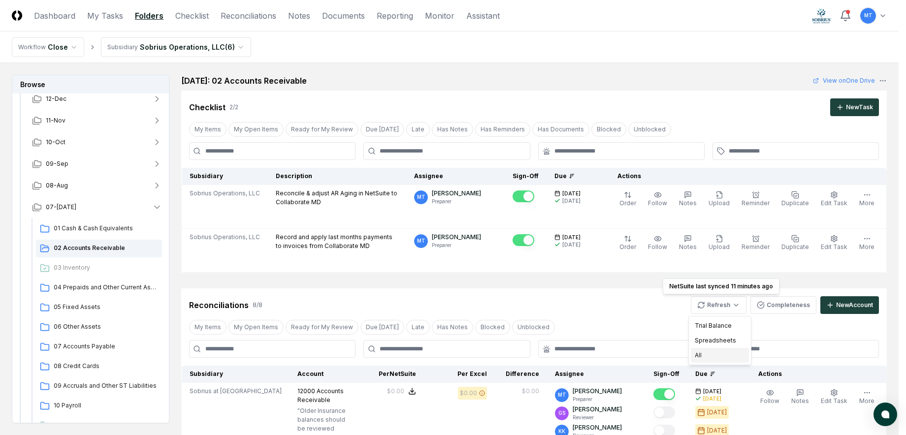
click at [713, 353] on div "All" at bounding box center [720, 355] width 58 height 15
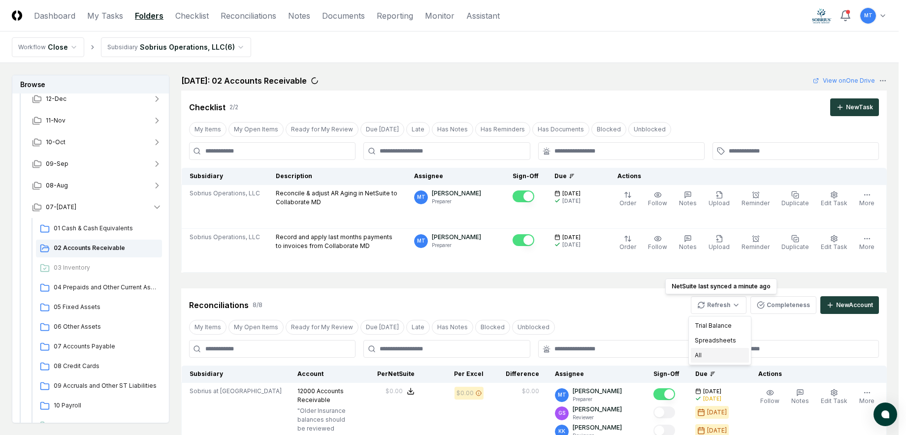
click at [722, 352] on div "All" at bounding box center [720, 355] width 58 height 15
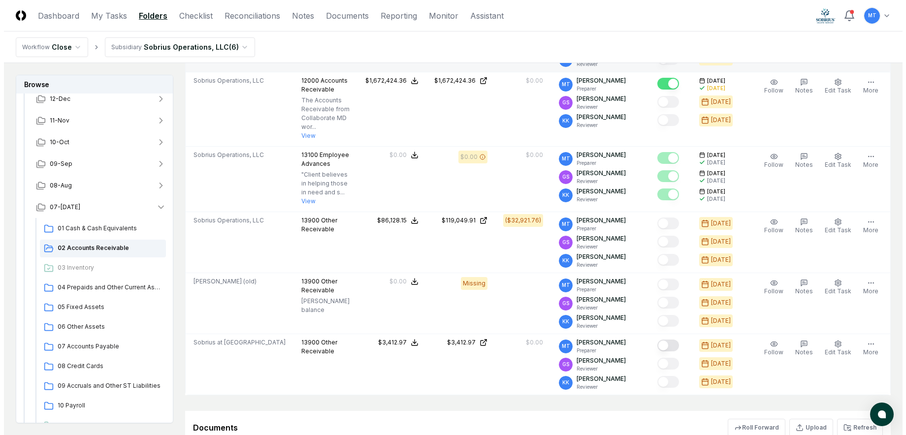
scroll to position [591, 0]
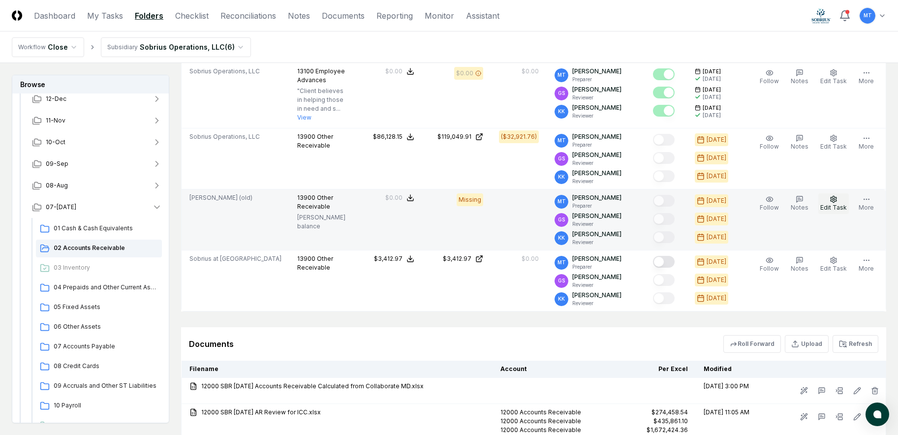
click at [832, 203] on icon "button" at bounding box center [834, 199] width 8 height 8
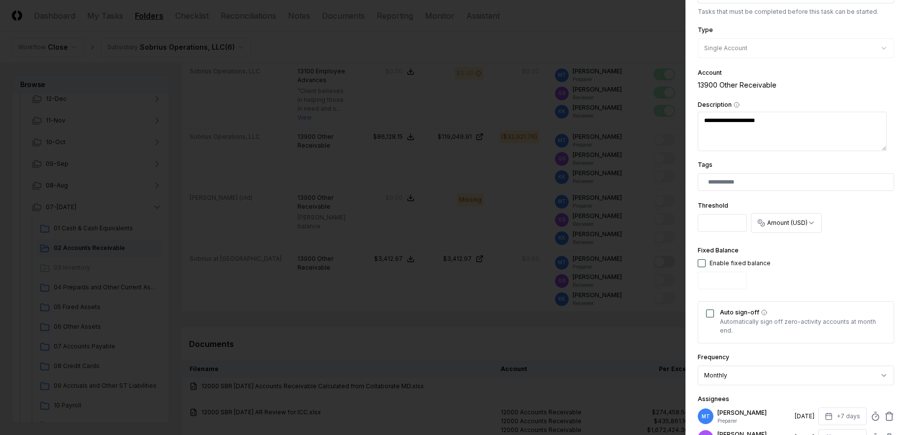
scroll to position [197, 0]
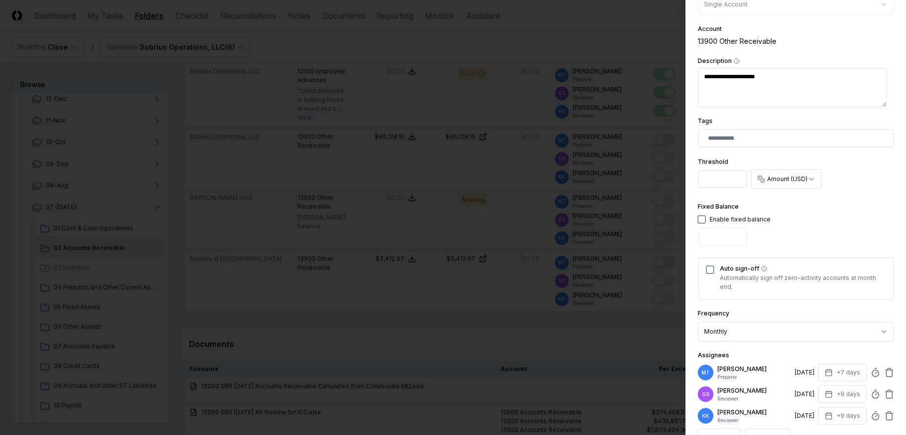
click at [700, 218] on button "button" at bounding box center [701, 220] width 8 height 8
type textarea "*"
click at [715, 240] on input "*" at bounding box center [721, 237] width 49 height 18
type input "****"
click at [807, 240] on div "Fixed Balance Enable fixed balance ****" at bounding box center [795, 225] width 196 height 49
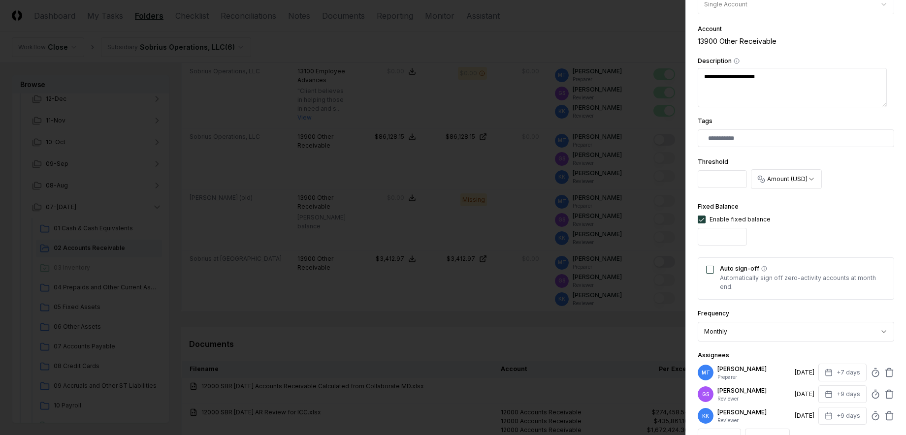
scroll to position [246, 0]
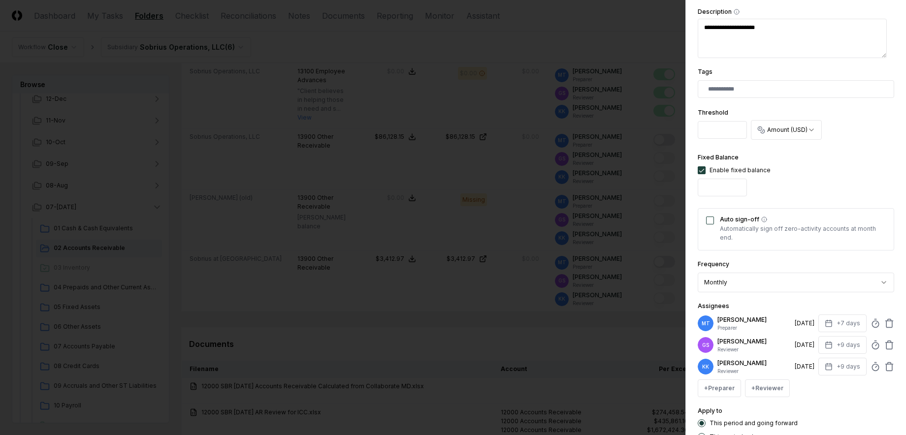
click at [709, 221] on button "Auto sign-off" at bounding box center [710, 221] width 8 height 8
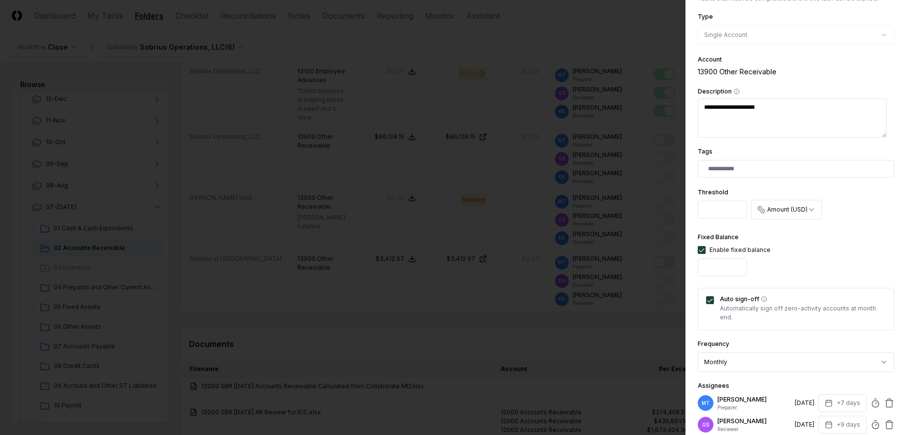
scroll to position [0, 0]
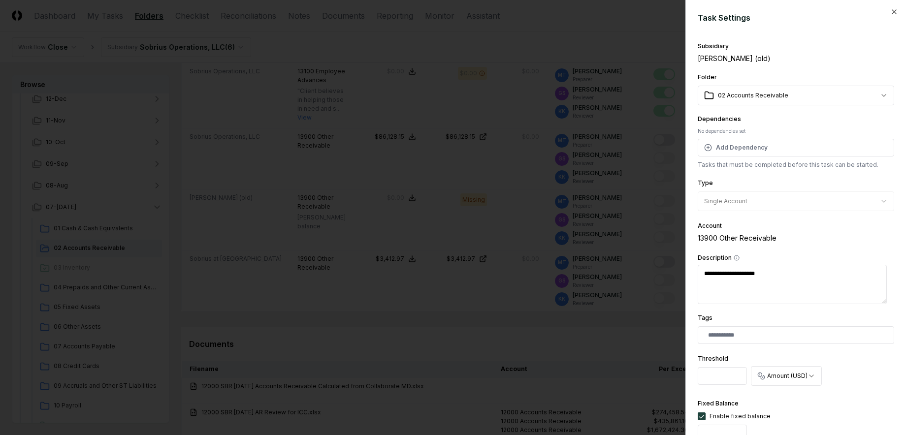
click at [790, 275] on textarea "**********" at bounding box center [791, 284] width 189 height 39
type textarea "*"
type textarea "**********"
type textarea "*"
type textarea "**********"
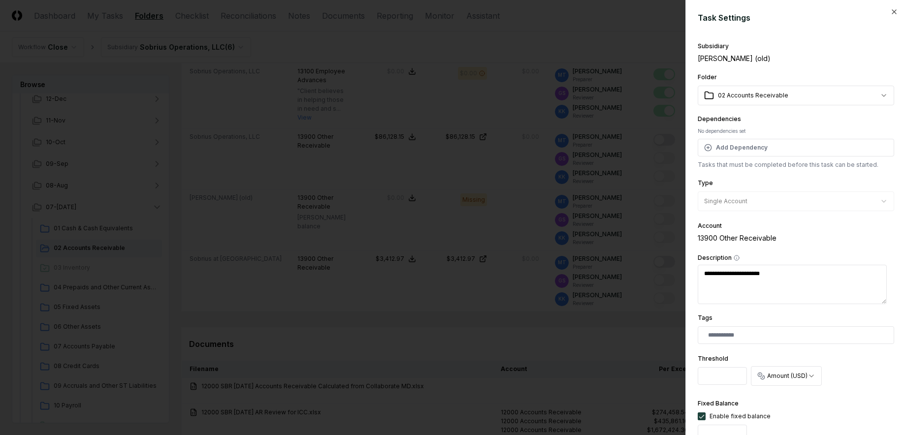
type textarea "*"
type textarea "**********"
type textarea "*"
type textarea "**********"
type textarea "*"
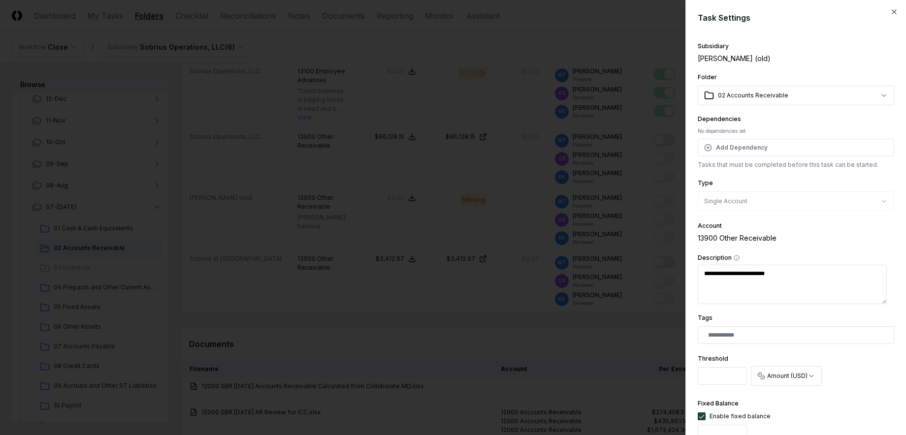
type textarea "**********"
type textarea "*"
type textarea "**********"
type textarea "*"
type textarea "**********"
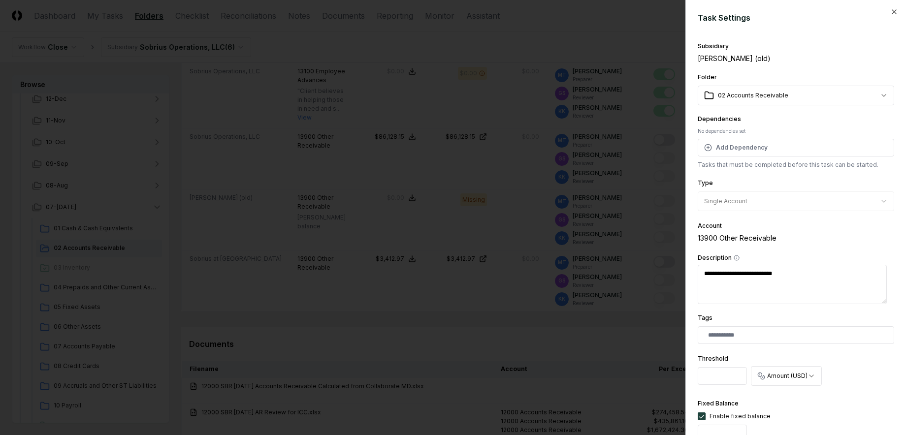
type textarea "*"
type textarea "**********"
type textarea "*"
type textarea "**********"
type textarea "*"
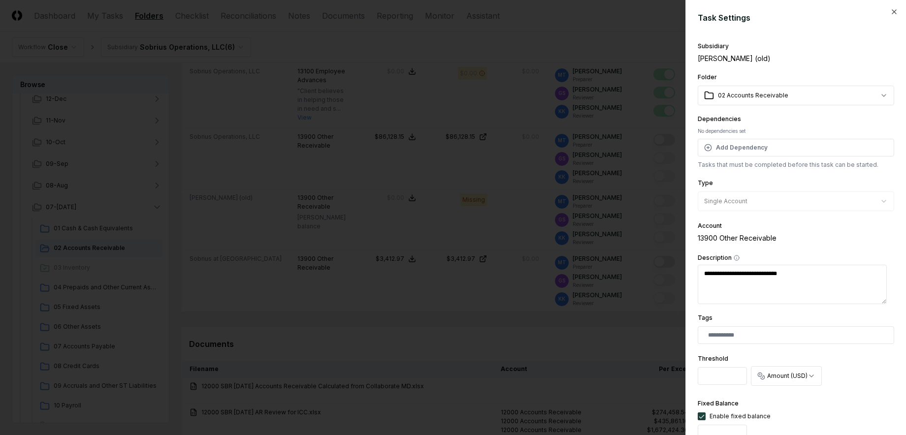
type textarea "**********"
type textarea "*"
type textarea "**********"
type textarea "*"
type textarea "**********"
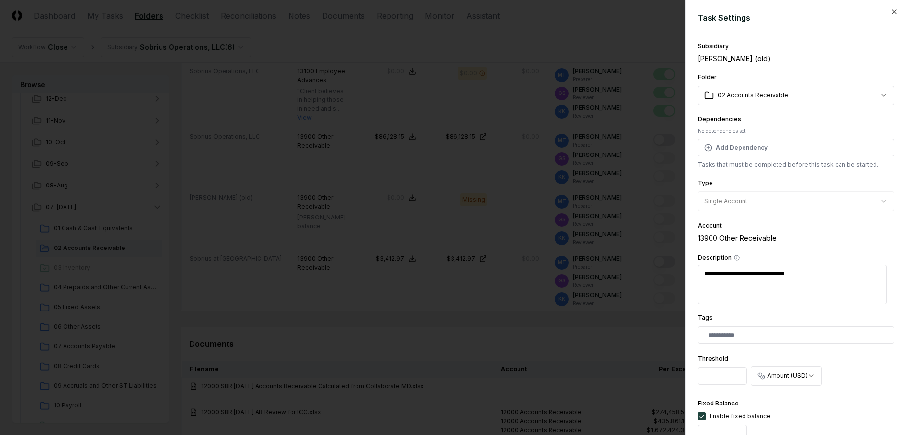
type textarea "*"
type textarea "**********"
type textarea "*"
type textarea "**********"
type textarea "*"
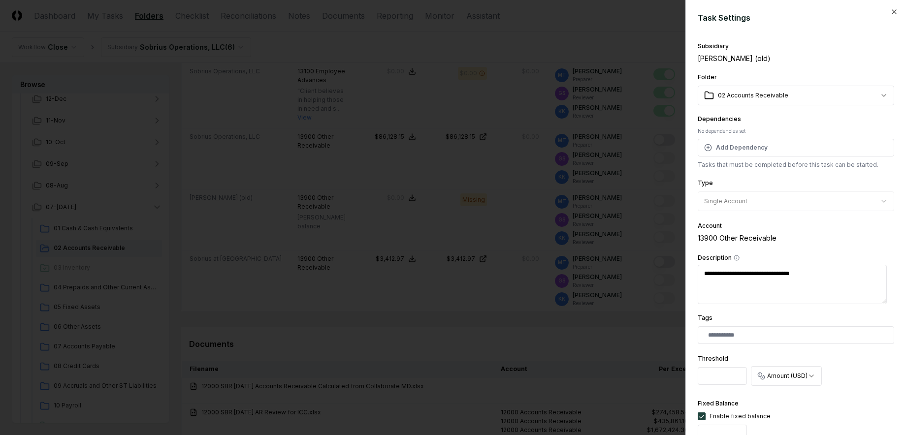
type textarea "**********"
type textarea "*"
type textarea "**********"
type textarea "*"
type textarea "**********"
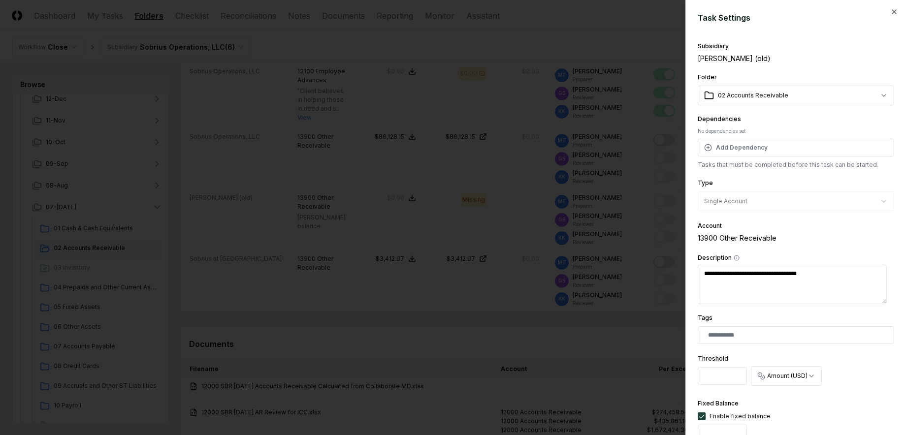
type textarea "*"
type textarea "**********"
type textarea "*"
type textarea "**********"
type textarea "*"
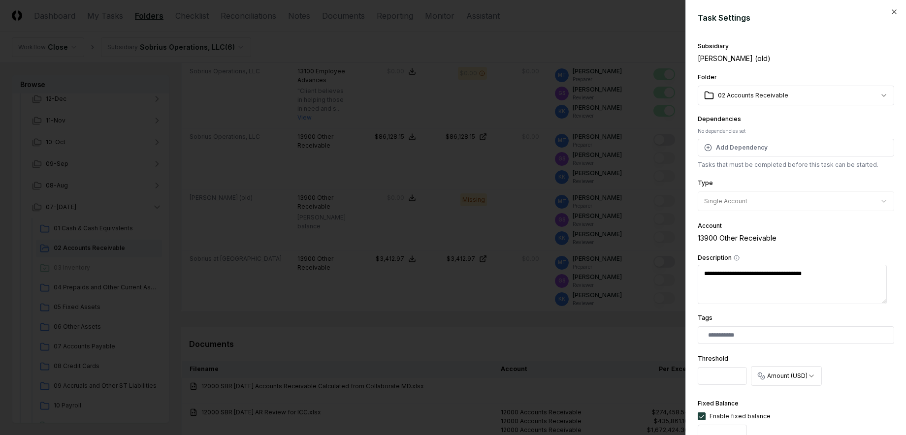
type textarea "**********"
type textarea "*"
type textarea "**********"
type textarea "*"
type textarea "**********"
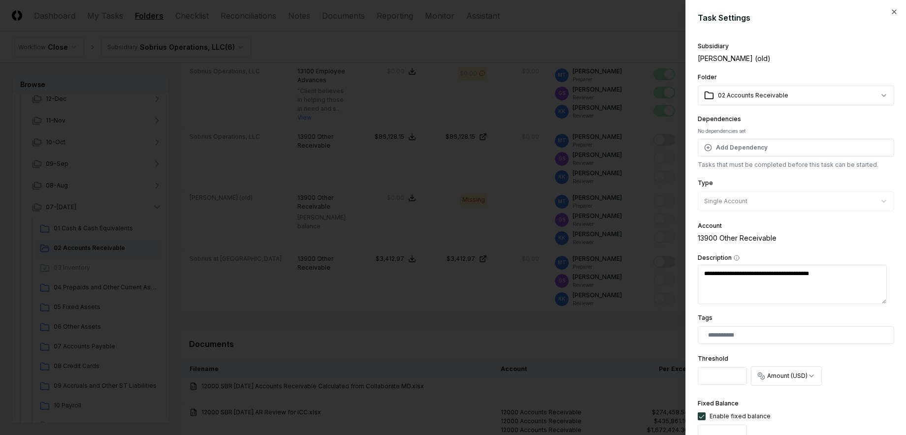
type textarea "*"
type textarea "**********"
type textarea "*"
type textarea "**********"
type textarea "*"
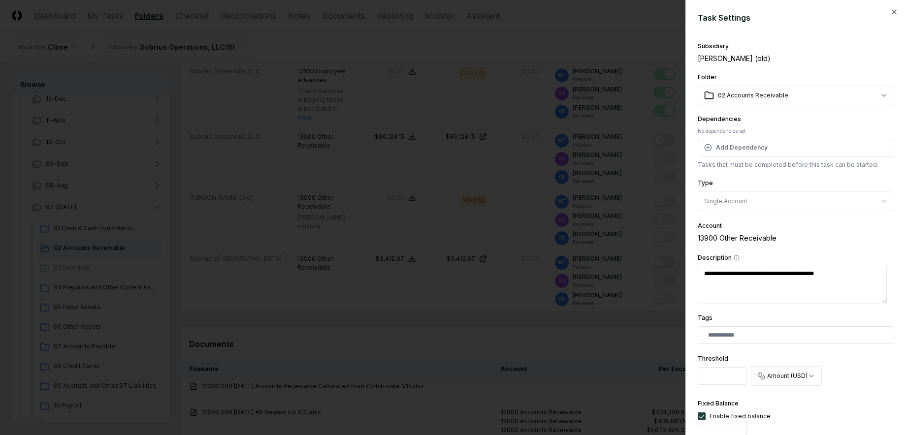
type textarea "**********"
type textarea "*"
type textarea "**********"
type textarea "*"
type textarea "**********"
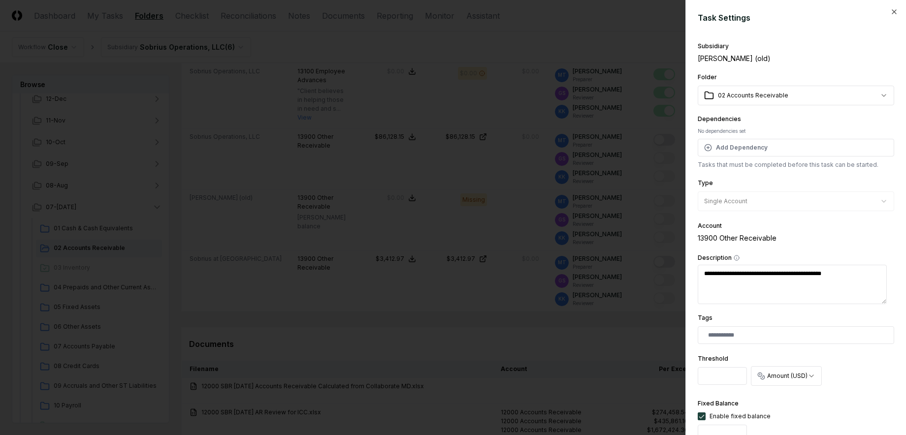
type textarea "*"
type textarea "**********"
type textarea "*"
type textarea "**********"
type textarea "*"
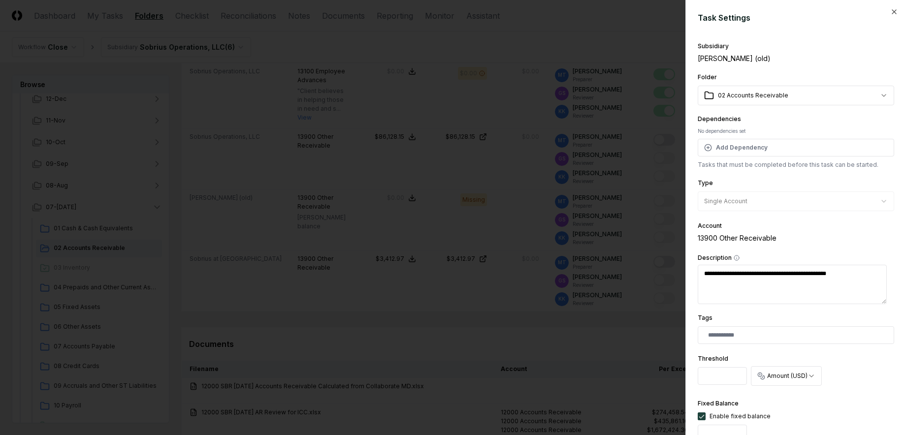
type textarea "**********"
type textarea "*"
type textarea "**********"
type textarea "*"
type textarea "**********"
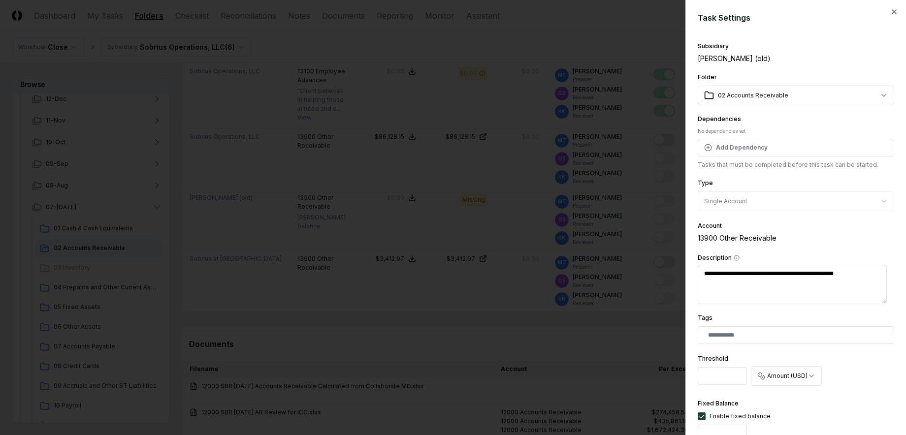
type textarea "*"
type textarea "**********"
type textarea "*"
type textarea "**********"
type textarea "*"
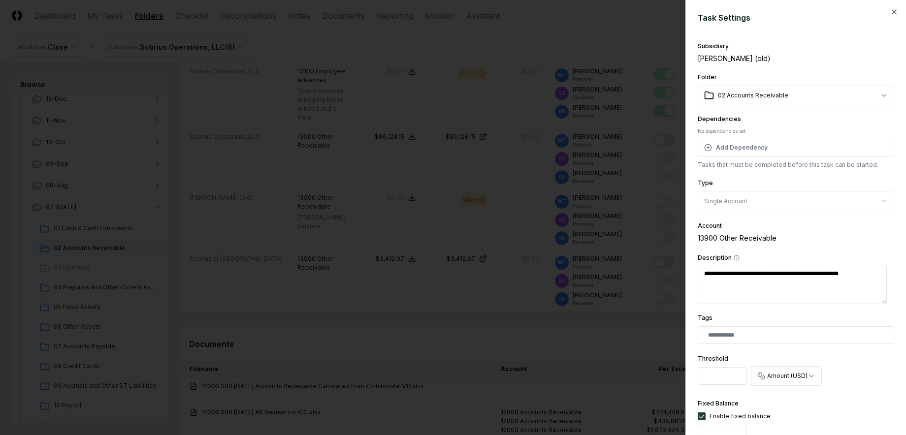
type textarea "**********"
type textarea "*"
type textarea "**********"
type textarea "*"
type textarea "**********"
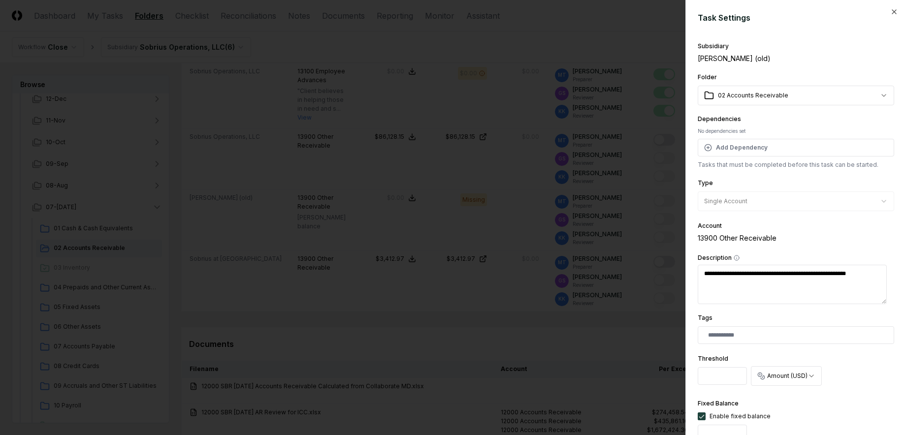
type textarea "*"
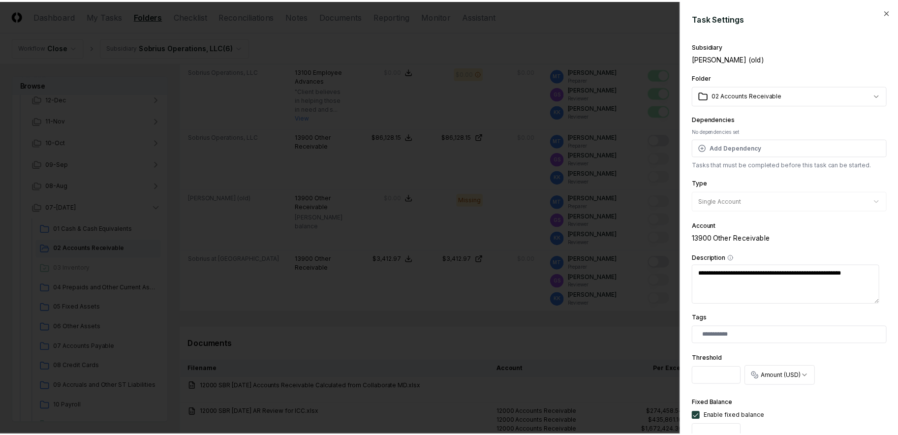
scroll to position [315, 0]
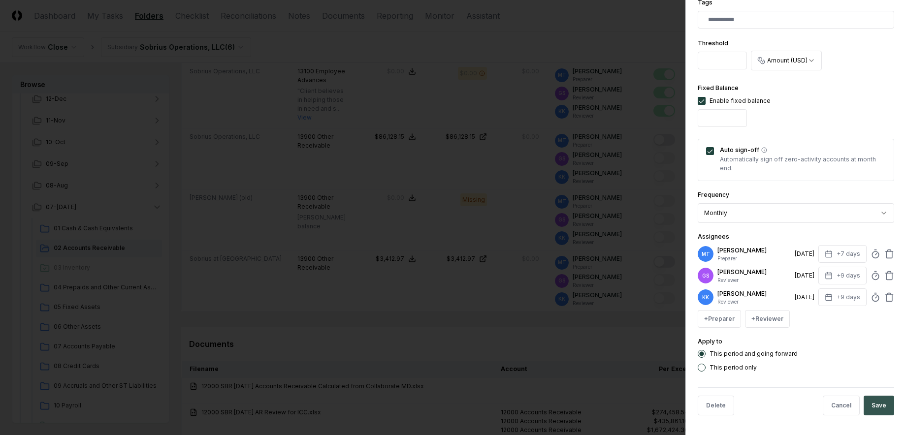
type textarea "**********"
click at [867, 404] on button "Save" at bounding box center [878, 406] width 31 height 20
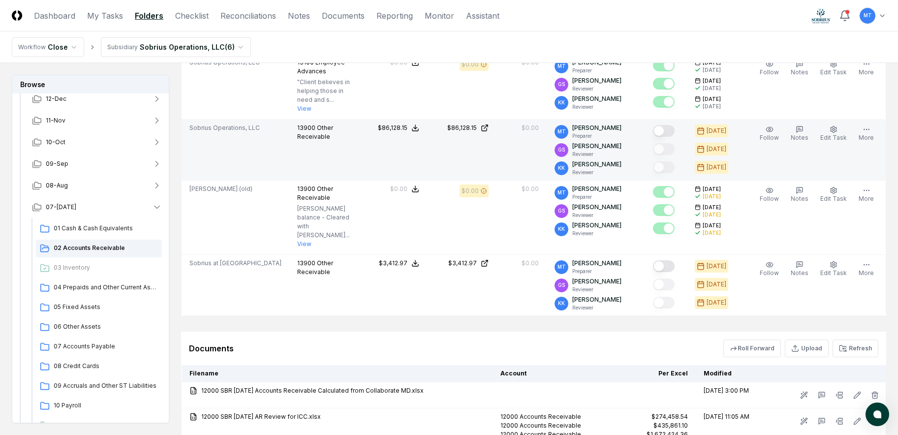
click at [674, 137] on button "Mark complete" at bounding box center [664, 131] width 22 height 12
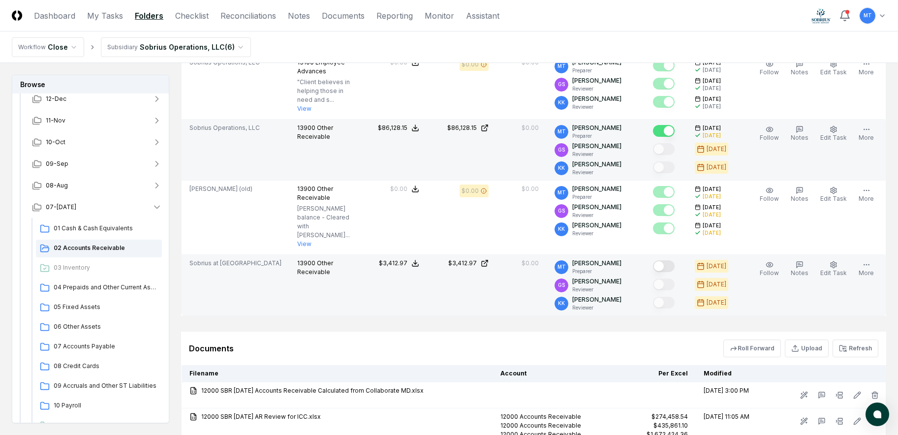
click at [675, 272] on button "Mark complete" at bounding box center [664, 266] width 22 height 12
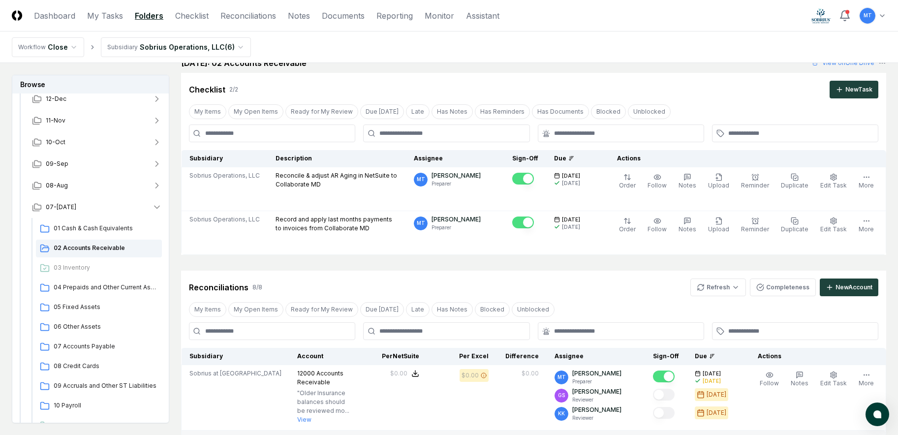
scroll to position [0, 0]
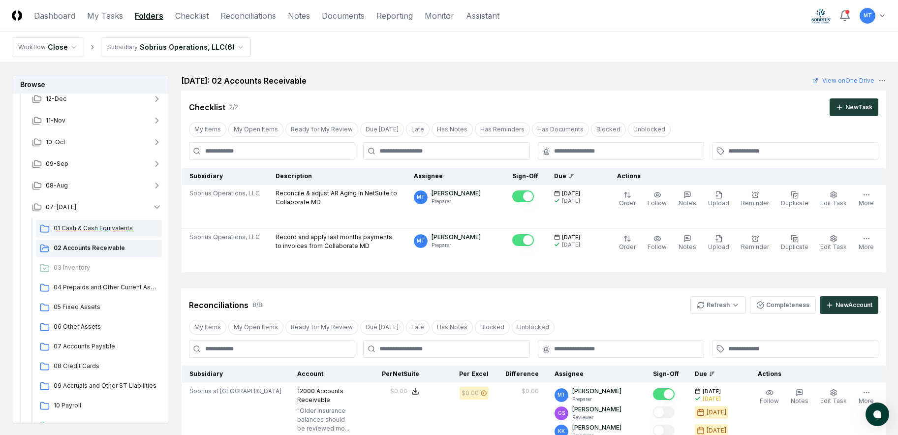
click at [88, 224] on span "01 Cash & Cash Equivalents" at bounding box center [106, 228] width 104 height 9
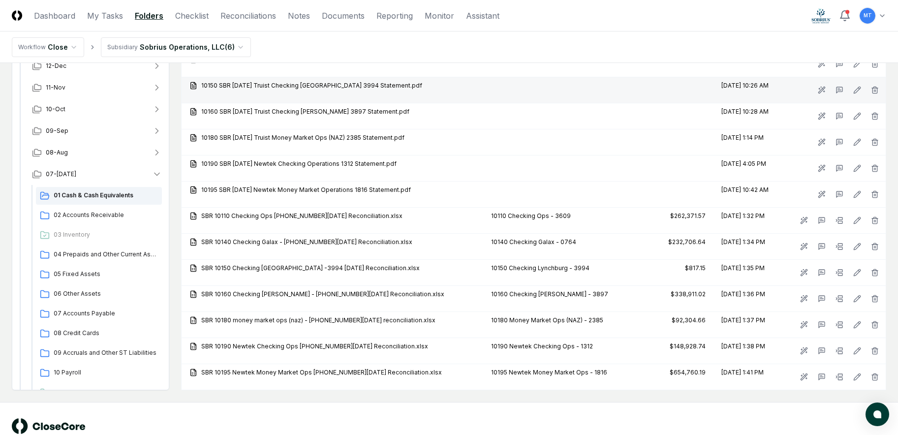
scroll to position [1151, 0]
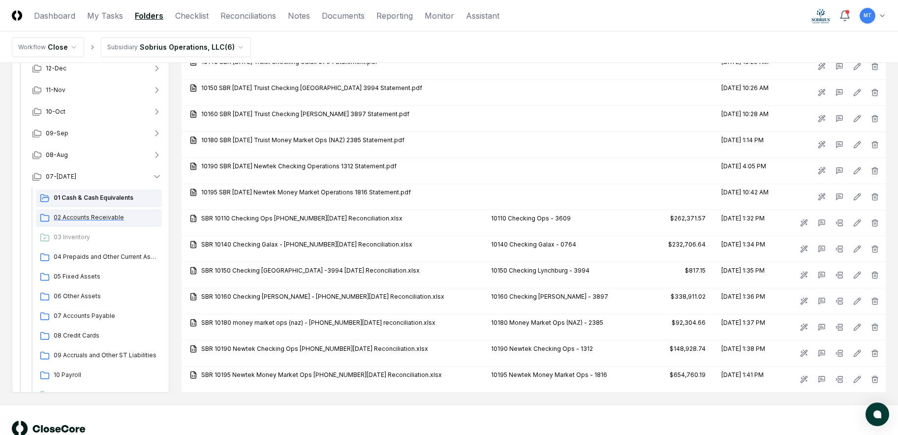
click at [112, 222] on span "02 Accounts Receivable" at bounding box center [106, 217] width 104 height 9
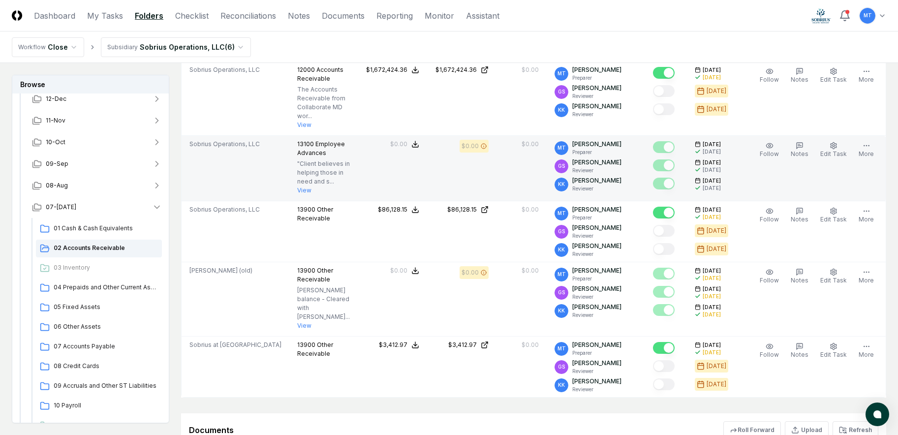
scroll to position [494, 0]
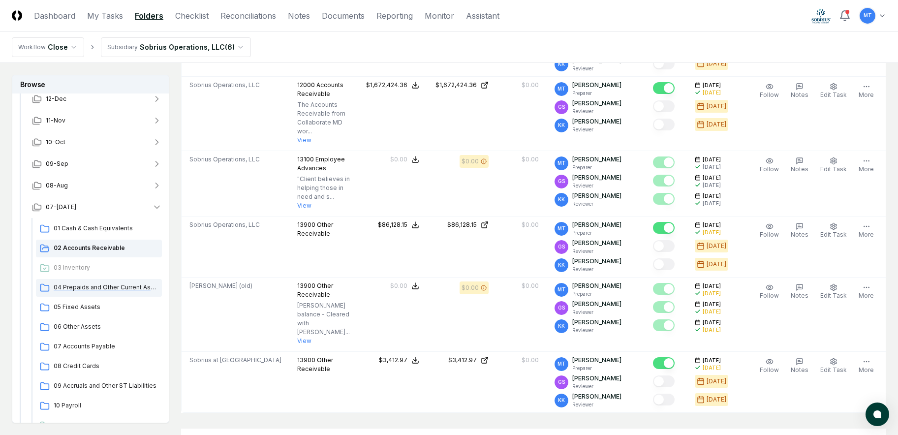
click at [95, 288] on span "04 Prepaids and Other Current Assets" at bounding box center [106, 287] width 104 height 9
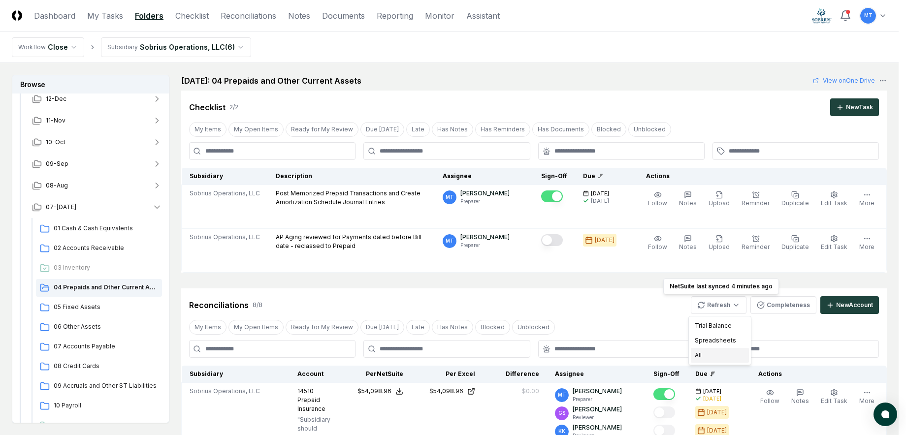
click at [727, 355] on div "All" at bounding box center [720, 355] width 58 height 15
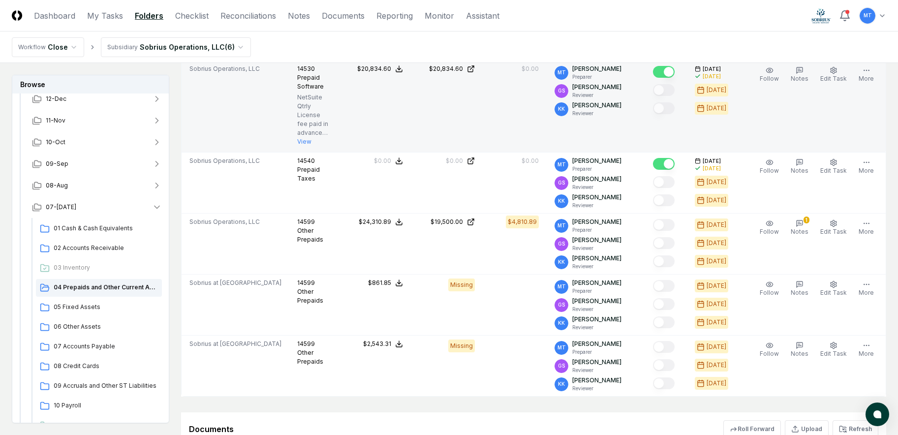
scroll to position [591, 0]
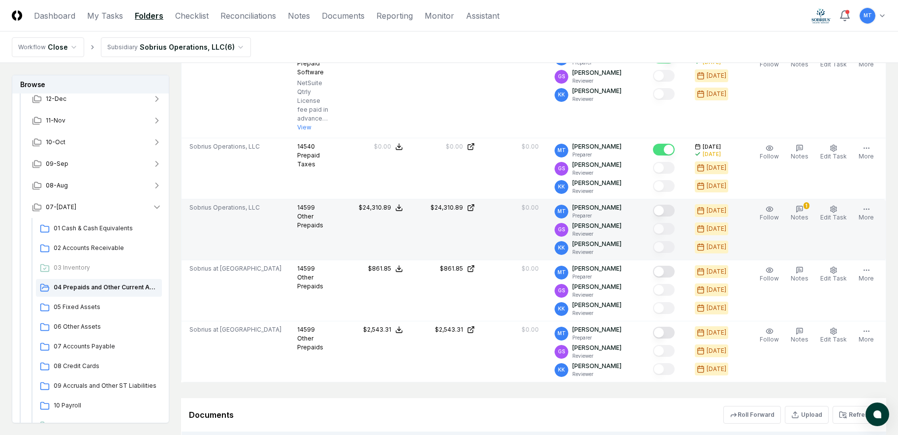
click at [673, 213] on button "Mark complete" at bounding box center [664, 211] width 22 height 12
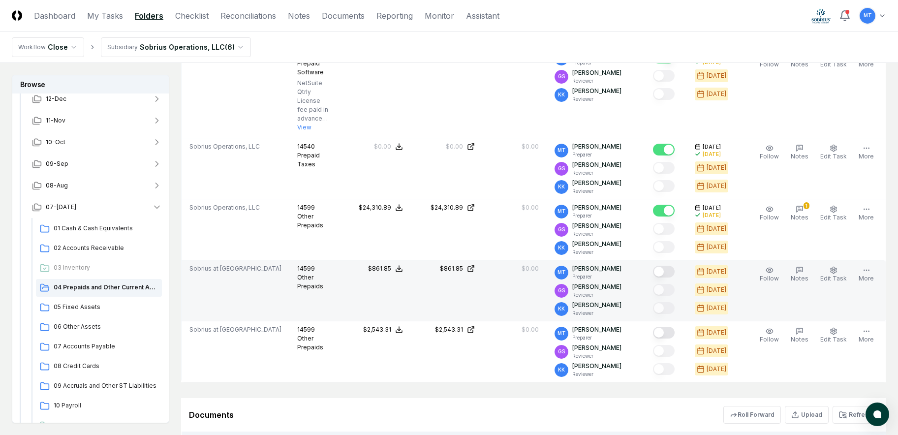
click at [675, 271] on button "Mark complete" at bounding box center [664, 272] width 22 height 12
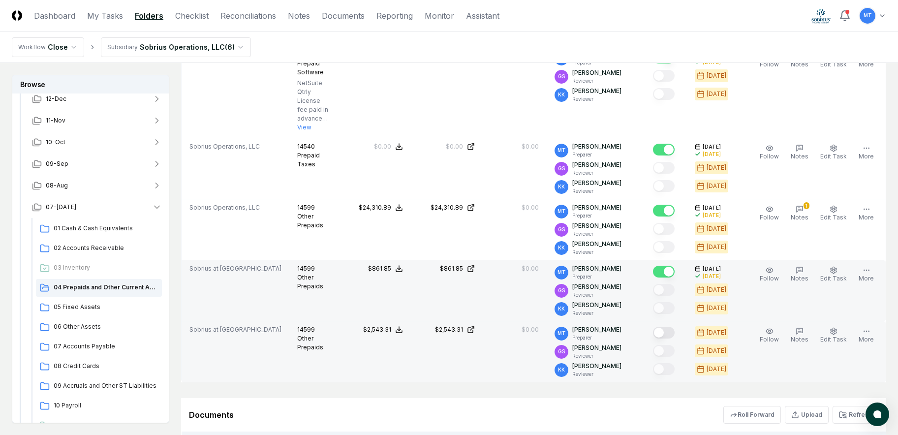
click at [675, 333] on button "Mark complete" at bounding box center [664, 333] width 22 height 12
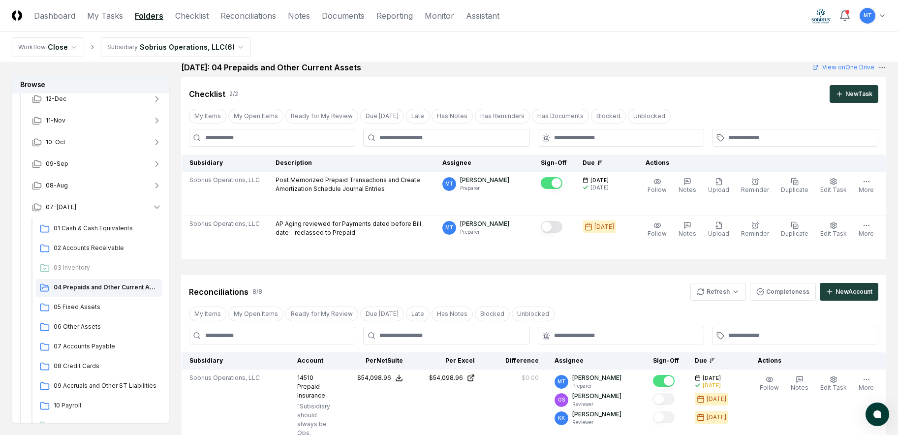
scroll to position [0, 0]
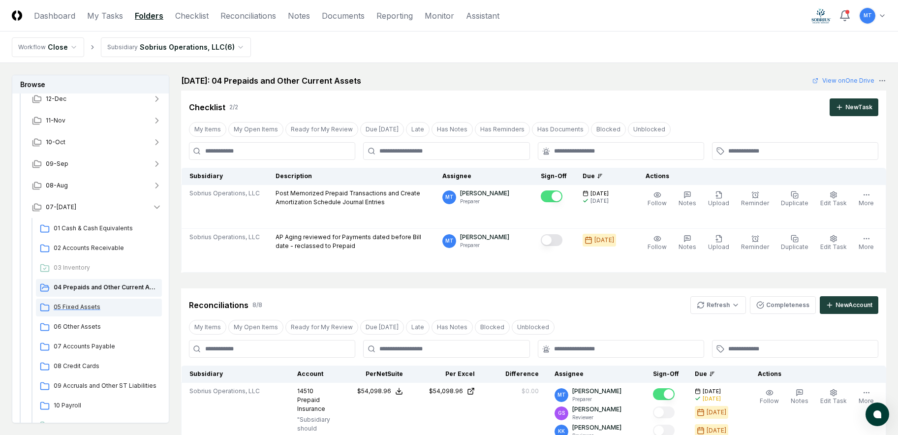
click at [100, 308] on span "05 Fixed Assets" at bounding box center [106, 307] width 104 height 9
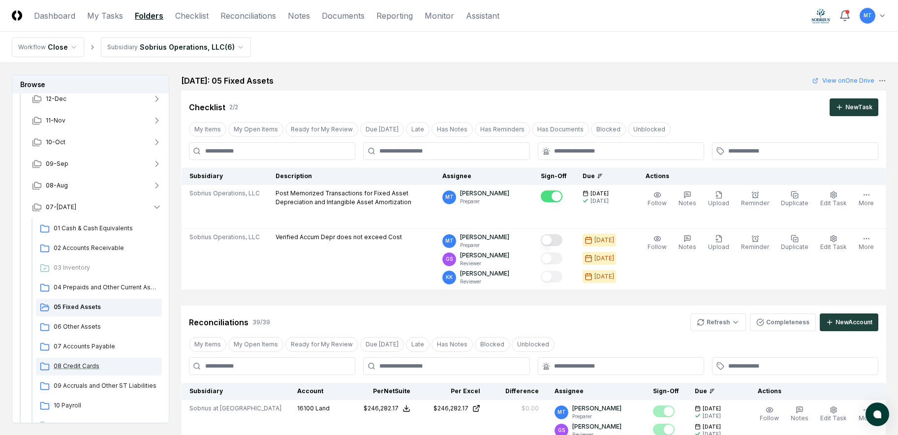
click at [88, 366] on span "08 Credit Cards" at bounding box center [106, 366] width 104 height 9
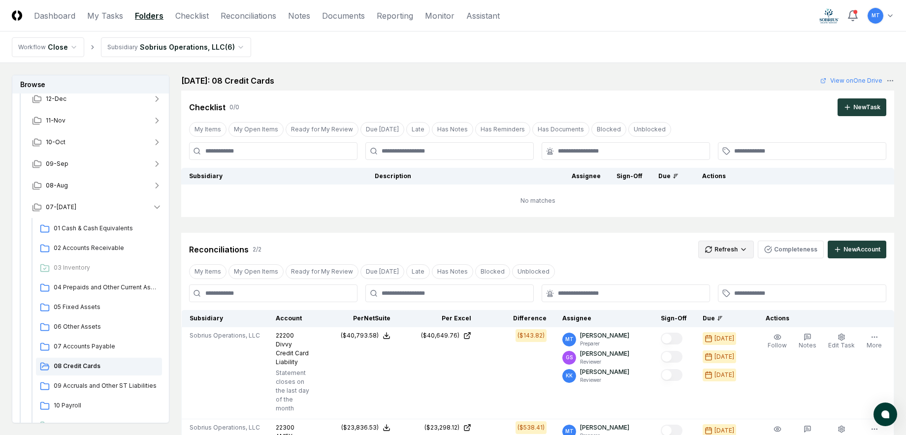
click at [715, 247] on html "CloseCore Dashboard My Tasks Folders Checklist Reconciliations Notes Documents …" at bounding box center [453, 372] width 906 height 744
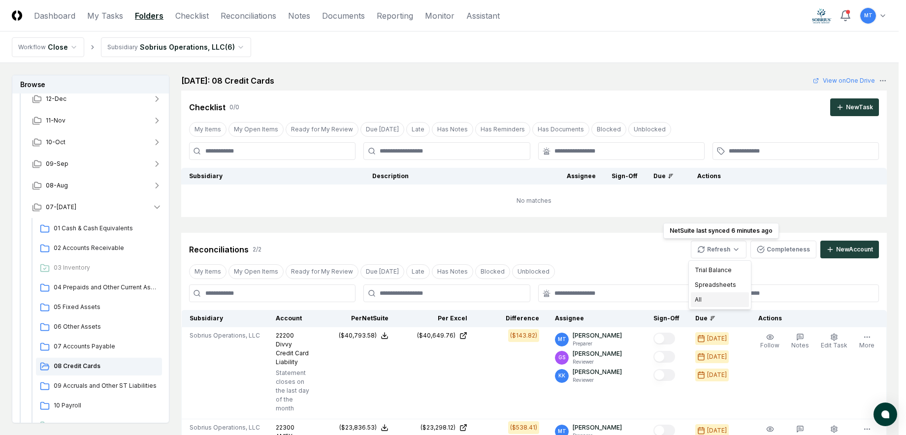
click at [711, 302] on div "All" at bounding box center [720, 299] width 58 height 15
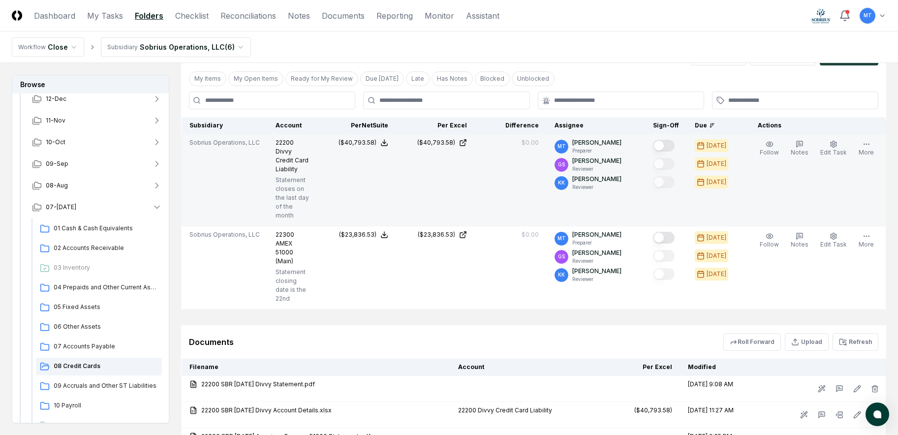
scroll to position [197, 0]
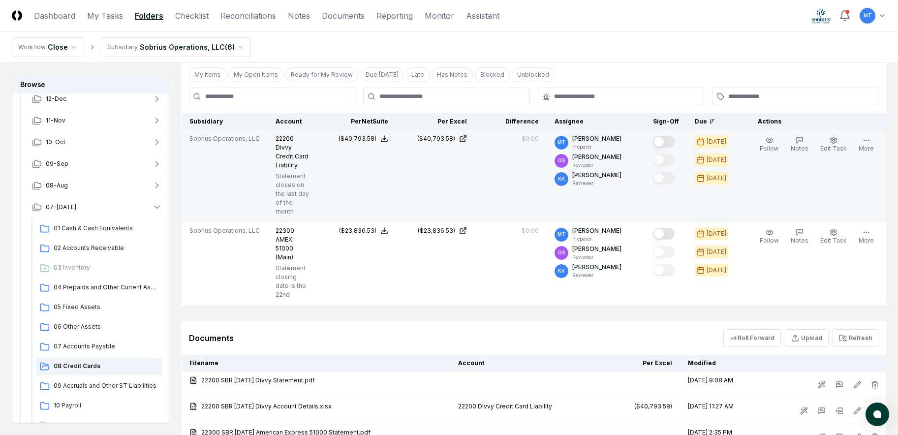
click at [675, 140] on button "Mark complete" at bounding box center [664, 142] width 22 height 12
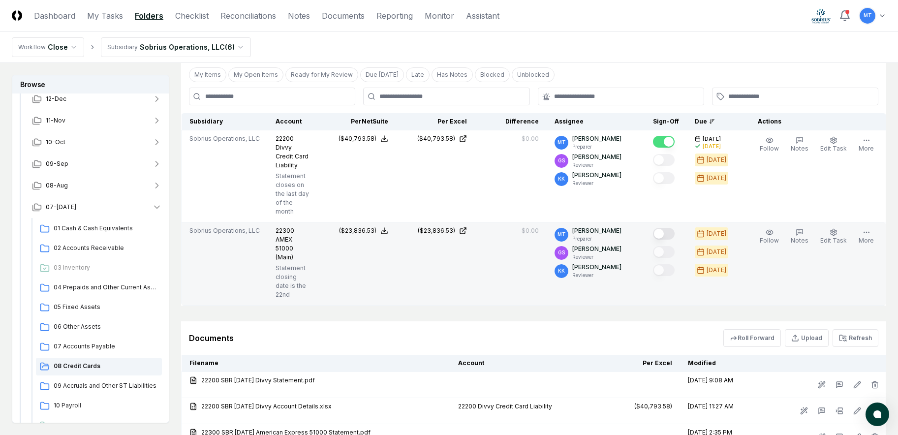
click at [675, 232] on button "Mark complete" at bounding box center [664, 234] width 22 height 12
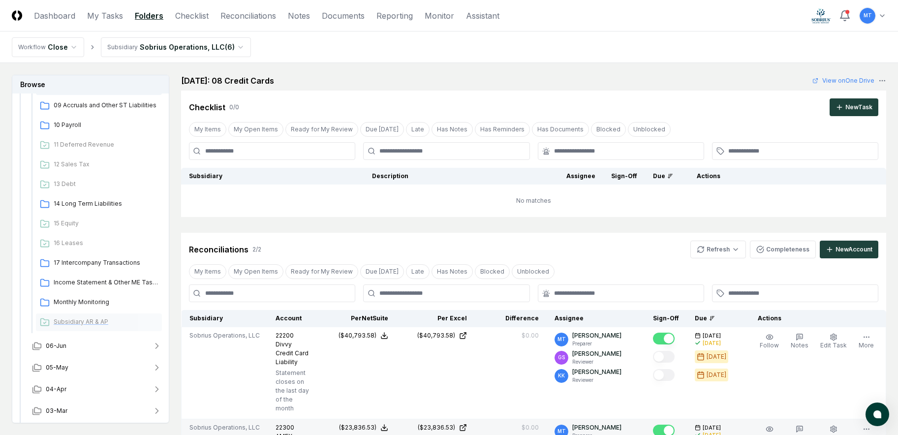
scroll to position [345, 0]
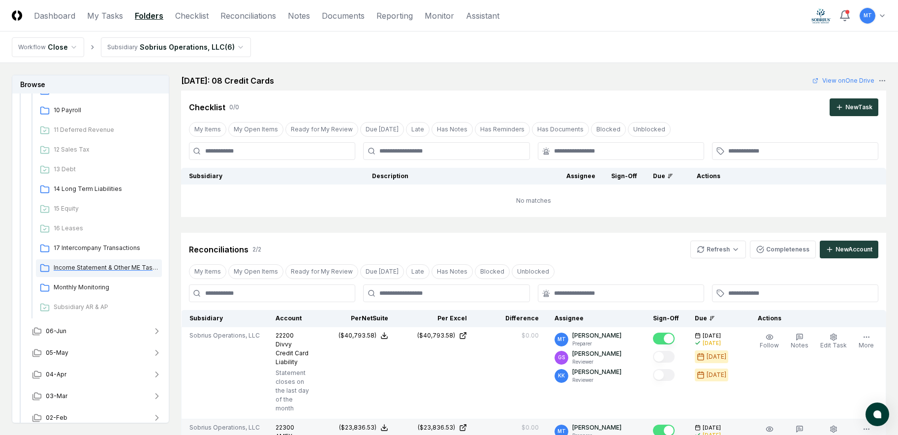
click at [97, 267] on span "Income Statement & Other ME Tasks" at bounding box center [106, 267] width 104 height 9
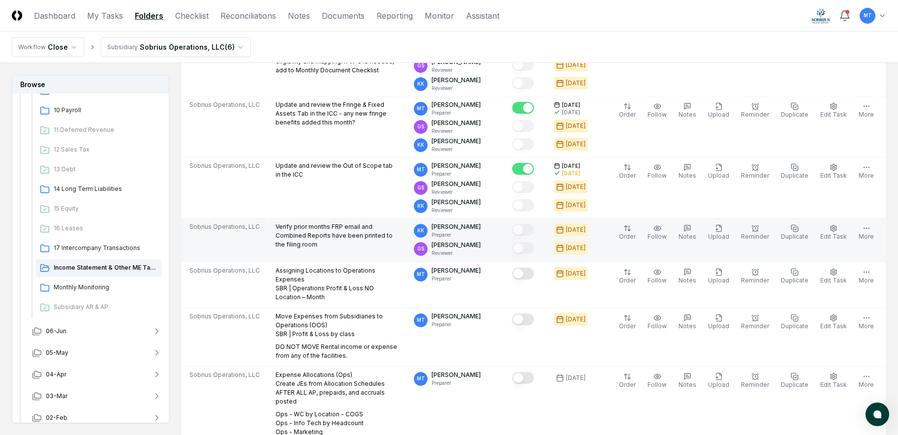
scroll to position [345, 0]
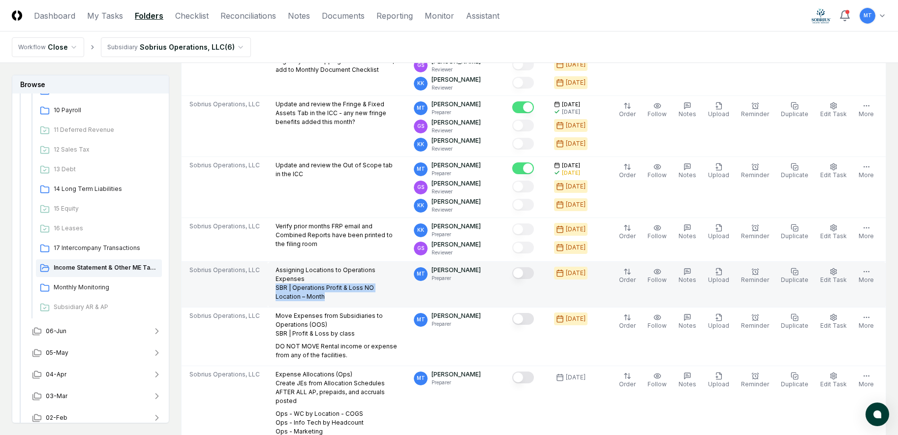
drag, startPoint x: 274, startPoint y: 279, endPoint x: 365, endPoint y: 285, distance: 91.3
click at [365, 285] on p "Assigning Locations to Operations Expenses SBR | Operations Profit & Loss NO Lo…" at bounding box center [337, 283] width 123 height 35
click at [534, 272] on button "Mark complete" at bounding box center [523, 273] width 22 height 12
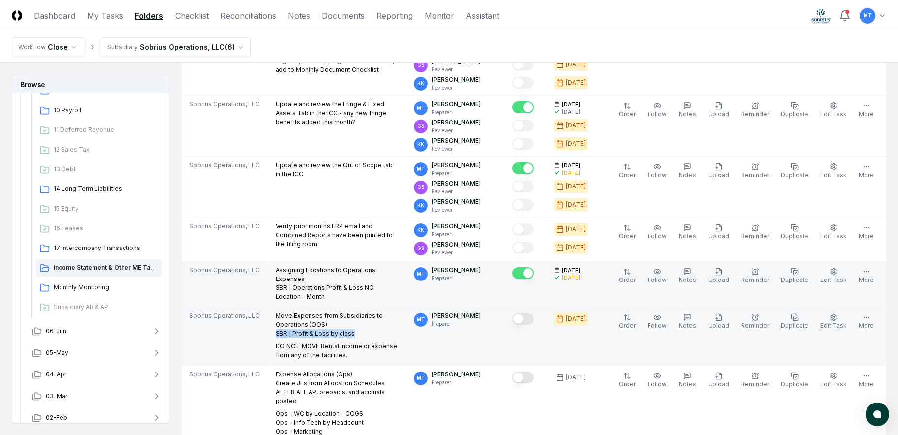
drag, startPoint x: 353, startPoint y: 329, endPoint x: 268, endPoint y: 335, distance: 85.4
click at [268, 334] on td "Move Expenses from Subsidiaries to Operations (OOS) SBR | Profit & Loss by clas…" at bounding box center [337, 337] width 138 height 59
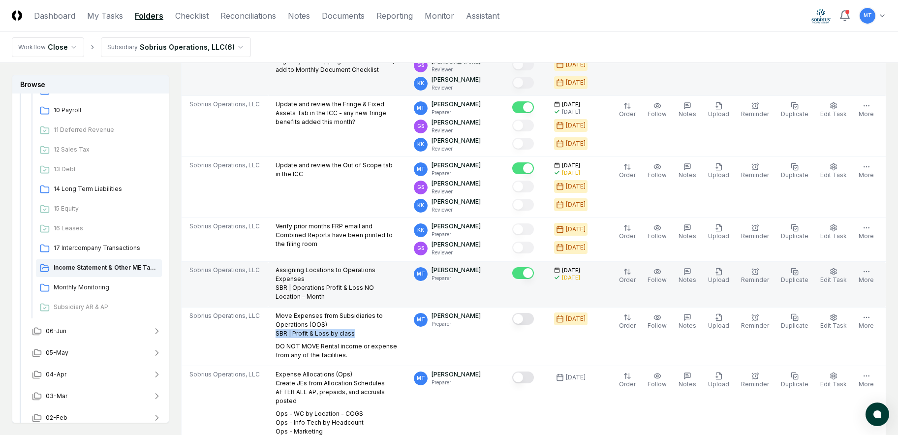
copy p "SBR | Profit & Loss by class"
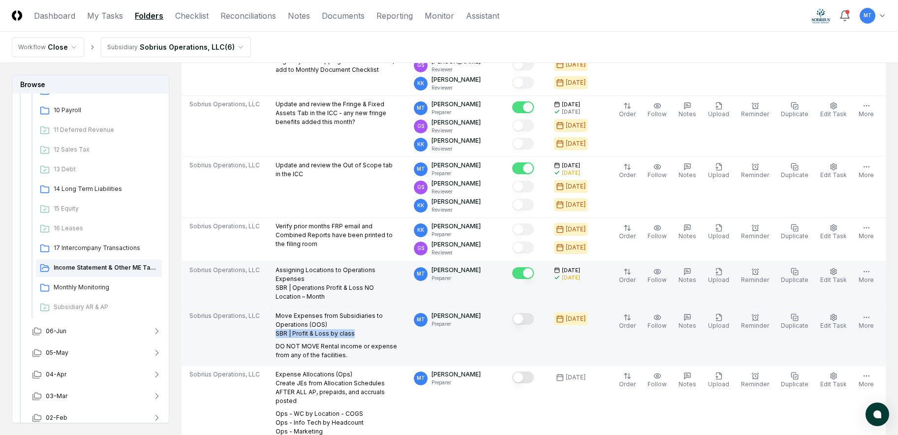
click at [534, 317] on button "Mark complete" at bounding box center [523, 319] width 22 height 12
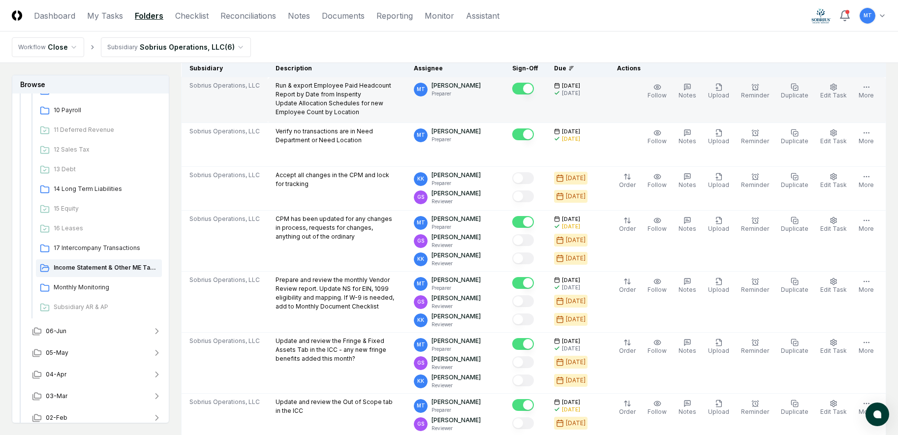
scroll to position [0, 0]
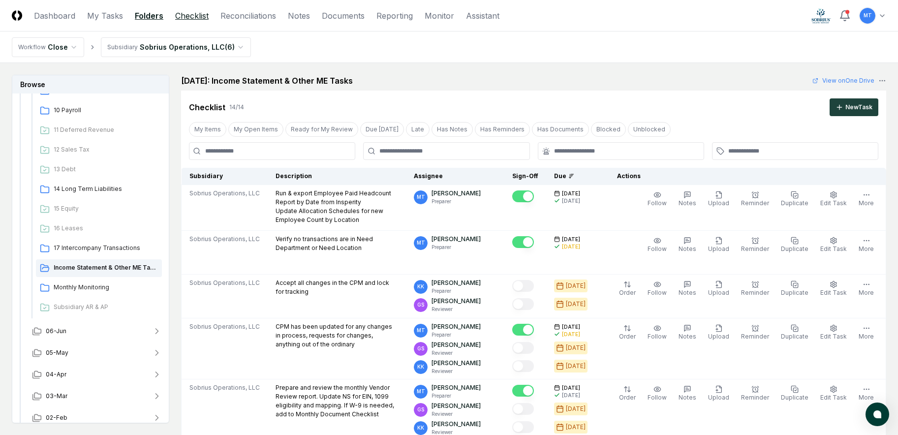
click at [190, 16] on link "Checklist" at bounding box center [191, 16] width 33 height 12
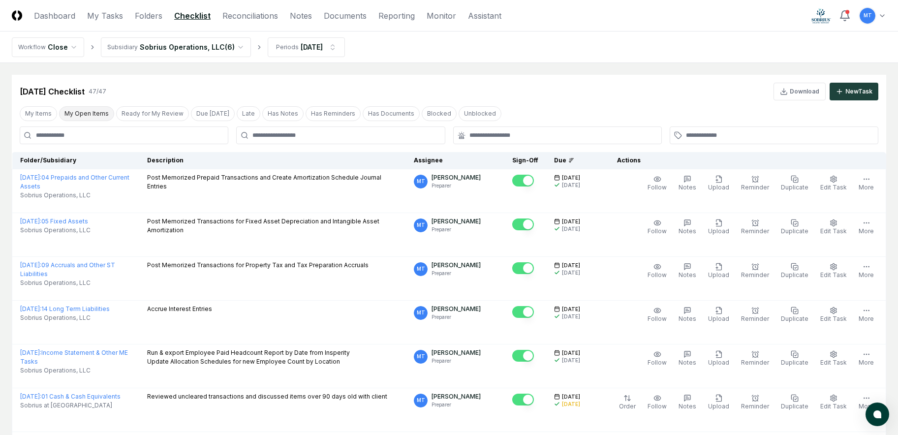
click at [78, 112] on button "My Open Items" at bounding box center [86, 113] width 55 height 15
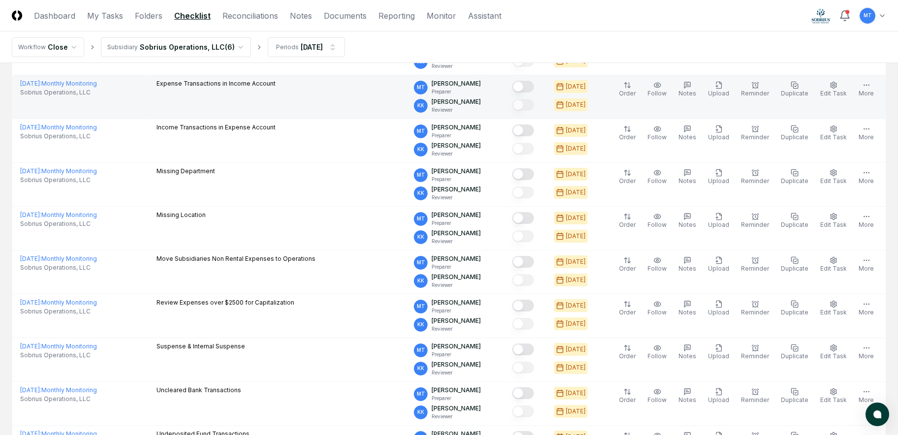
scroll to position [148, 0]
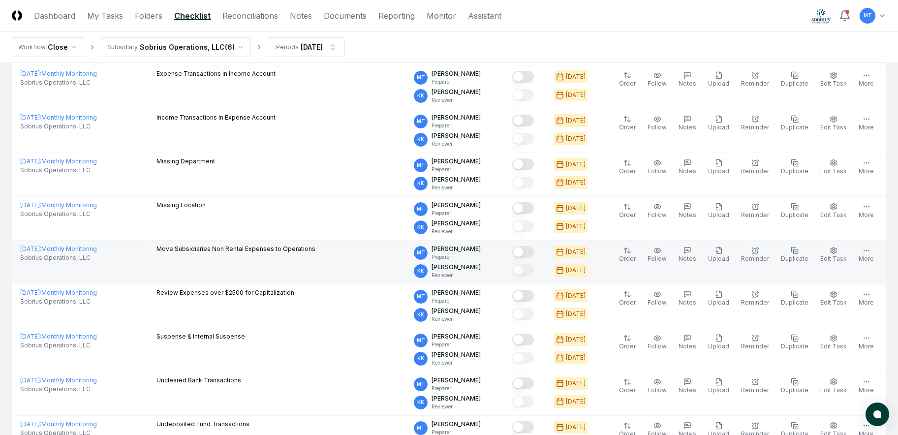
click at [534, 252] on button "Mark complete" at bounding box center [523, 252] width 22 height 12
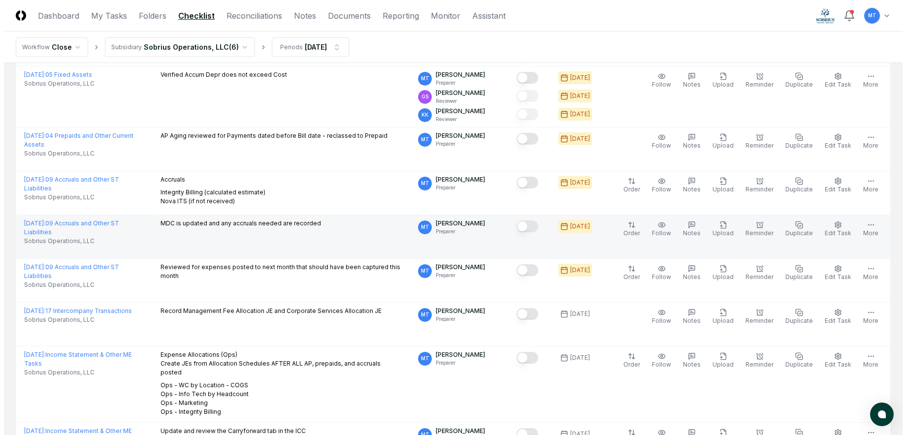
scroll to position [541, 0]
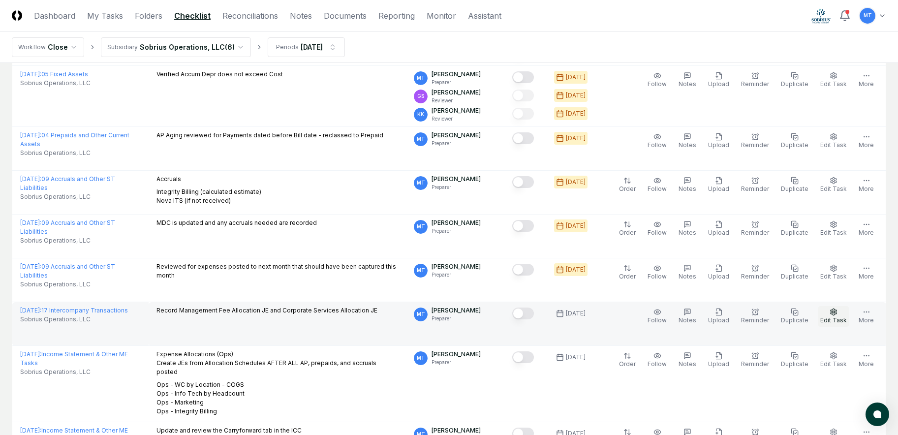
click at [842, 317] on span "Edit Task" at bounding box center [833, 319] width 27 height 7
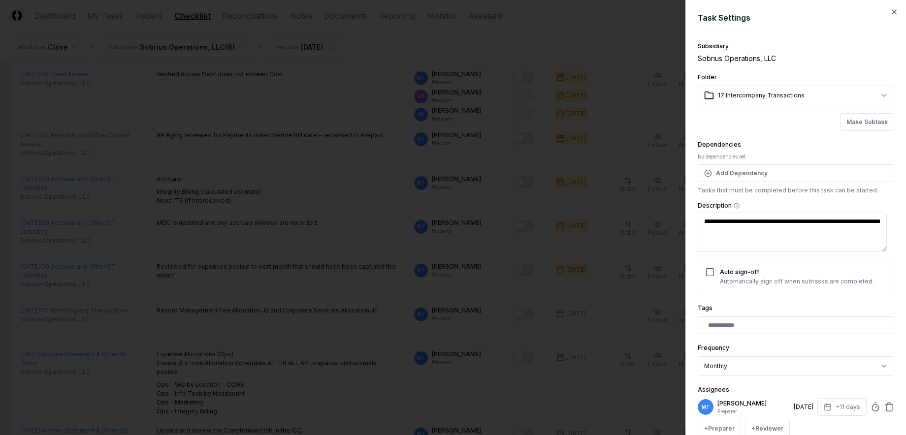
type textarea "*"
click at [761, 90] on body "CloseCore Dashboard My Tasks Folders Checklist Reconciliations Notes Documents …" at bounding box center [449, 50] width 898 height 1183
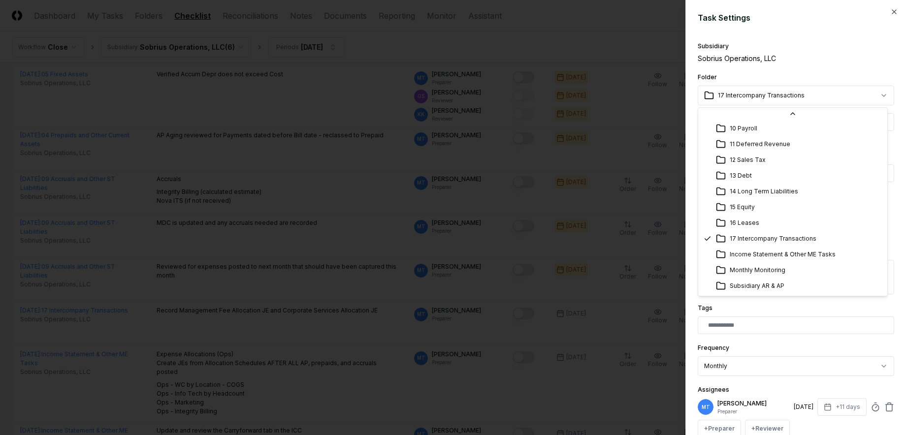
scroll to position [143, 0]
select select "**********"
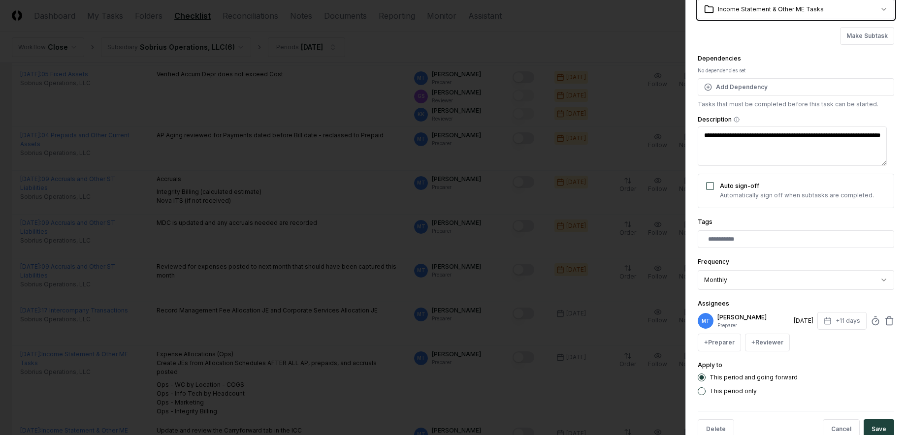
scroll to position [110, 0]
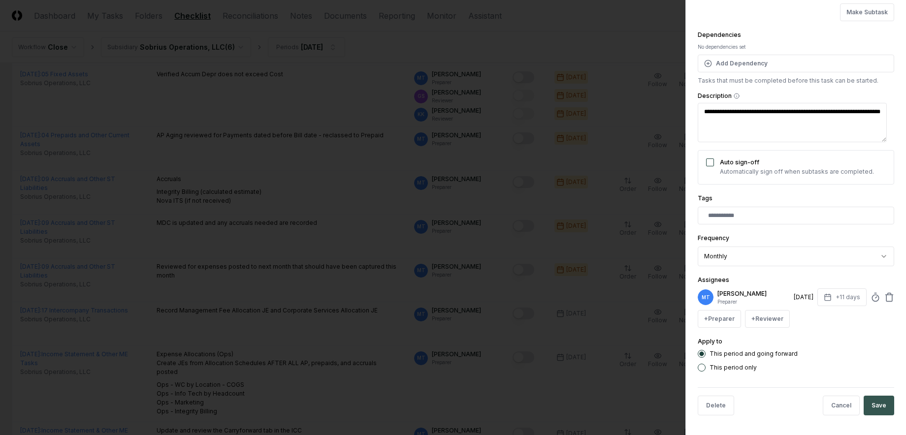
click at [873, 408] on button "Save" at bounding box center [878, 406] width 31 height 20
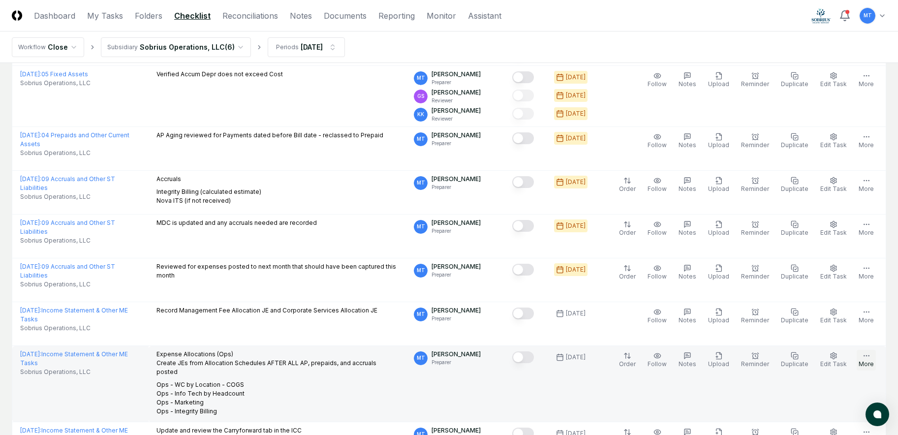
click at [861, 358] on button "More" at bounding box center [866, 360] width 19 height 21
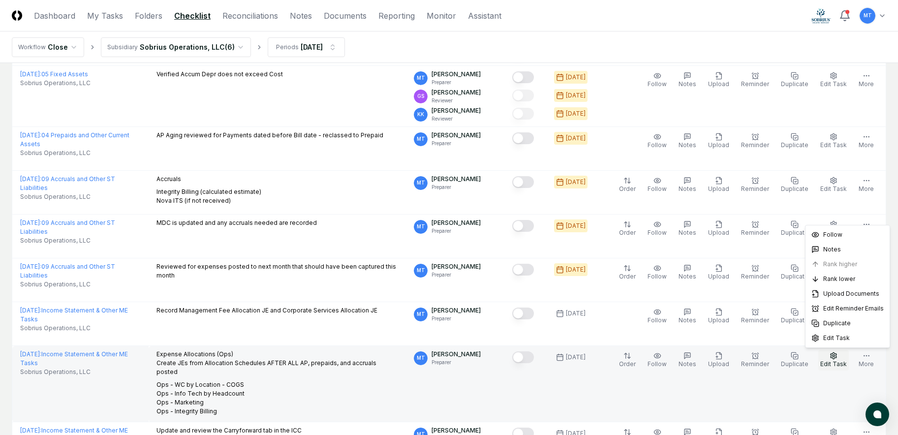
click at [838, 361] on span "Edit Task" at bounding box center [833, 363] width 27 height 7
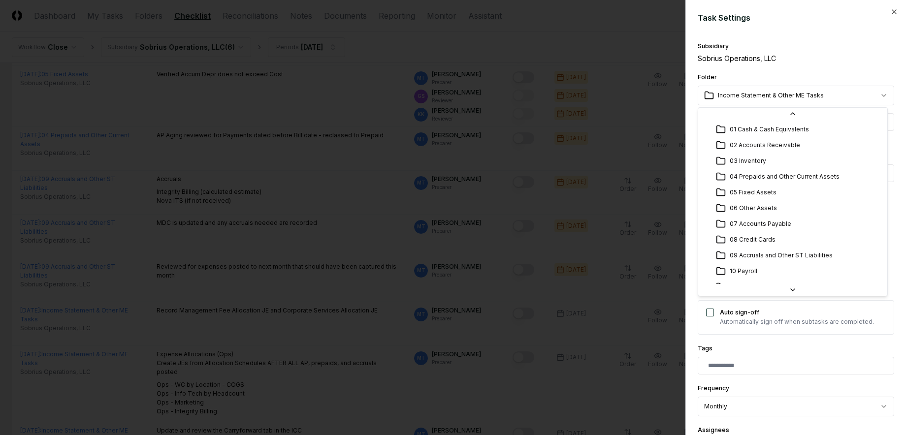
click at [768, 94] on body "CloseCore Dashboard My Tasks Folders Checklist Reconciliations Notes Documents …" at bounding box center [449, 50] width 898 height 1183
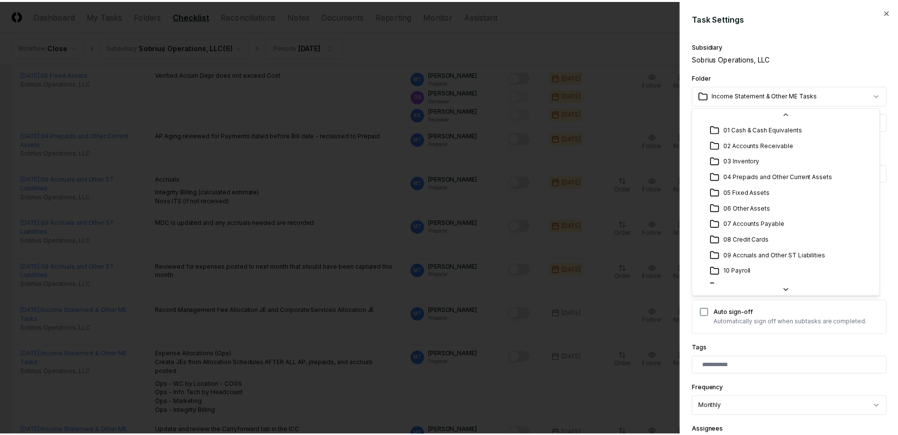
scroll to position [121, 0]
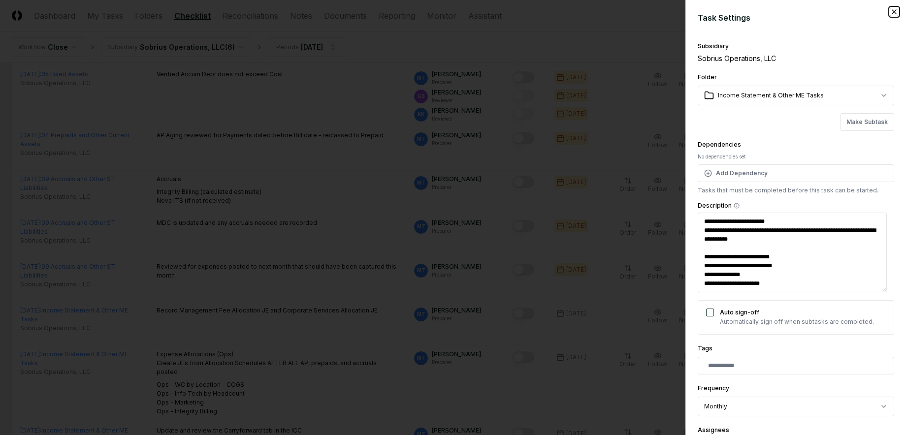
click at [890, 10] on icon "button" at bounding box center [894, 12] width 8 height 8
type textarea "*"
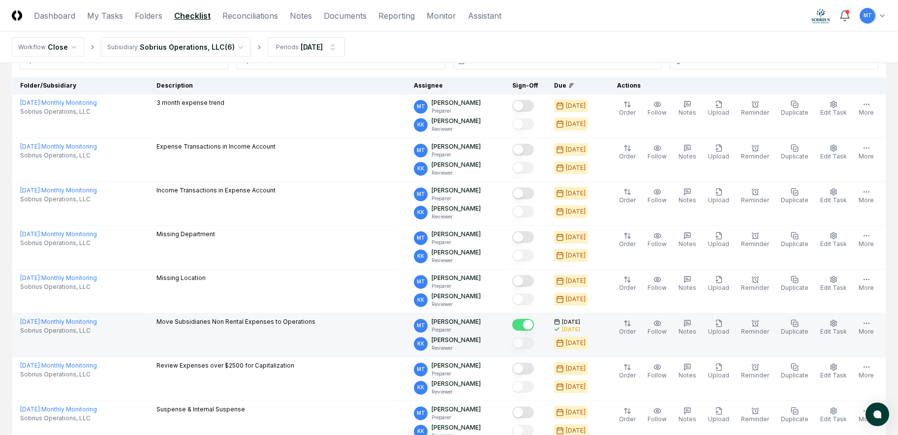
scroll to position [0, 0]
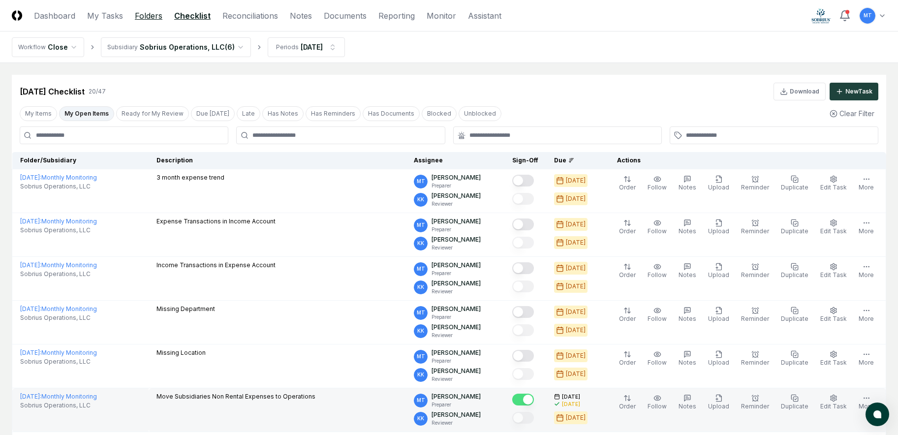
click at [155, 14] on link "Folders" at bounding box center [149, 16] width 28 height 12
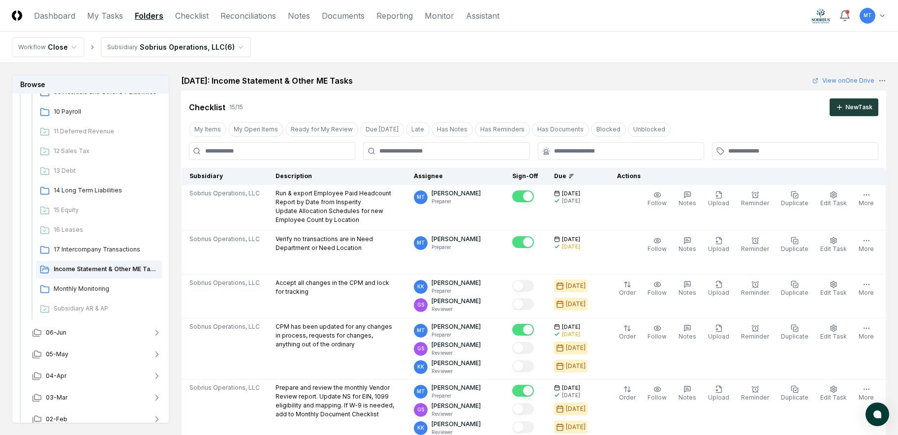
scroll to position [345, 0]
click at [110, 267] on span "Income Statement & Other ME Tasks" at bounding box center [106, 267] width 104 height 9
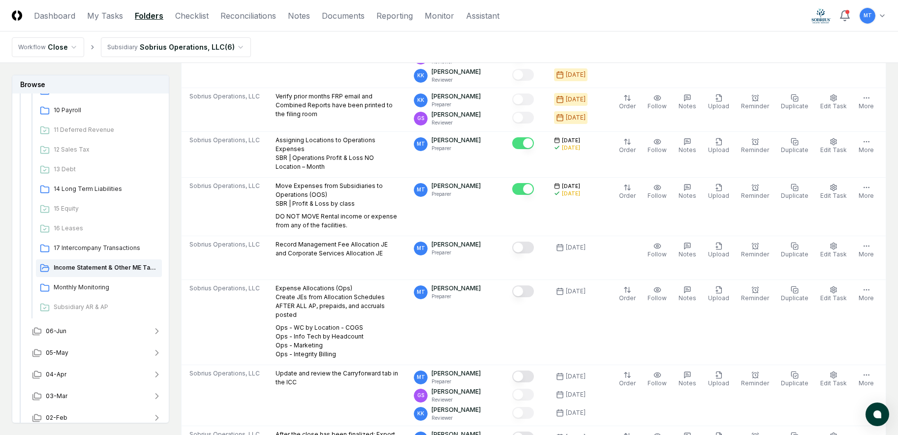
scroll to position [492, 0]
